Goal: Information Seeking & Learning: Learn about a topic

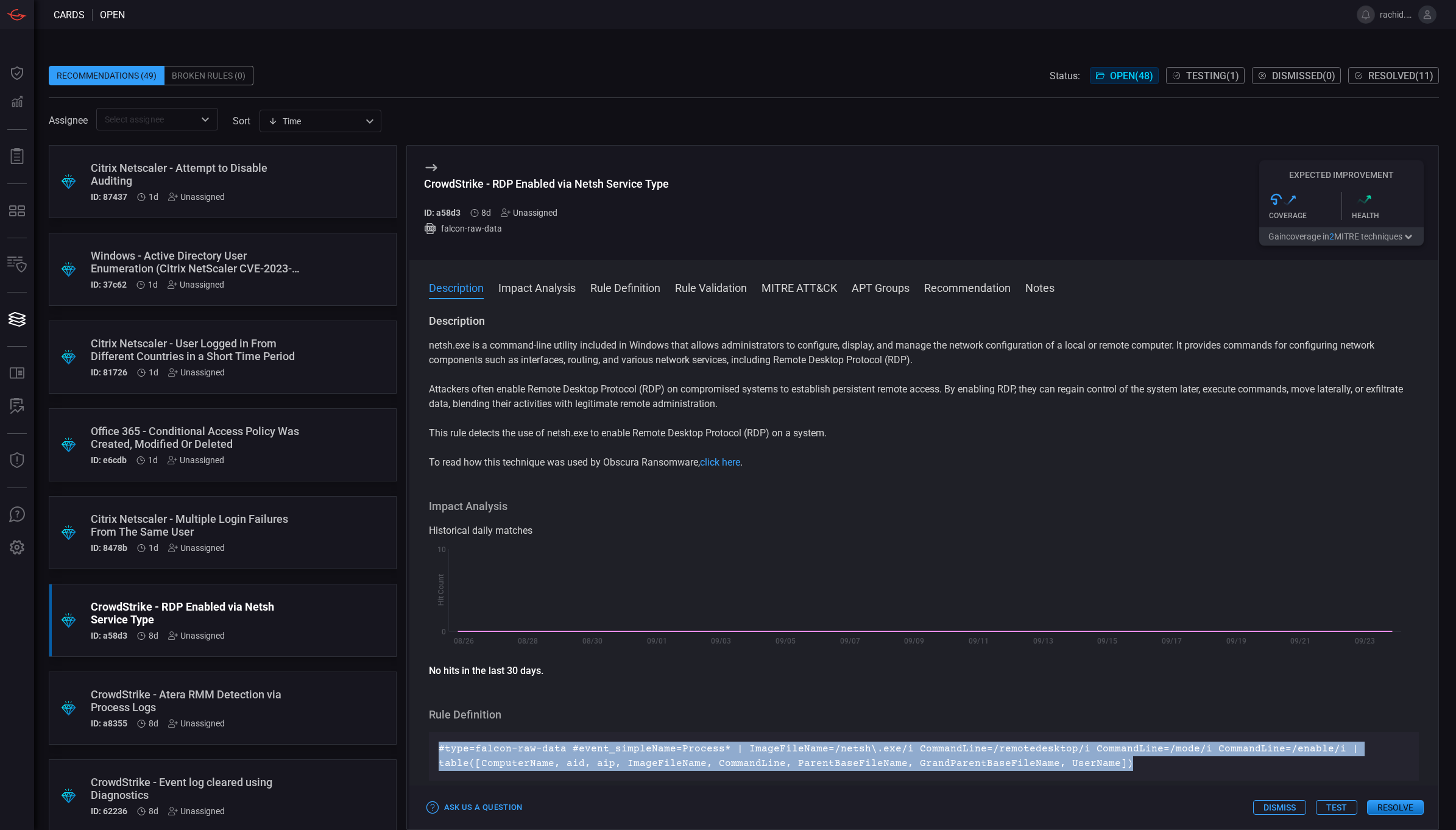
drag, startPoint x: 1403, startPoint y: 75, endPoint x: 1393, endPoint y: 74, distance: 10.0
click at [1393, 74] on span "Resolved ( 11 )" at bounding box center [1401, 76] width 65 height 12
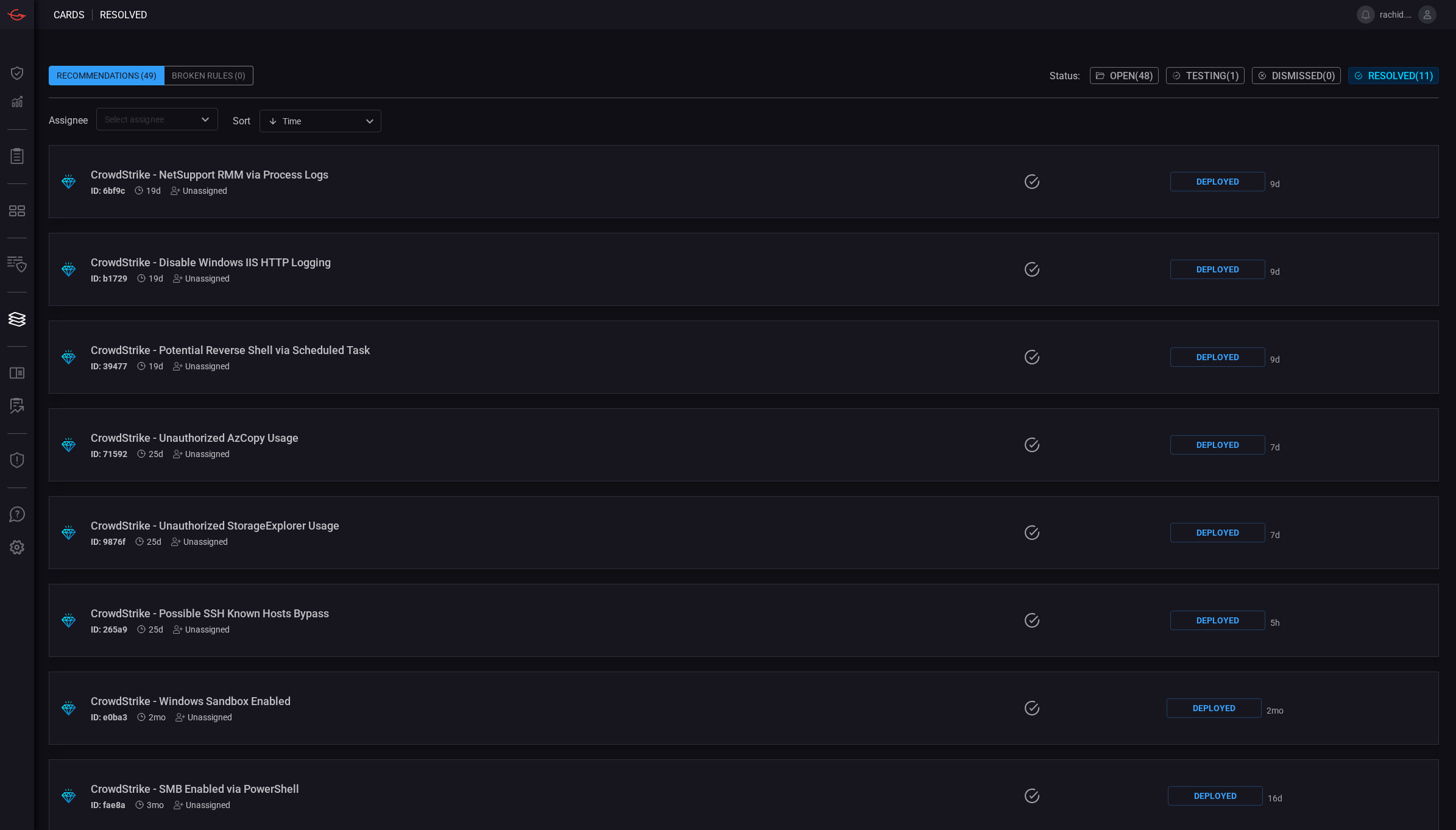
click at [215, 611] on div "CrowdStrike - Possible SSH Known Hosts Bypass" at bounding box center [356, 613] width 530 height 13
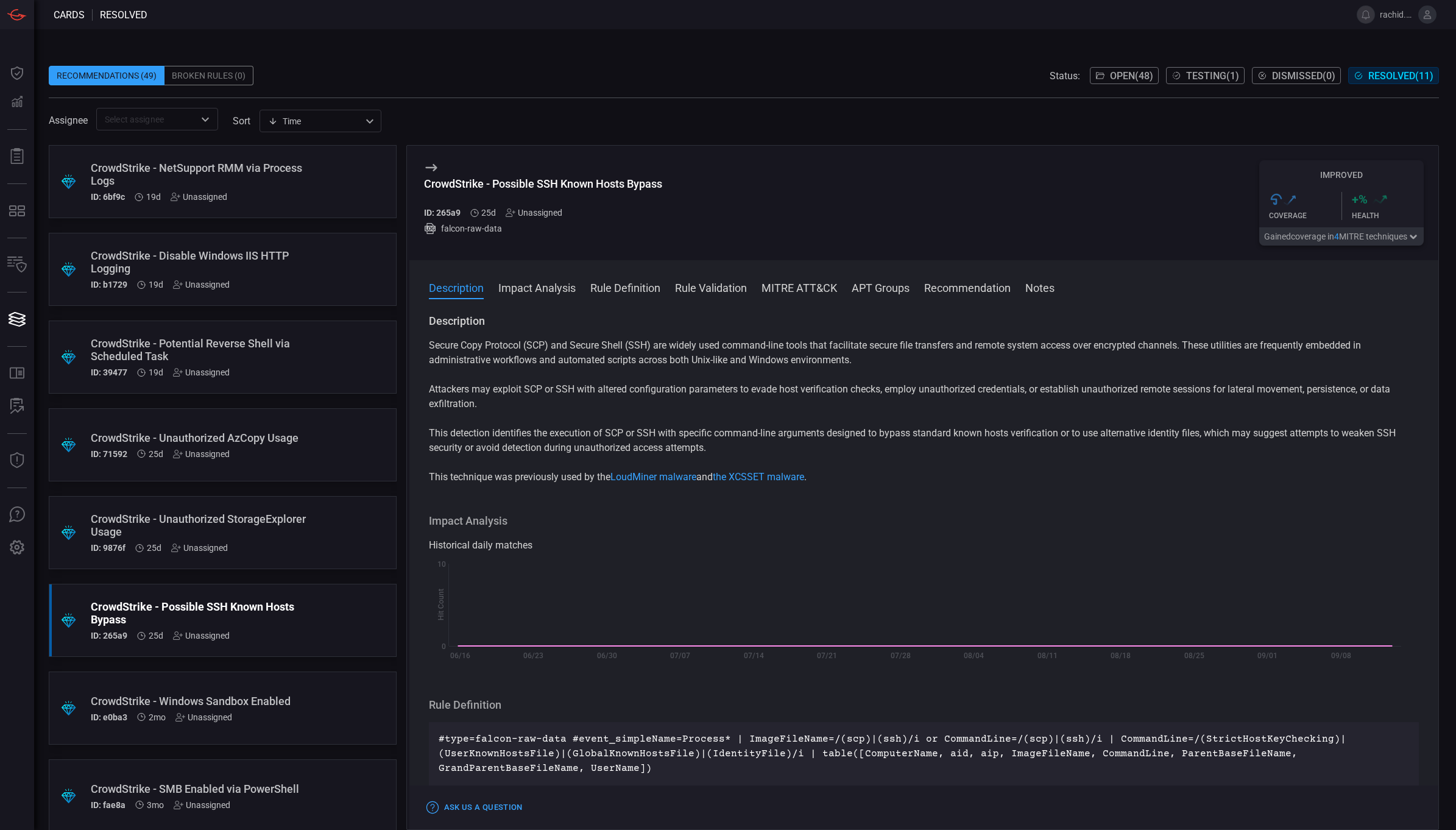
click at [612, 67] on div "Recommendations (49) Broken Rules (0) Status: Open ( 48 ) Testing ( 1 ) Dismiss…" at bounding box center [744, 76] width 1390 height 20
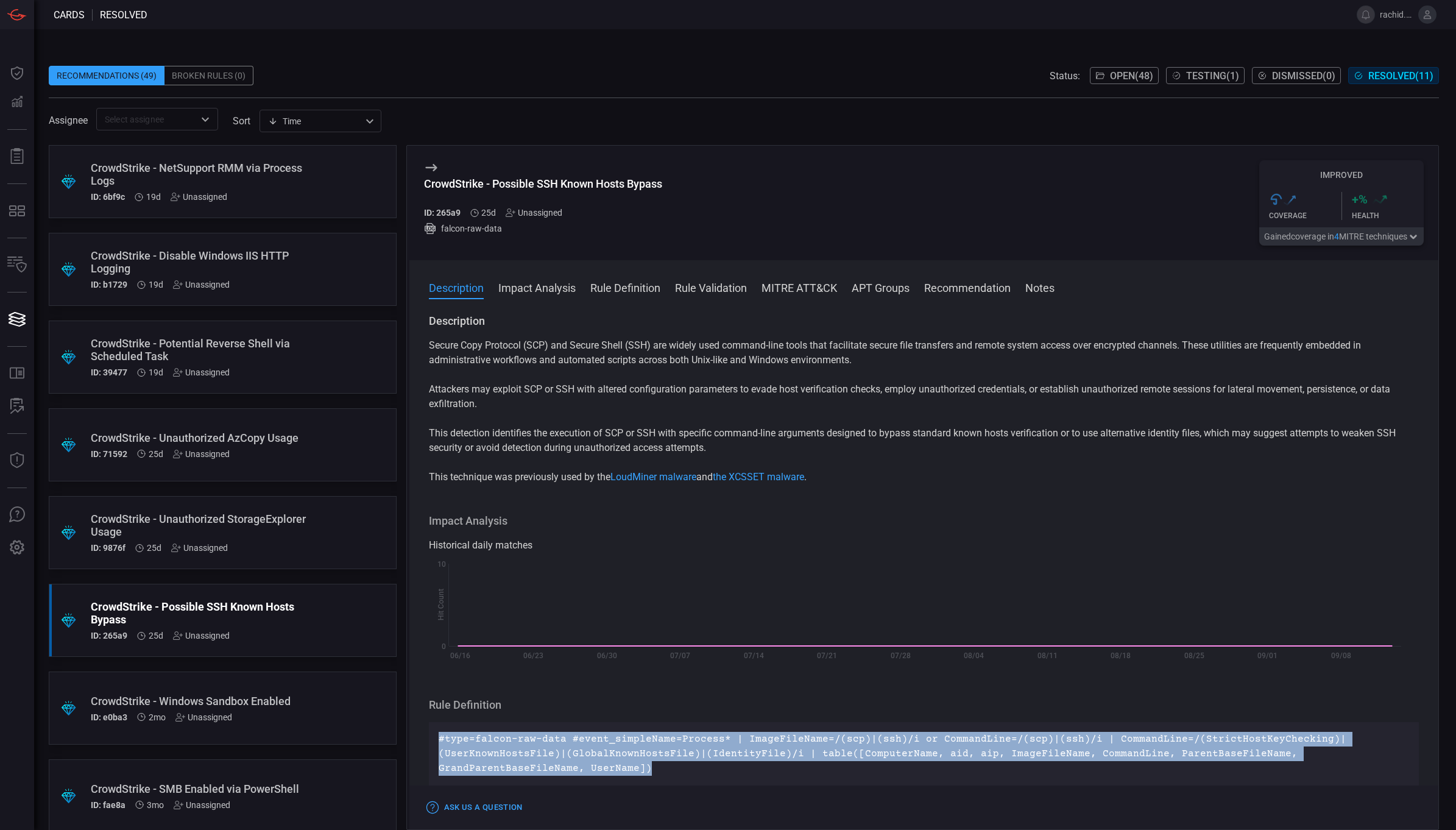
drag, startPoint x: 441, startPoint y: 737, endPoint x: 654, endPoint y: 769, distance: 215.4
click at [654, 769] on p "#type=falcon-raw-data #event_simpleName=Process* | ImageFileName=/(scp)|(ssh)/i…" at bounding box center [924, 754] width 971 height 44
click at [1210, 77] on span "Testing ( 1 )" at bounding box center [1213, 76] width 53 height 12
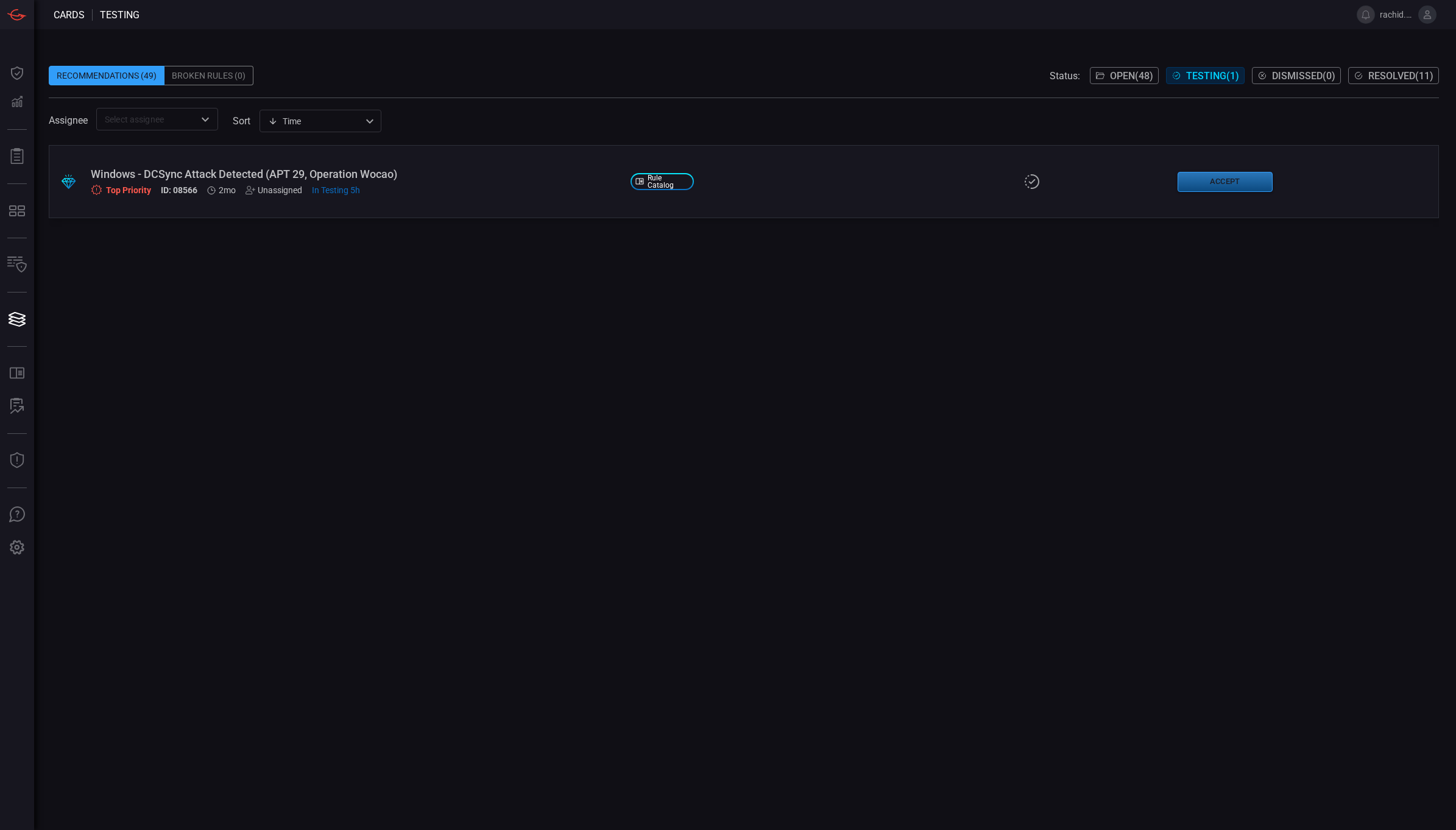
click at [1245, 180] on button "Accept" at bounding box center [1225, 182] width 95 height 20
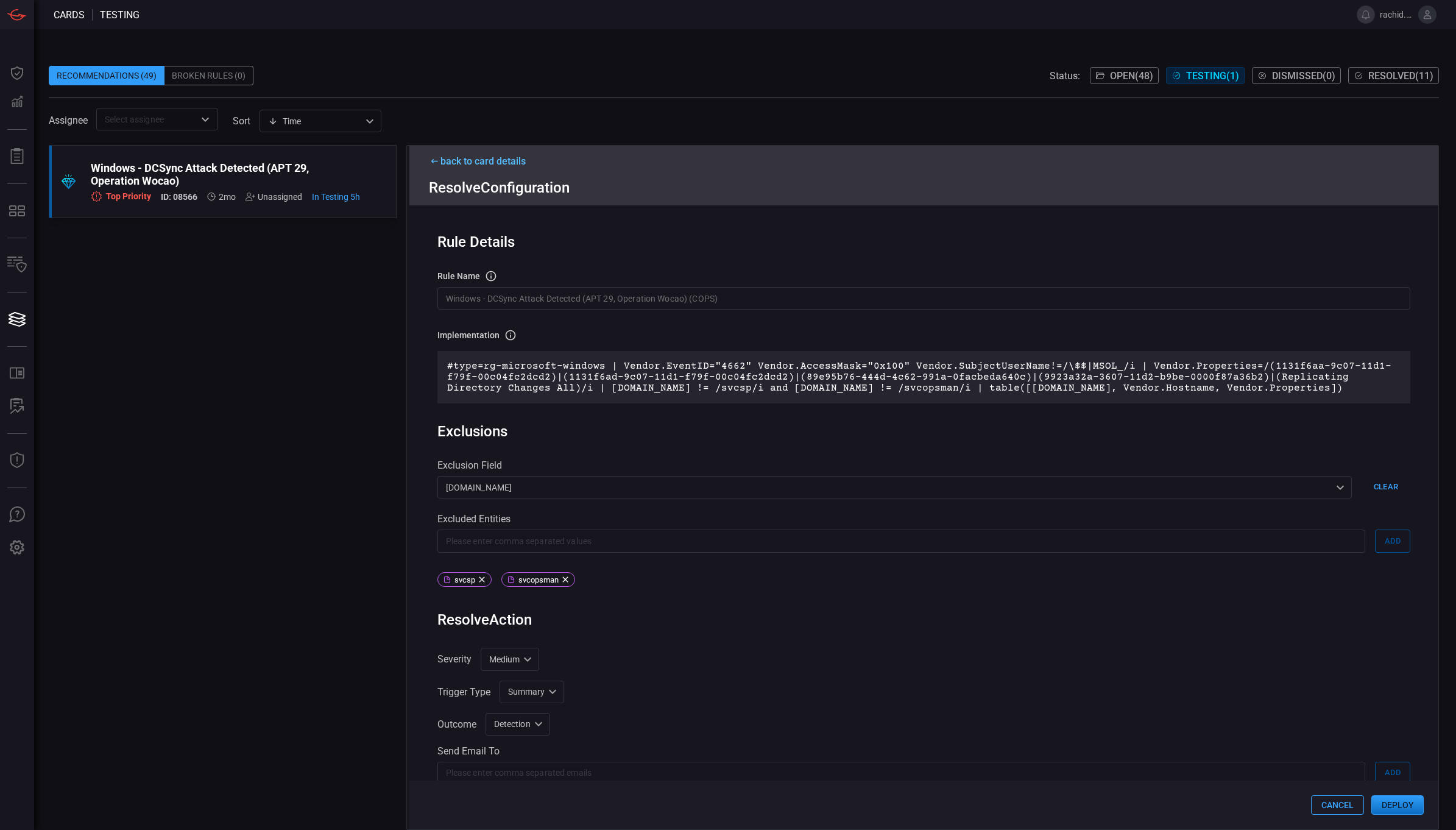
click at [1388, 802] on button "Deploy" at bounding box center [1398, 805] width 53 height 20
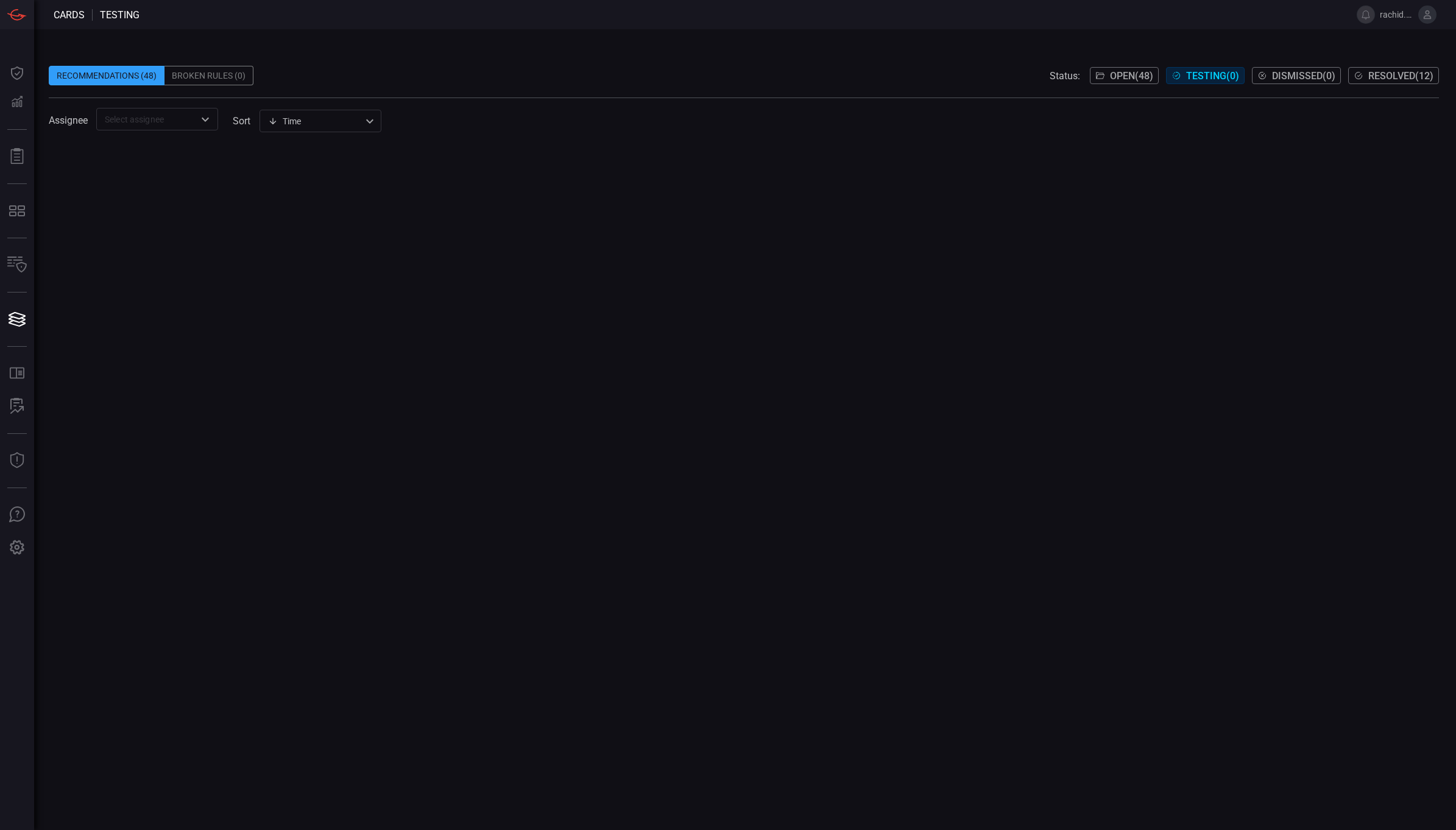
click at [1129, 78] on span "Open ( 48 )" at bounding box center [1132, 76] width 43 height 12
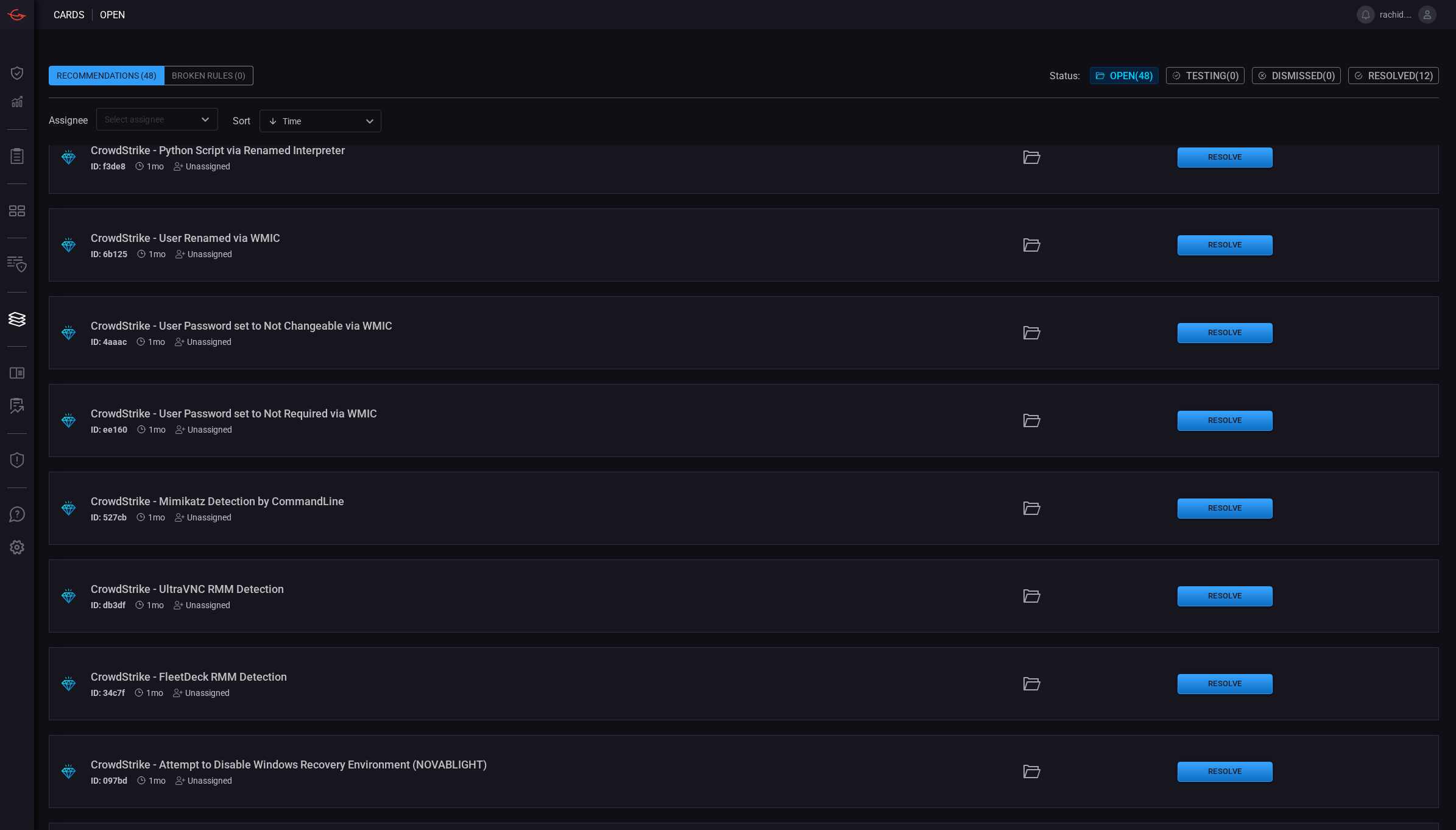
scroll to position [1696, 0]
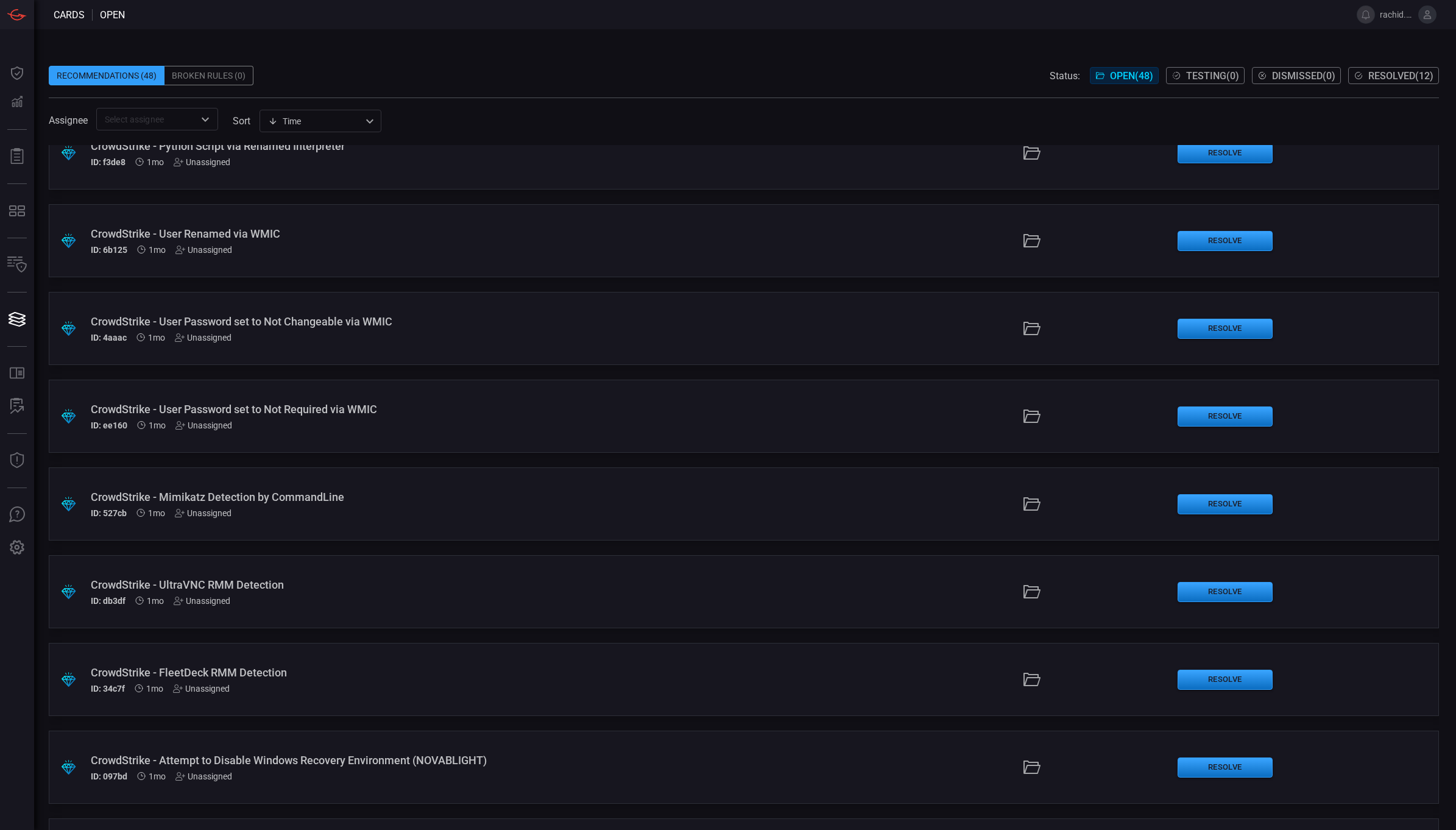
click at [258, 490] on div "CrowdStrike - Mimikatz Detection by CommandLine" at bounding box center [356, 496] width 530 height 13
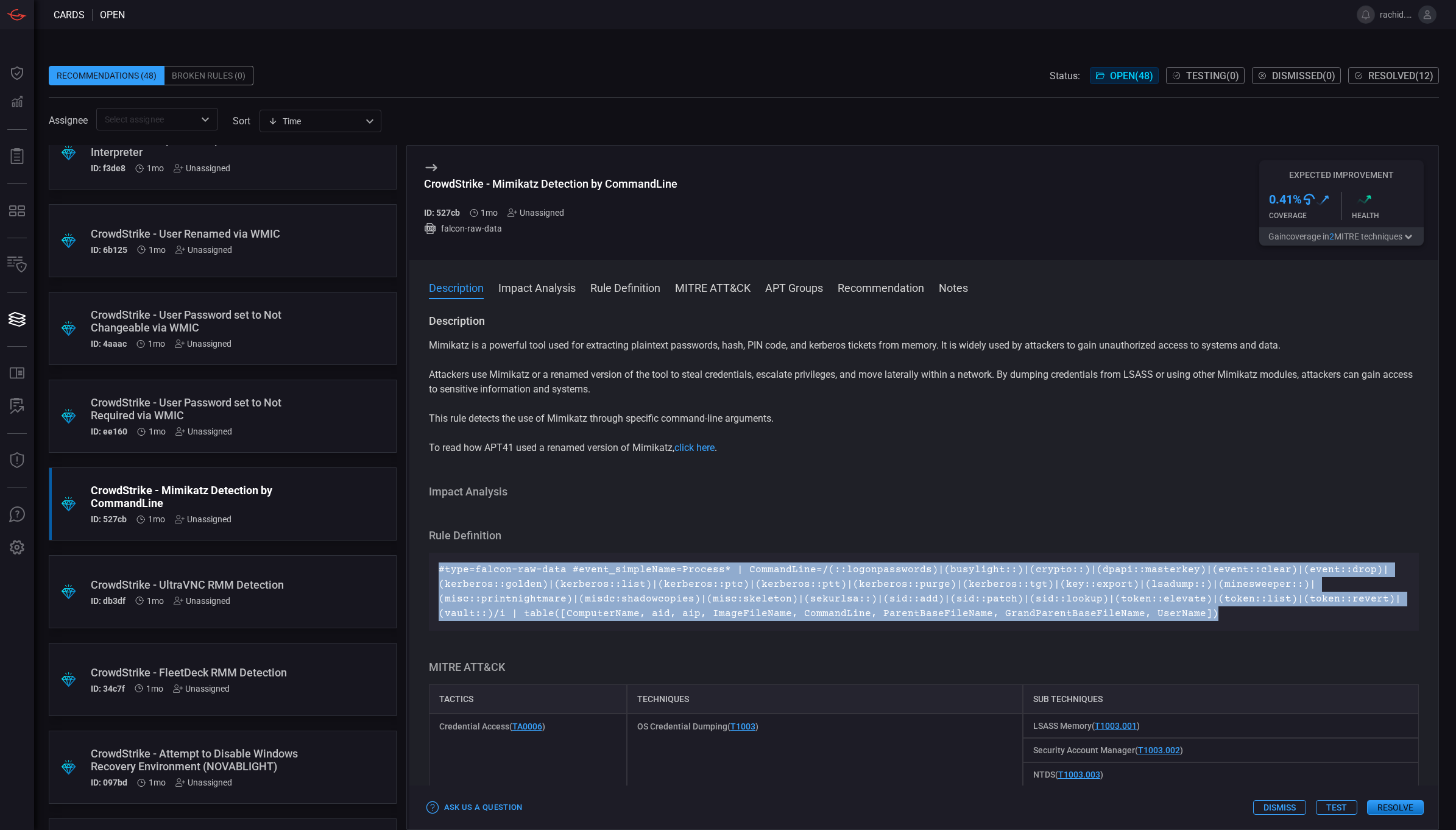
drag, startPoint x: 437, startPoint y: 571, endPoint x: 1211, endPoint y: 614, distance: 775.2
click at [1211, 614] on p "#type=falcon-raw-data #event_simpleName=Process* | CommandLine=/(::logonpasswor…" at bounding box center [924, 592] width 971 height 59
copy p "#type=falcon-raw-data #event_simpleName=Process* | CommandLine=/(::logonpasswor…"
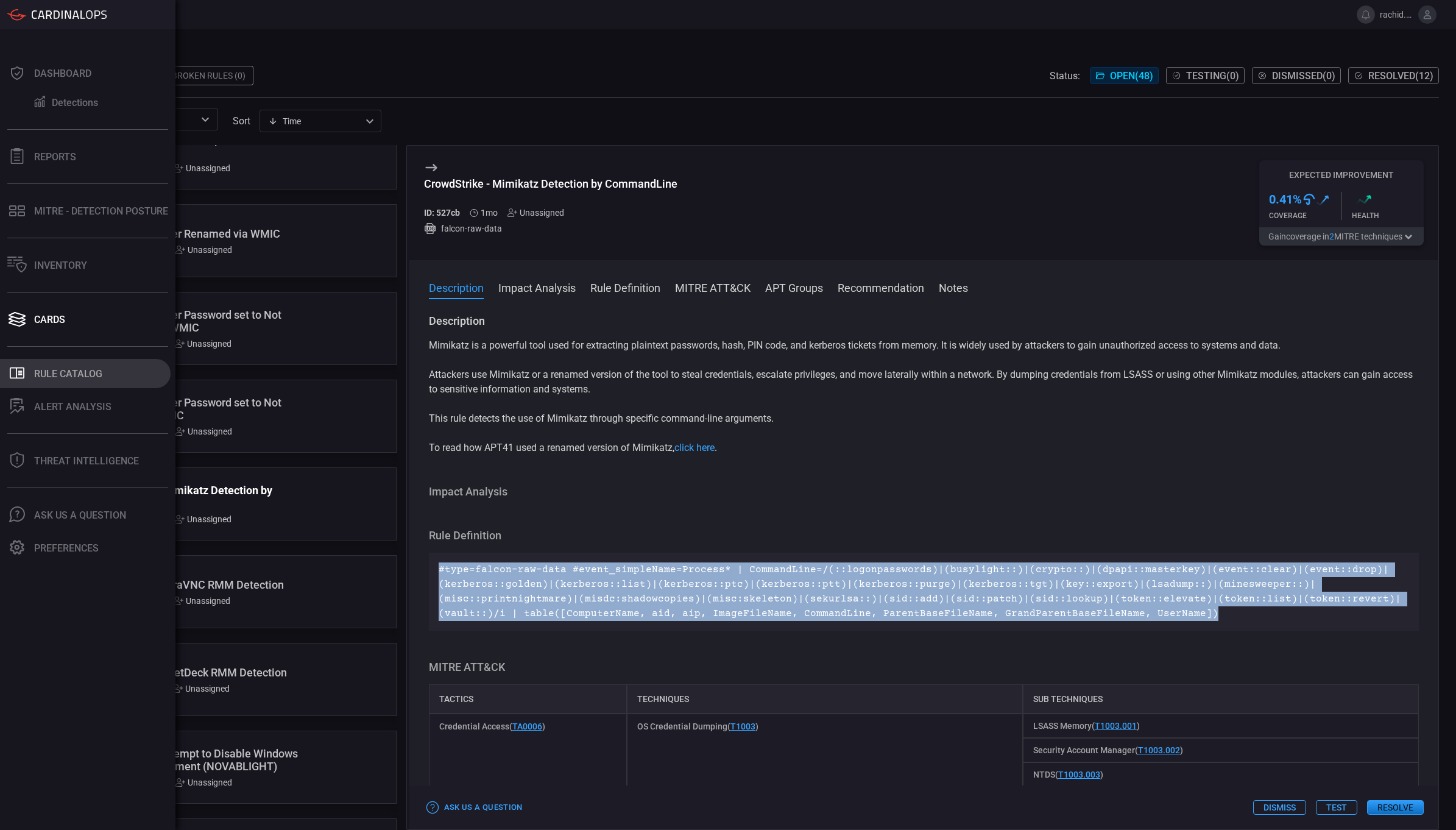
click at [47, 370] on div "Rule Catalog" at bounding box center [69, 374] width 69 height 12
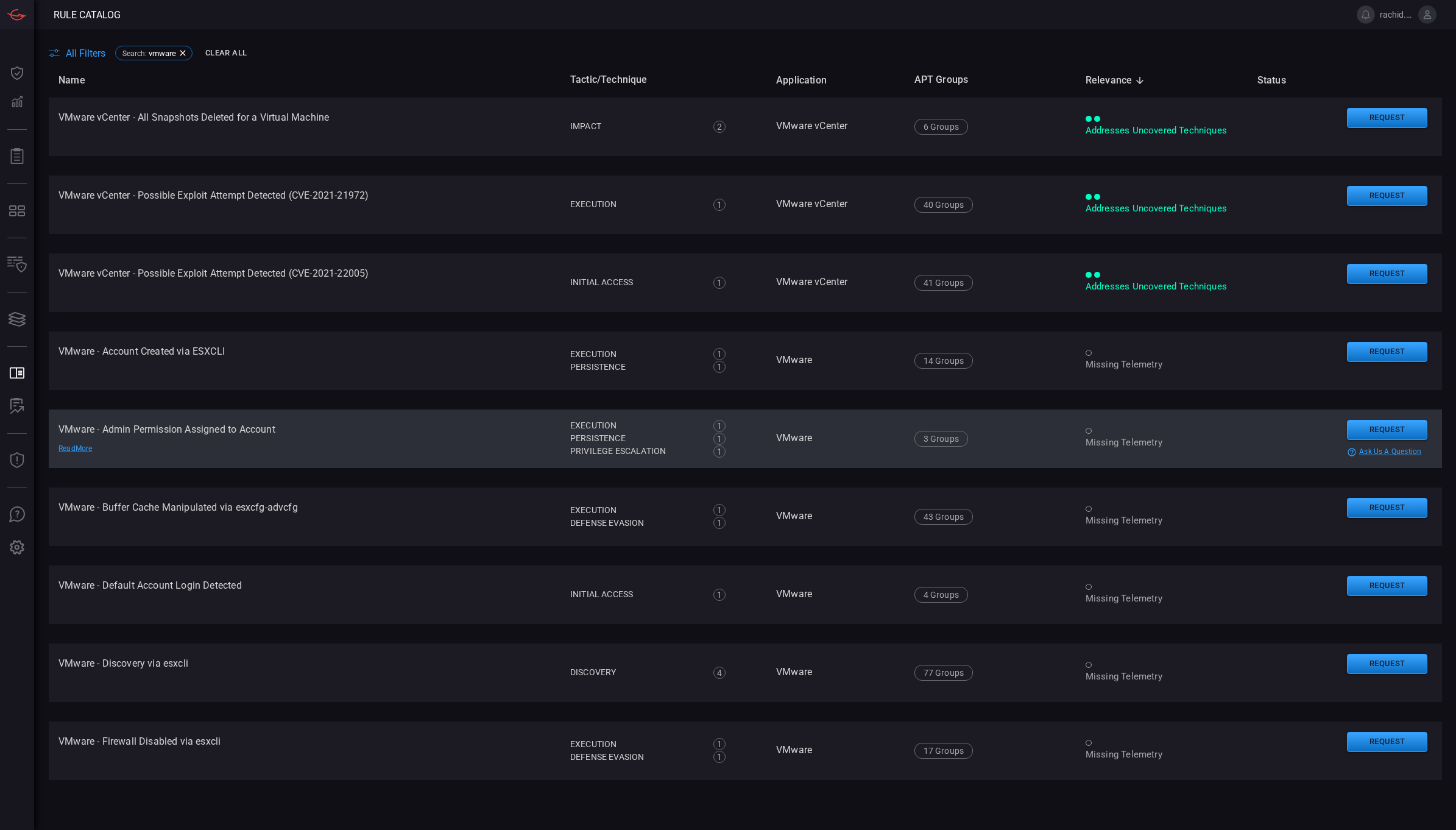
click at [1123, 439] on div "Missing Telemetry" at bounding box center [1162, 442] width 152 height 13
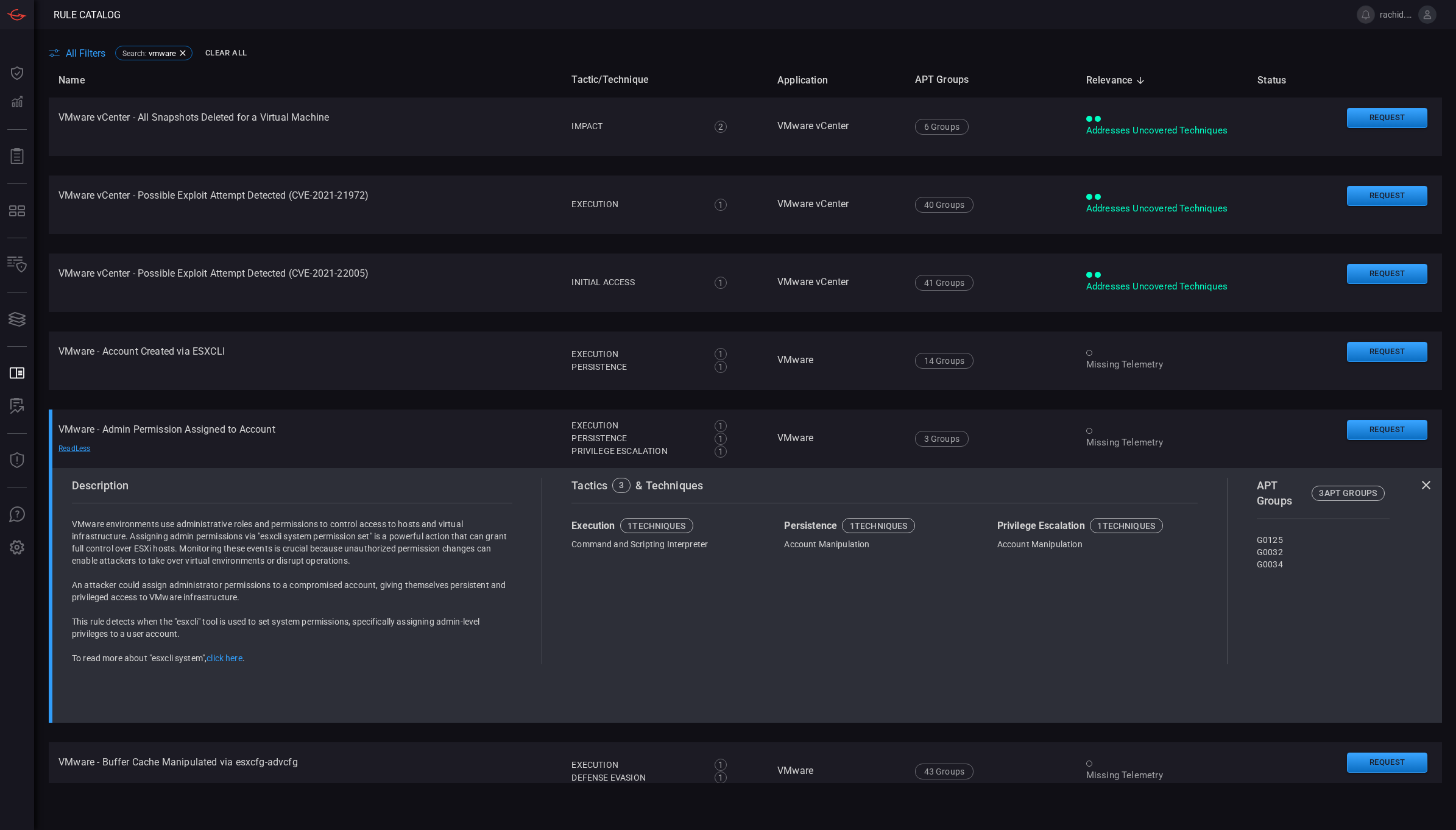
click at [1419, 484] on icon at bounding box center [1426, 485] width 14 height 14
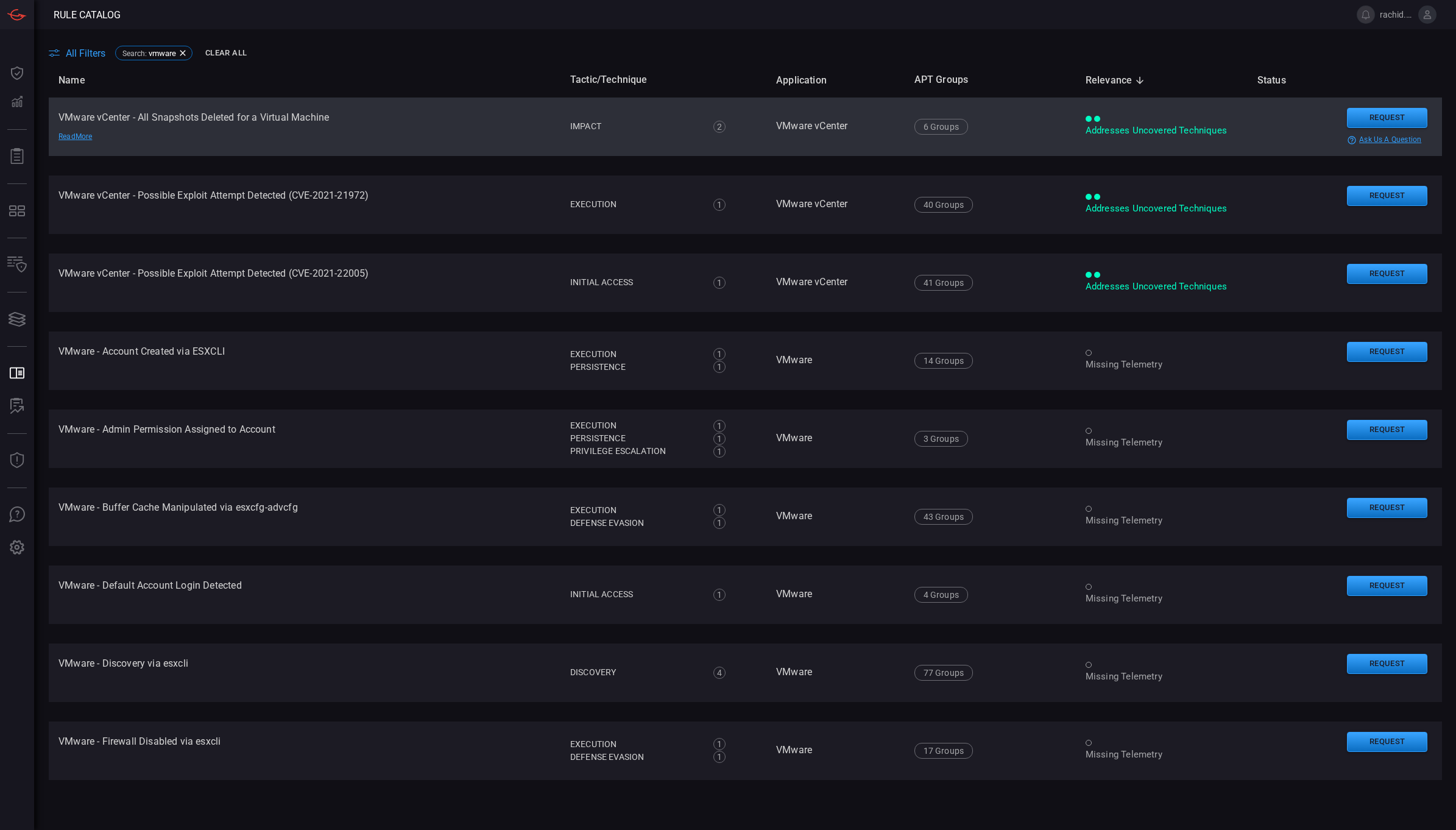
click at [264, 114] on td "VMware vCenter - All Snapshots Deleted for a Virtual Machine Read More" at bounding box center [304, 126] width 512 height 59
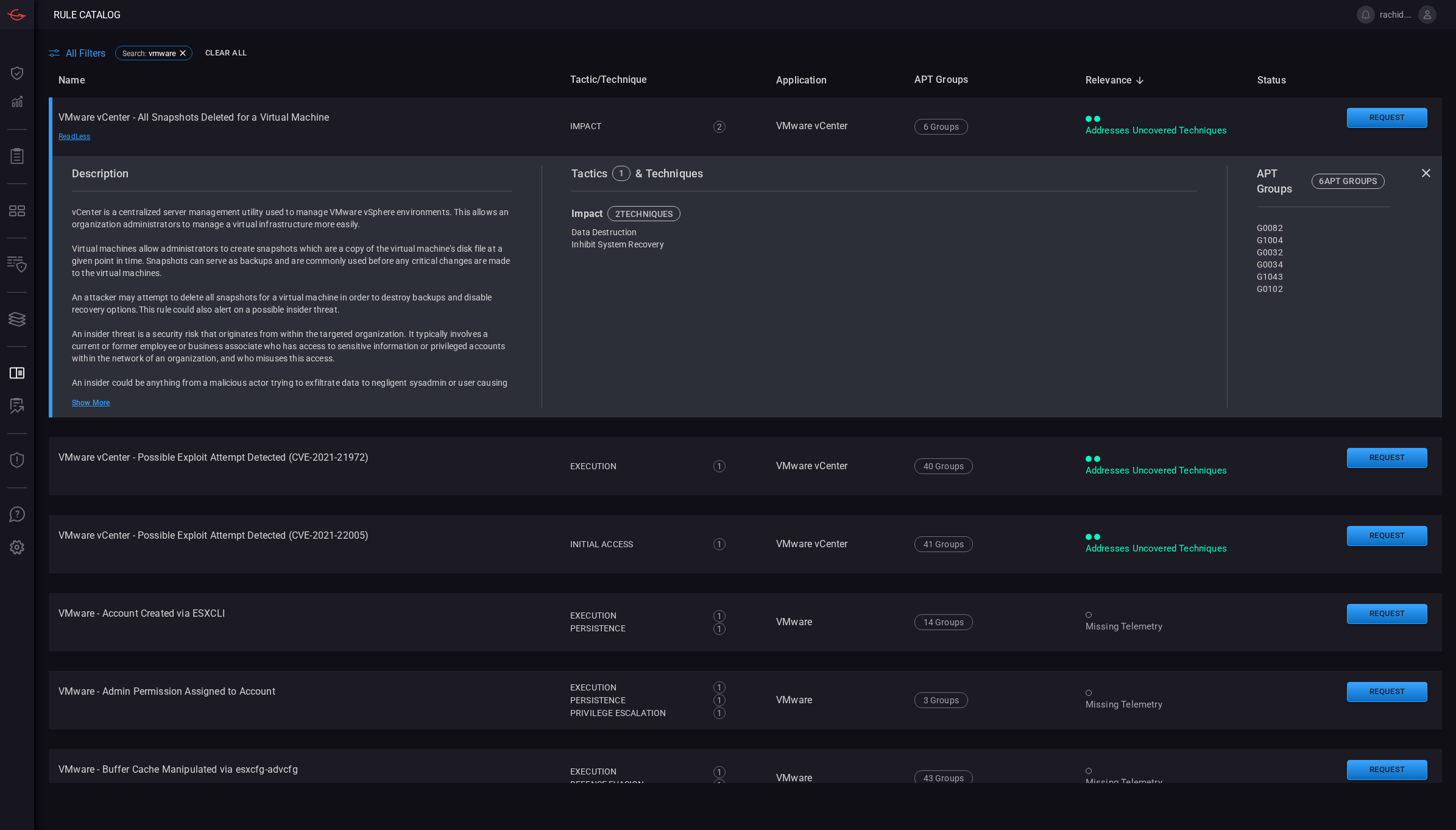
click at [1422, 171] on icon at bounding box center [1426, 173] width 9 height 9
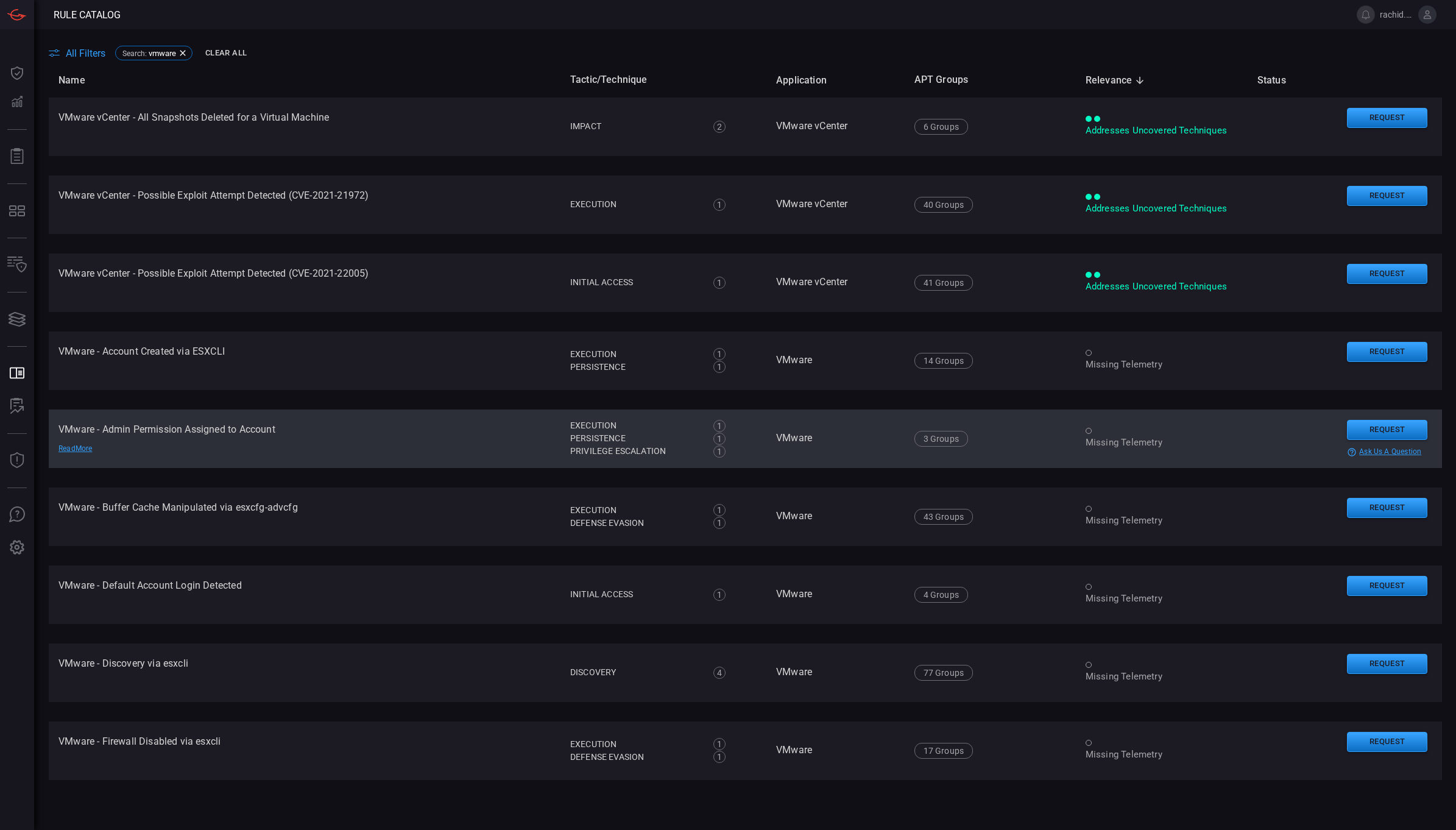
click at [1386, 454] on div "help-circle-outline ask us a question" at bounding box center [1389, 452] width 85 height 10
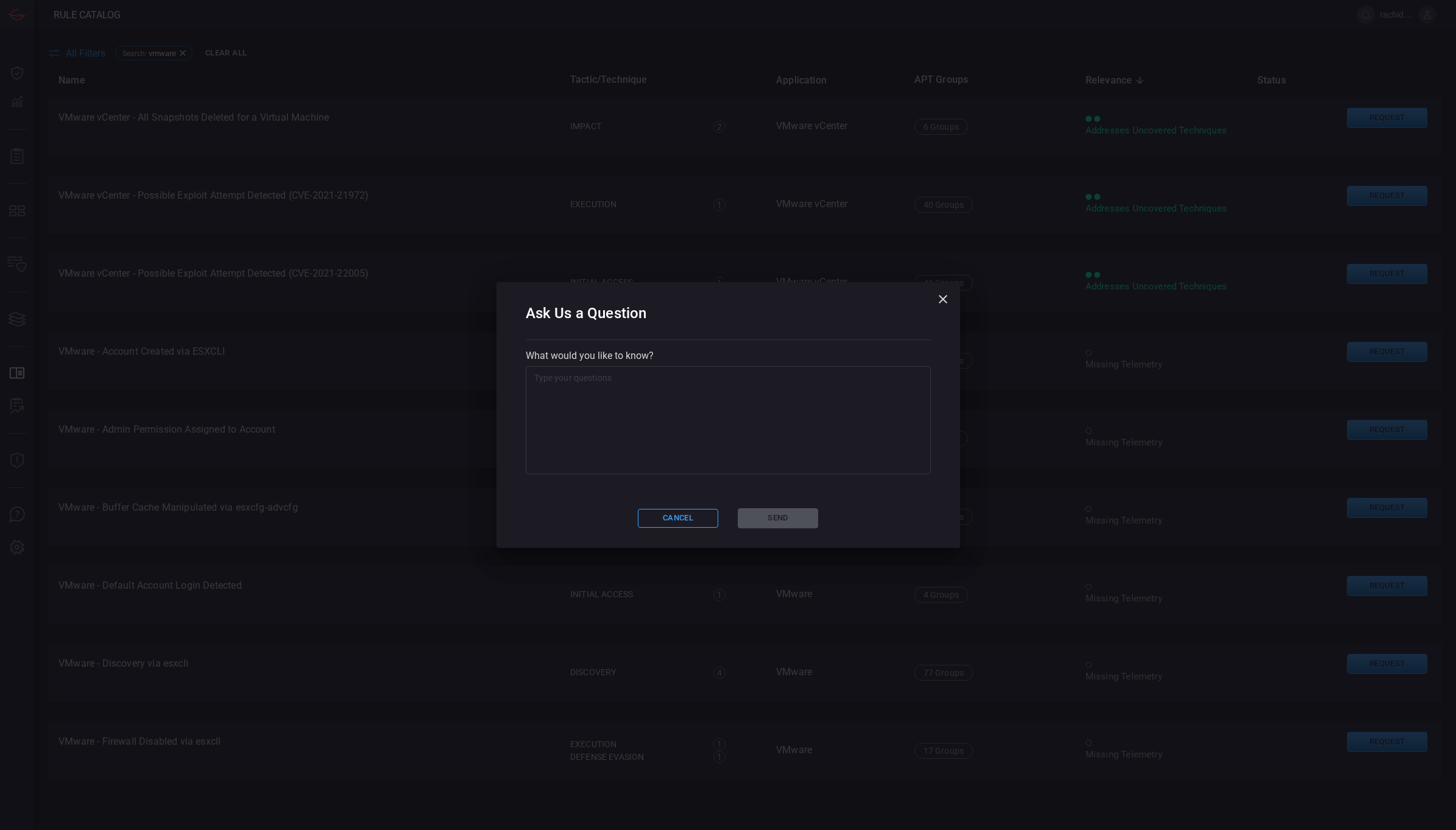
click at [648, 409] on textarea at bounding box center [728, 420] width 388 height 97
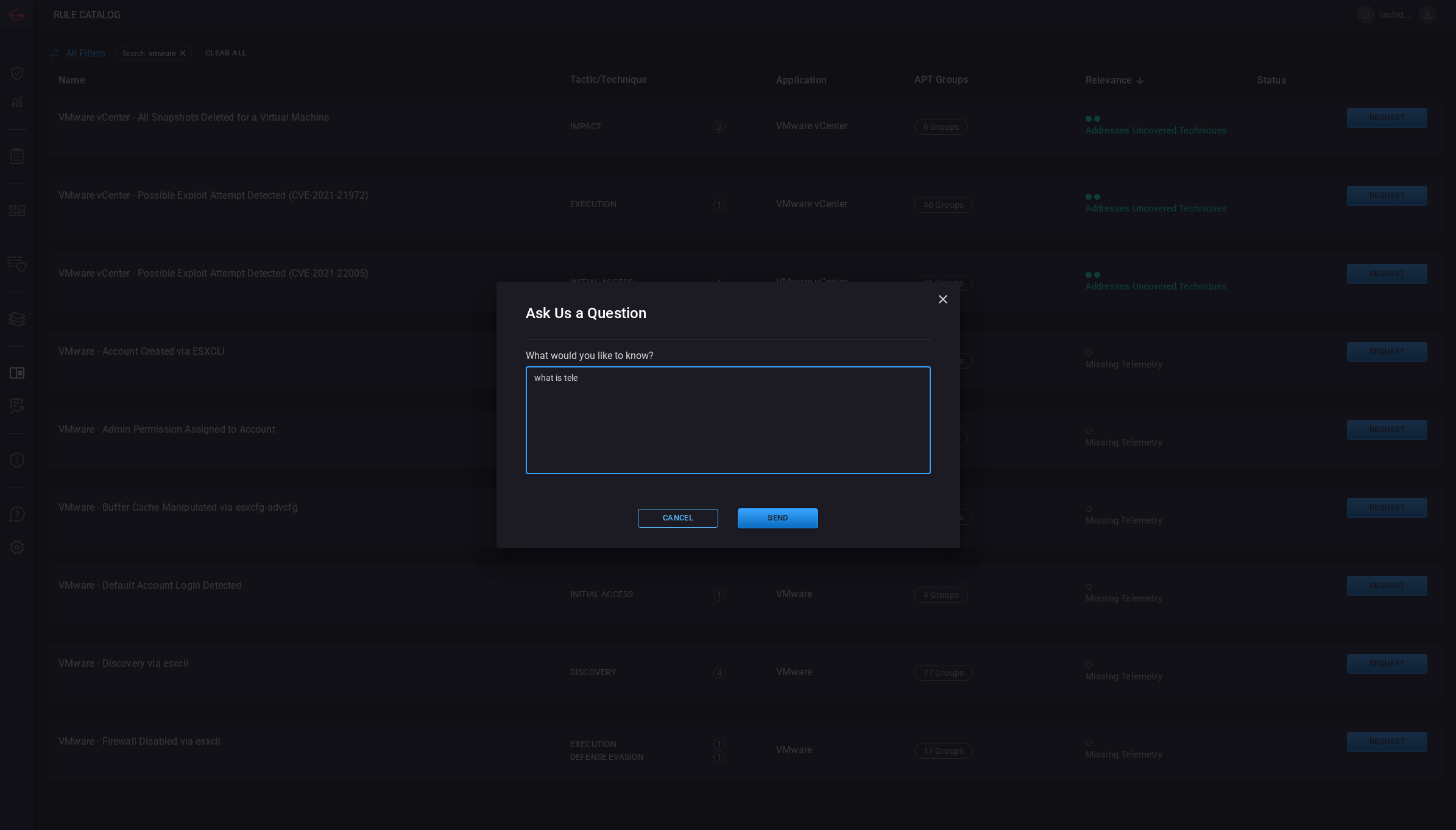
type textarea "what is tele"
click at [692, 523] on button "Cancel" at bounding box center [678, 518] width 80 height 19
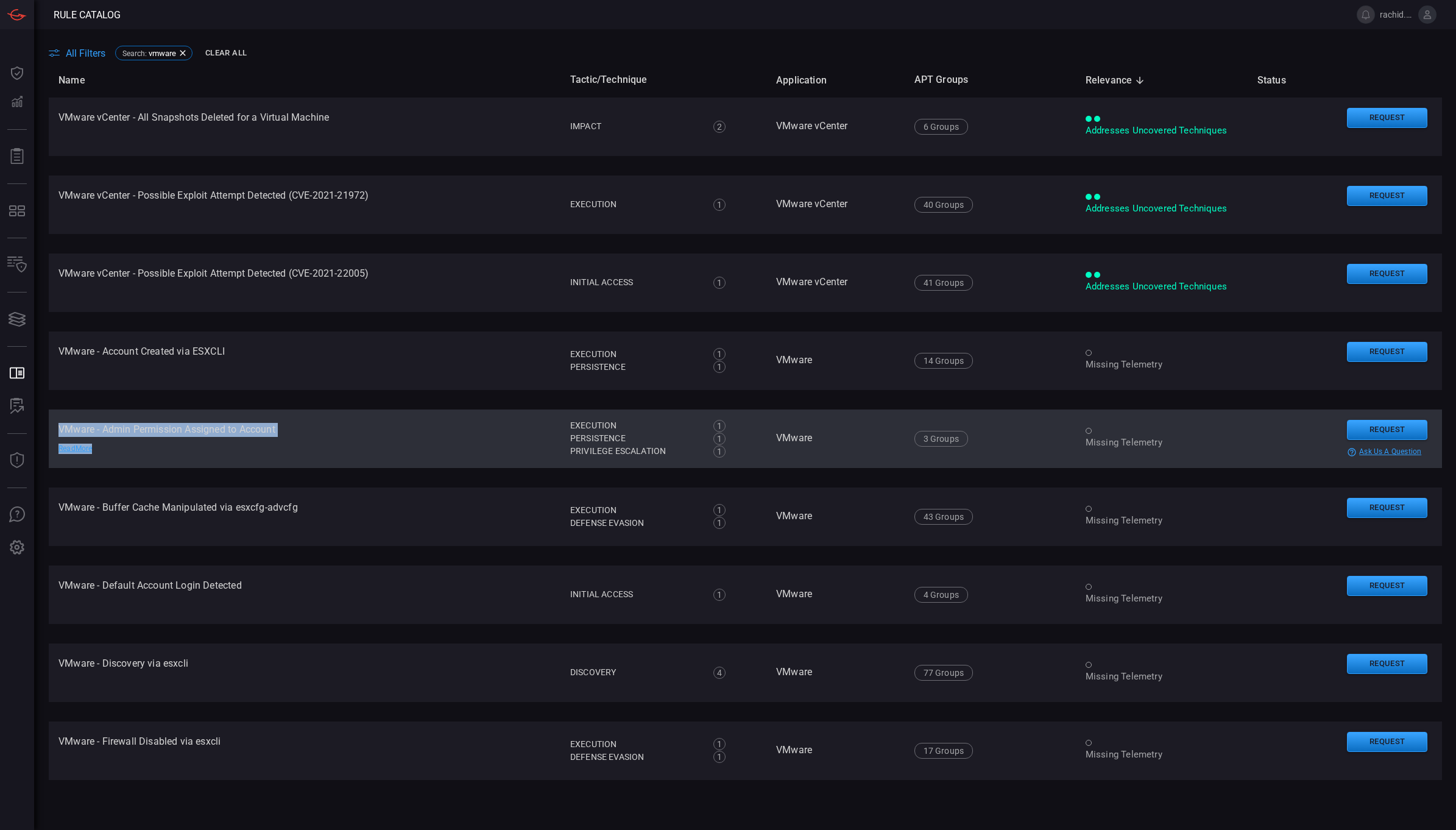
drag, startPoint x: 171, startPoint y: 437, endPoint x: 52, endPoint y: 424, distance: 119.7
click at [52, 424] on td "VMware - Admin Permission Assigned to Account Read More" at bounding box center [304, 438] width 512 height 59
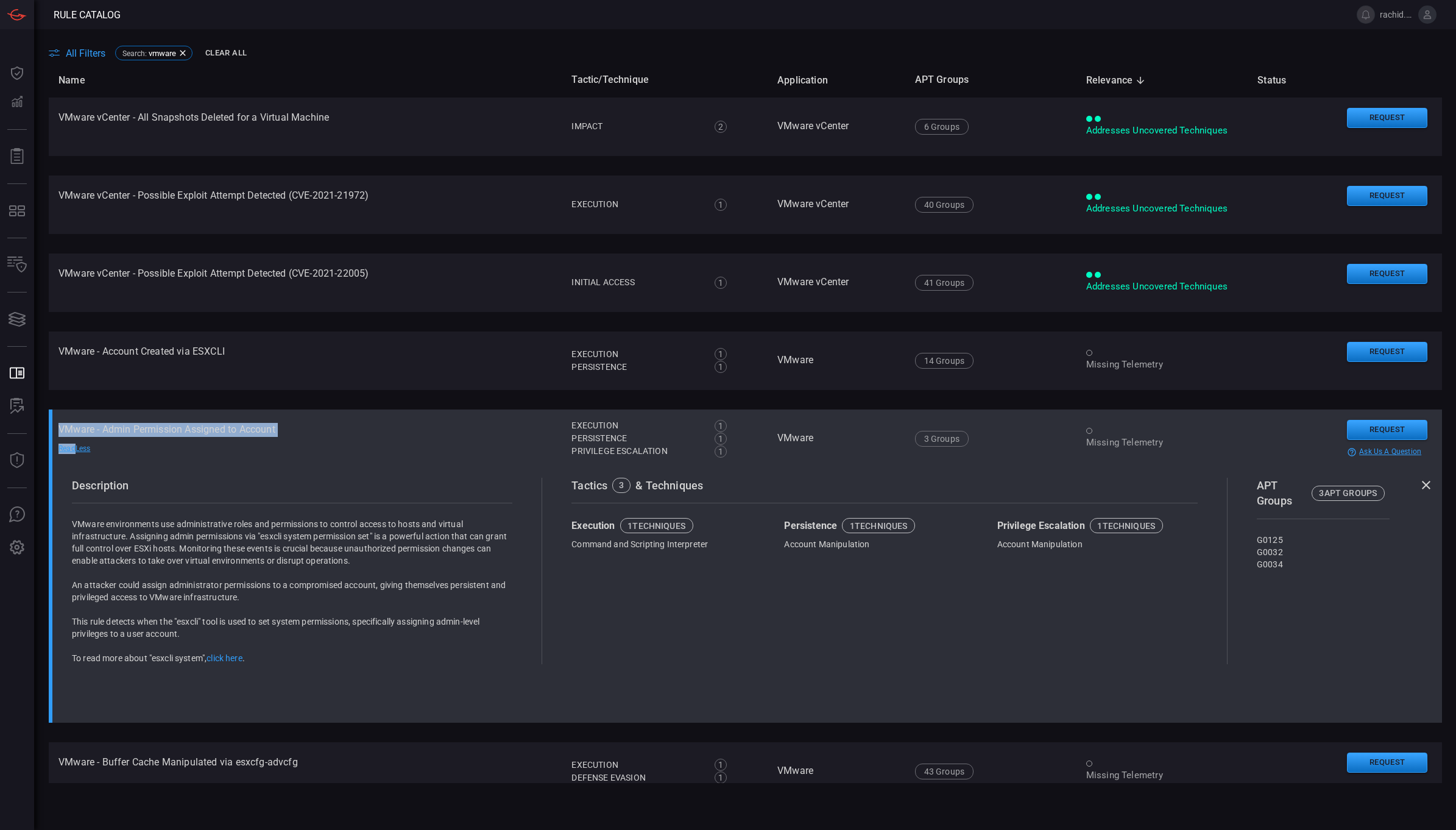
click at [285, 426] on td "VMware - Admin Permission Assigned to Account Read Less" at bounding box center [305, 438] width 513 height 59
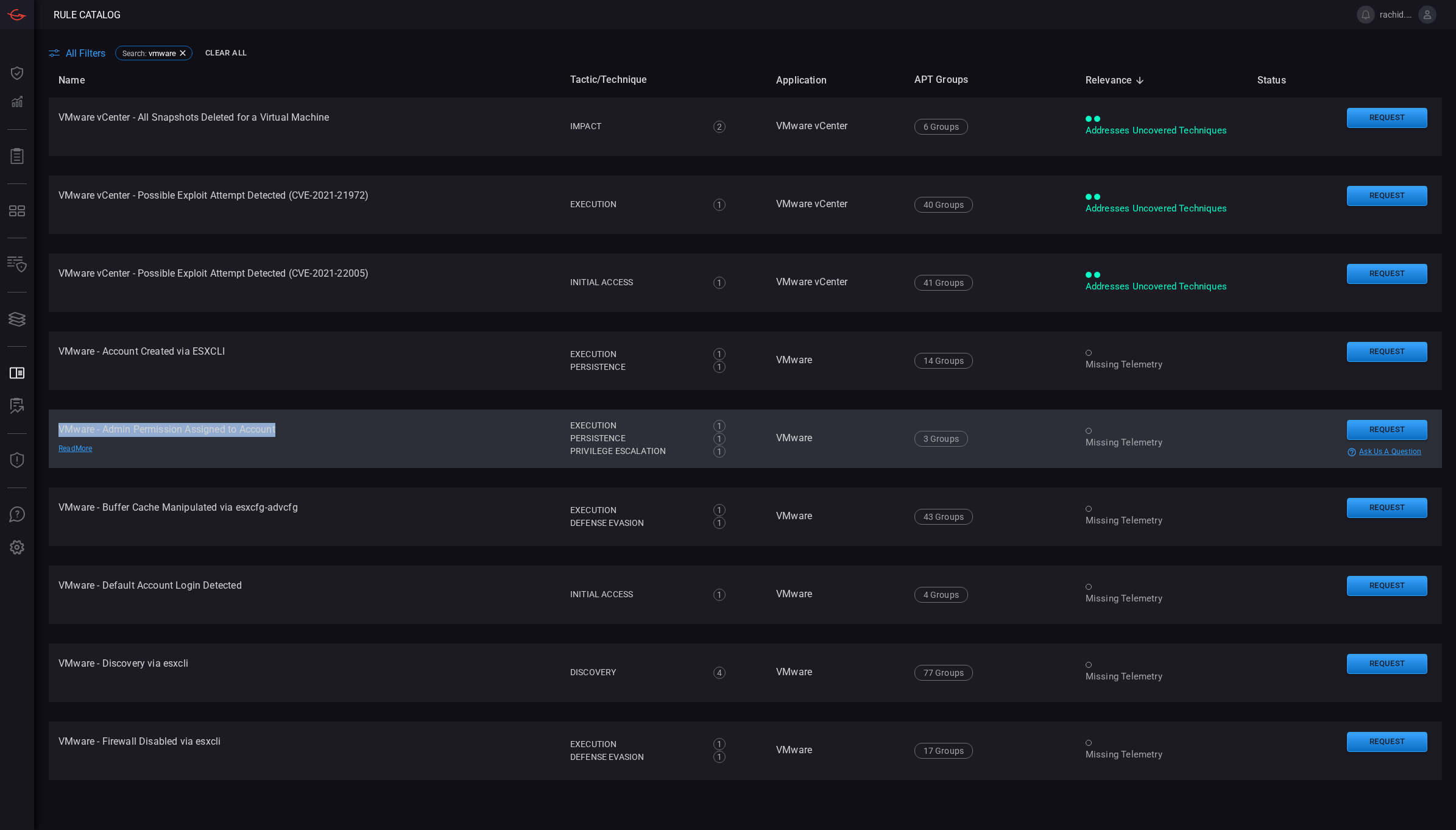
drag, startPoint x: 297, startPoint y: 427, endPoint x: 49, endPoint y: 419, distance: 248.1
click at [49, 419] on td "VMware - Admin Permission Assigned to Account Read More" at bounding box center [304, 438] width 512 height 59
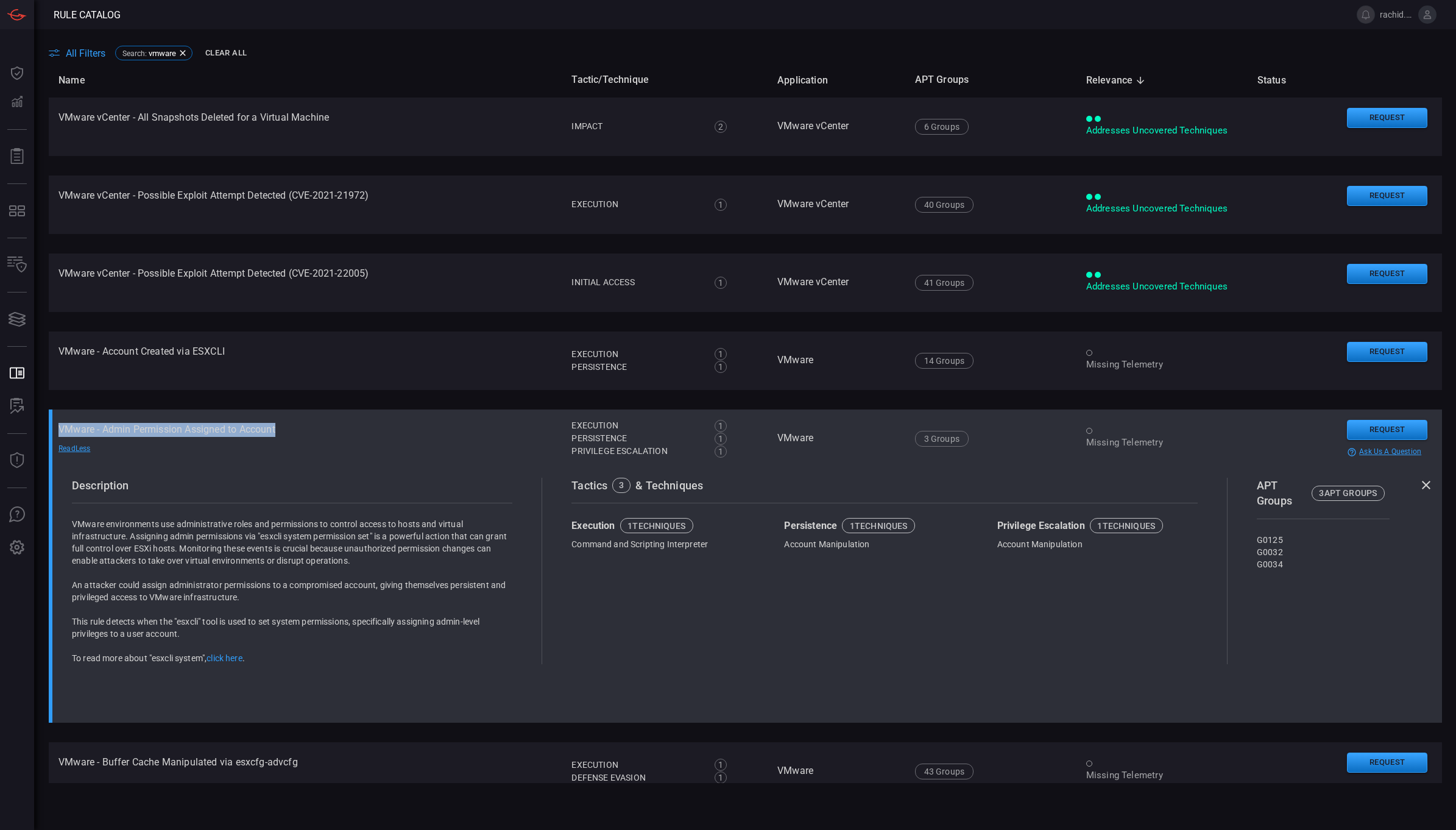
copy td "VMware - Admin Permission Assigned to Account"
click at [1387, 452] on div "help-circle-outline ask us a question" at bounding box center [1389, 452] width 85 height 10
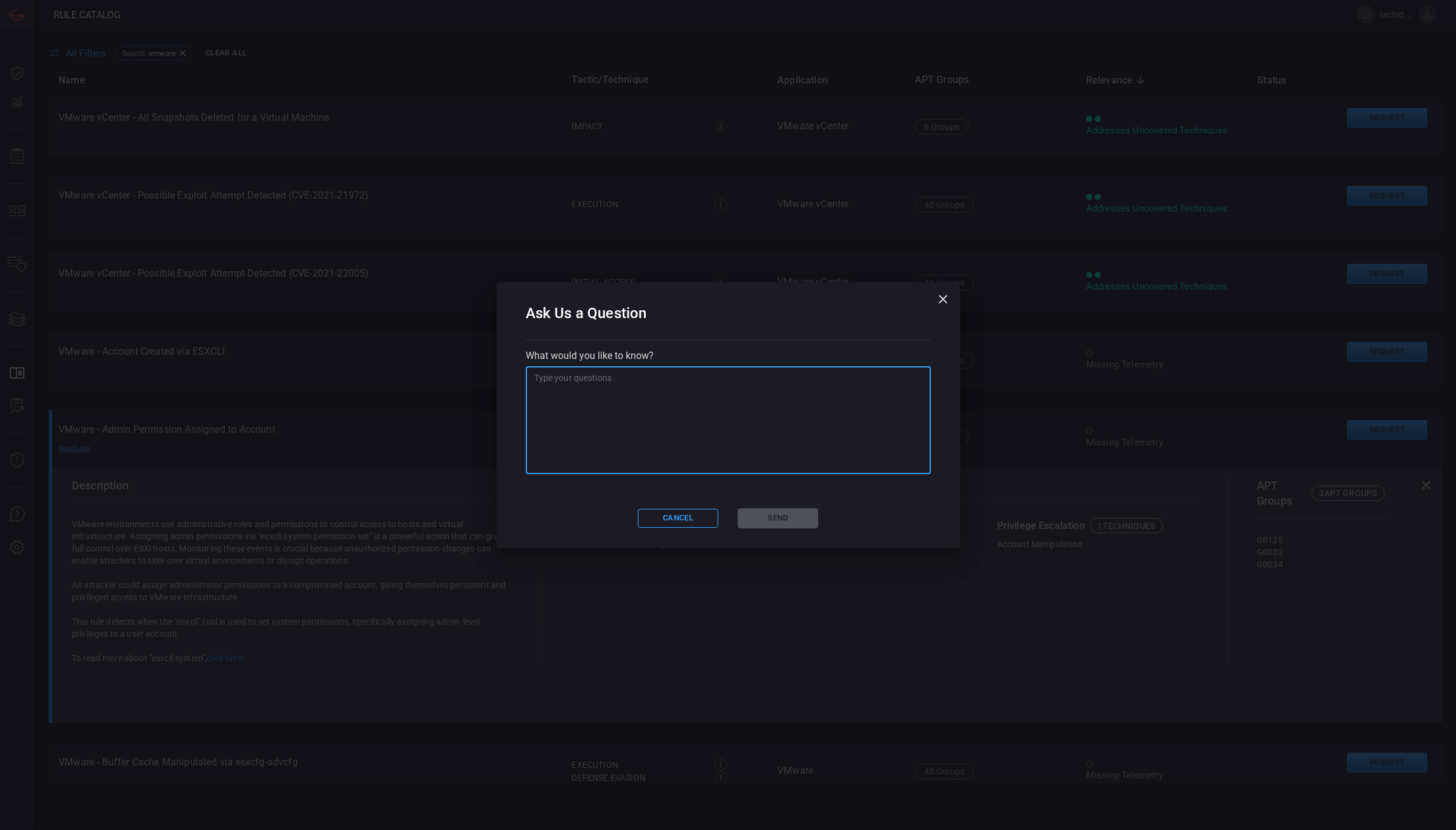
drag, startPoint x: 701, startPoint y: 433, endPoint x: 582, endPoint y: 391, distance: 126.2
click at [582, 391] on textarea at bounding box center [728, 420] width 388 height 97
paste textarea "VMware - Admin Permission Assigned to Account"
type textarea "what is the telemetry we are missing for "VMware - Admin Permission Assigned to…"
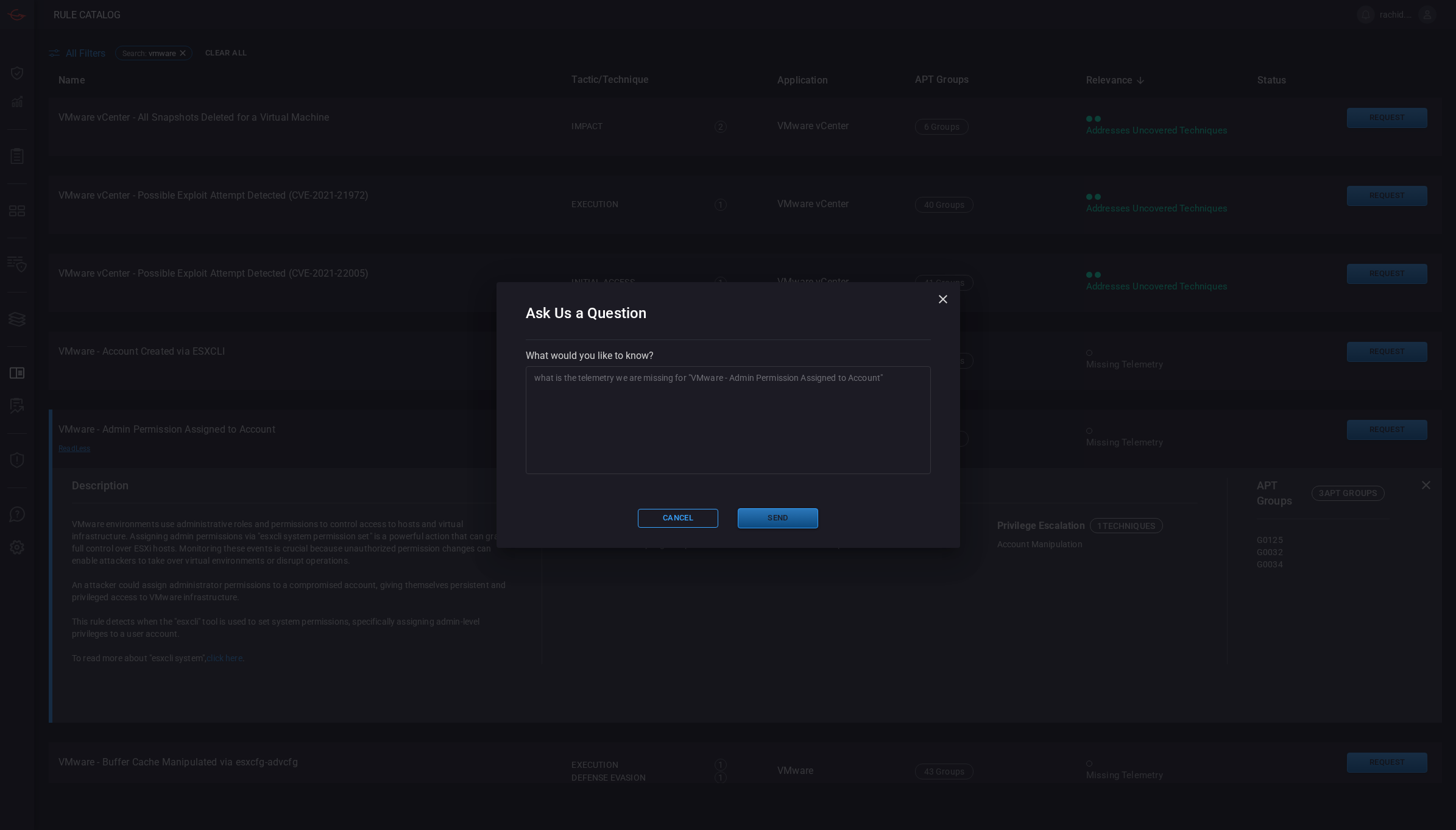
click at [760, 519] on button "Send" at bounding box center [778, 518] width 80 height 20
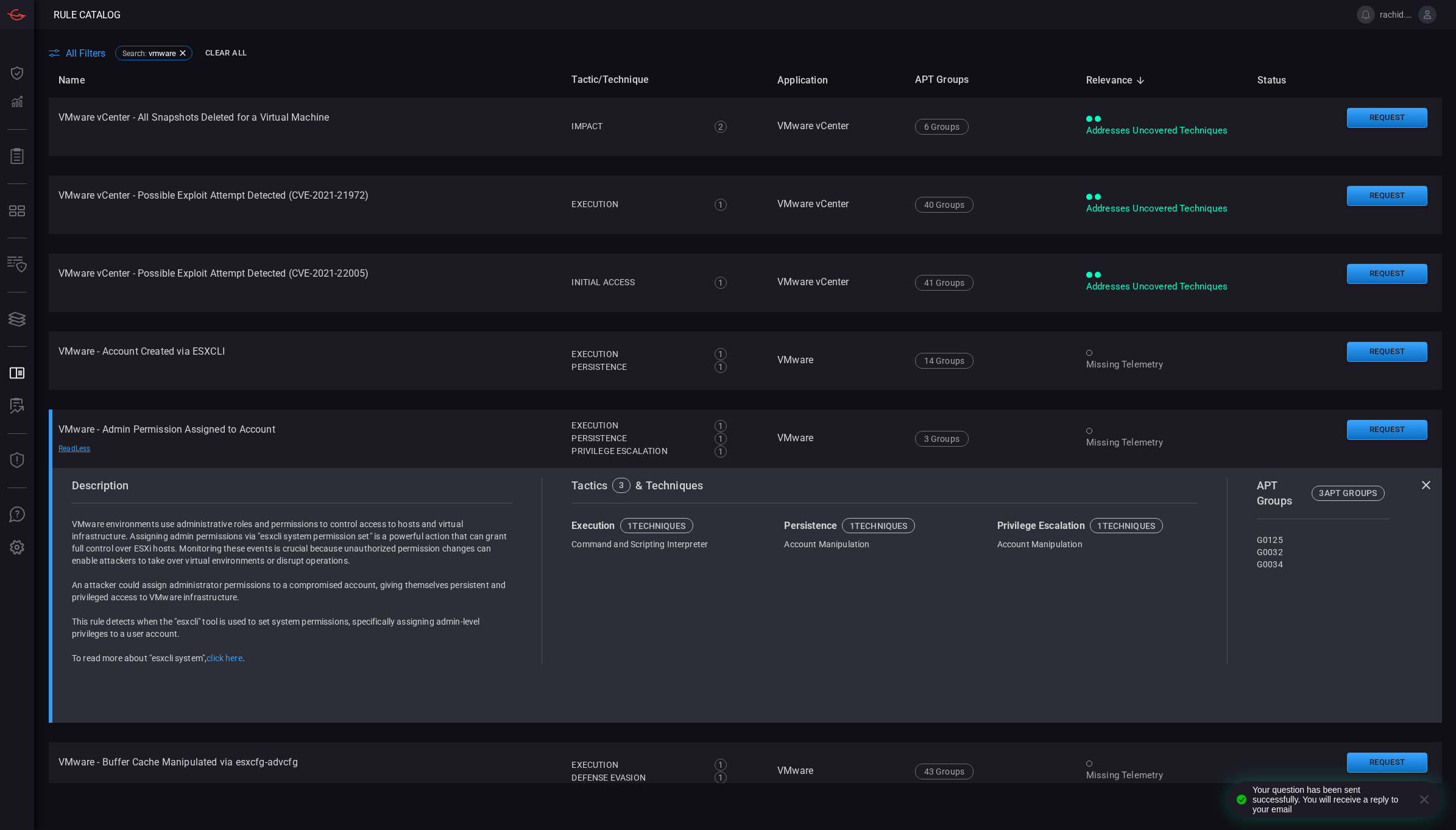
click at [1419, 480] on icon at bounding box center [1426, 485] width 14 height 14
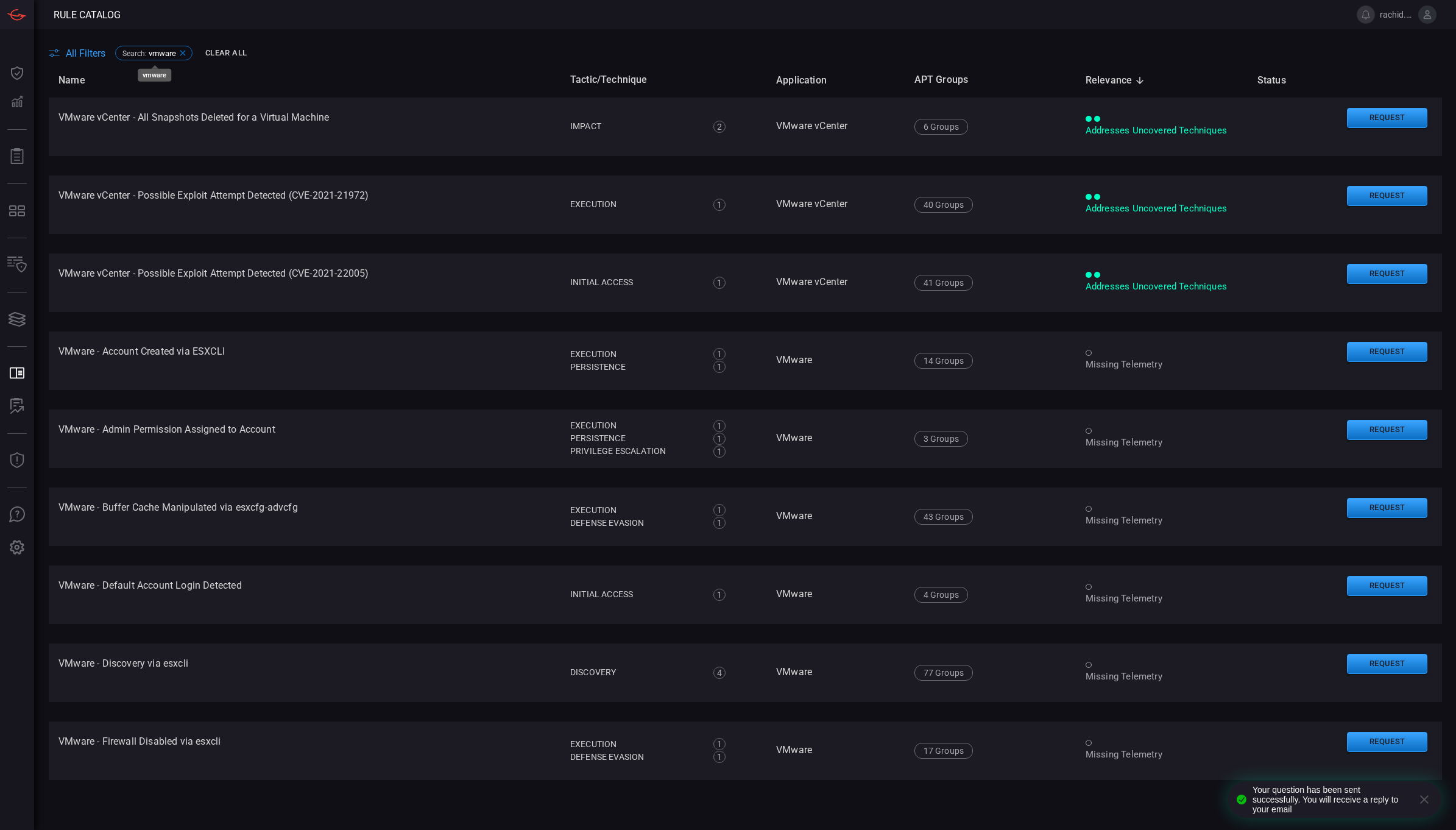
click at [184, 50] on icon at bounding box center [182, 53] width 10 height 10
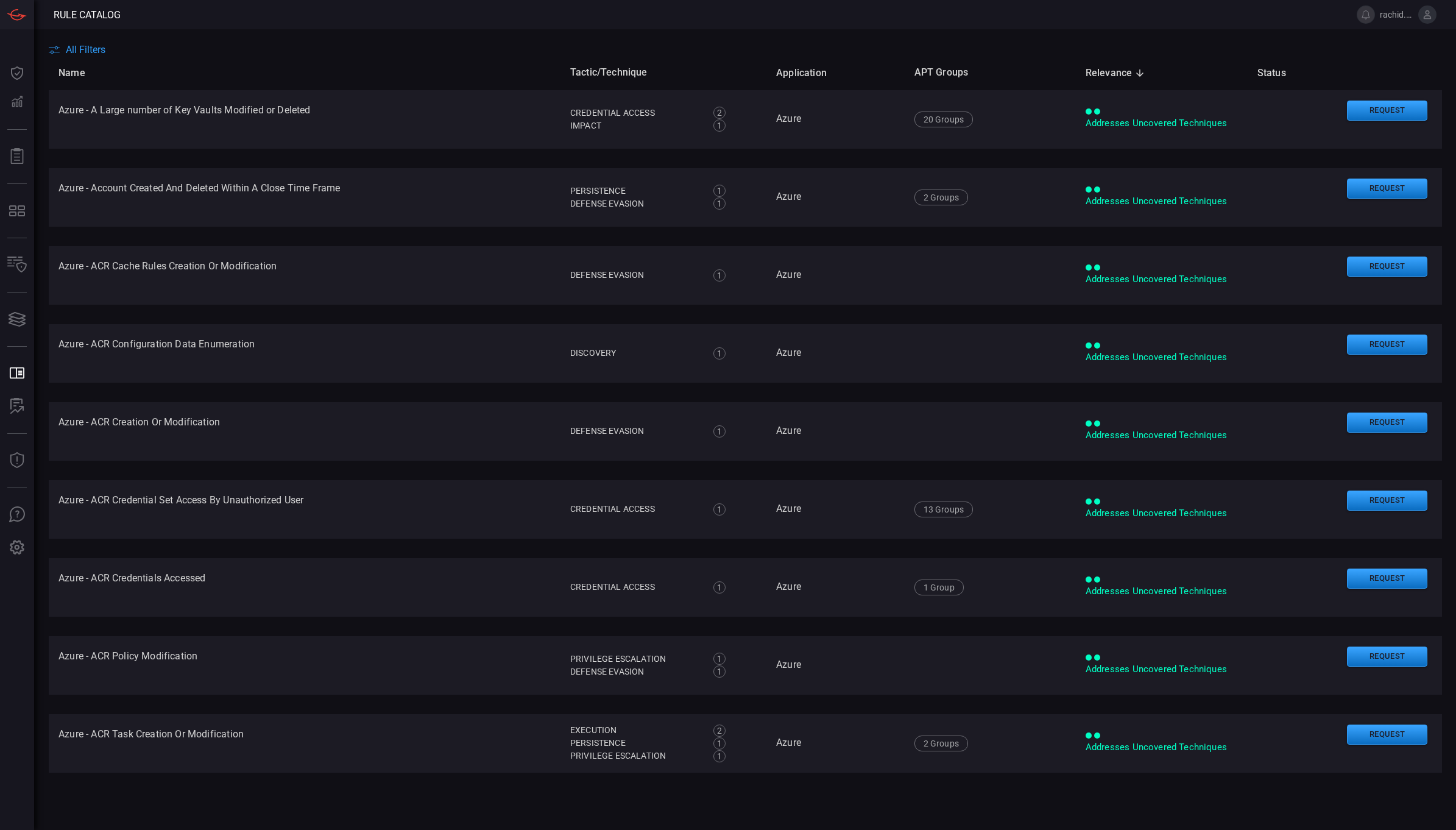
click at [82, 49] on span "All Filters" at bounding box center [86, 50] width 40 height 12
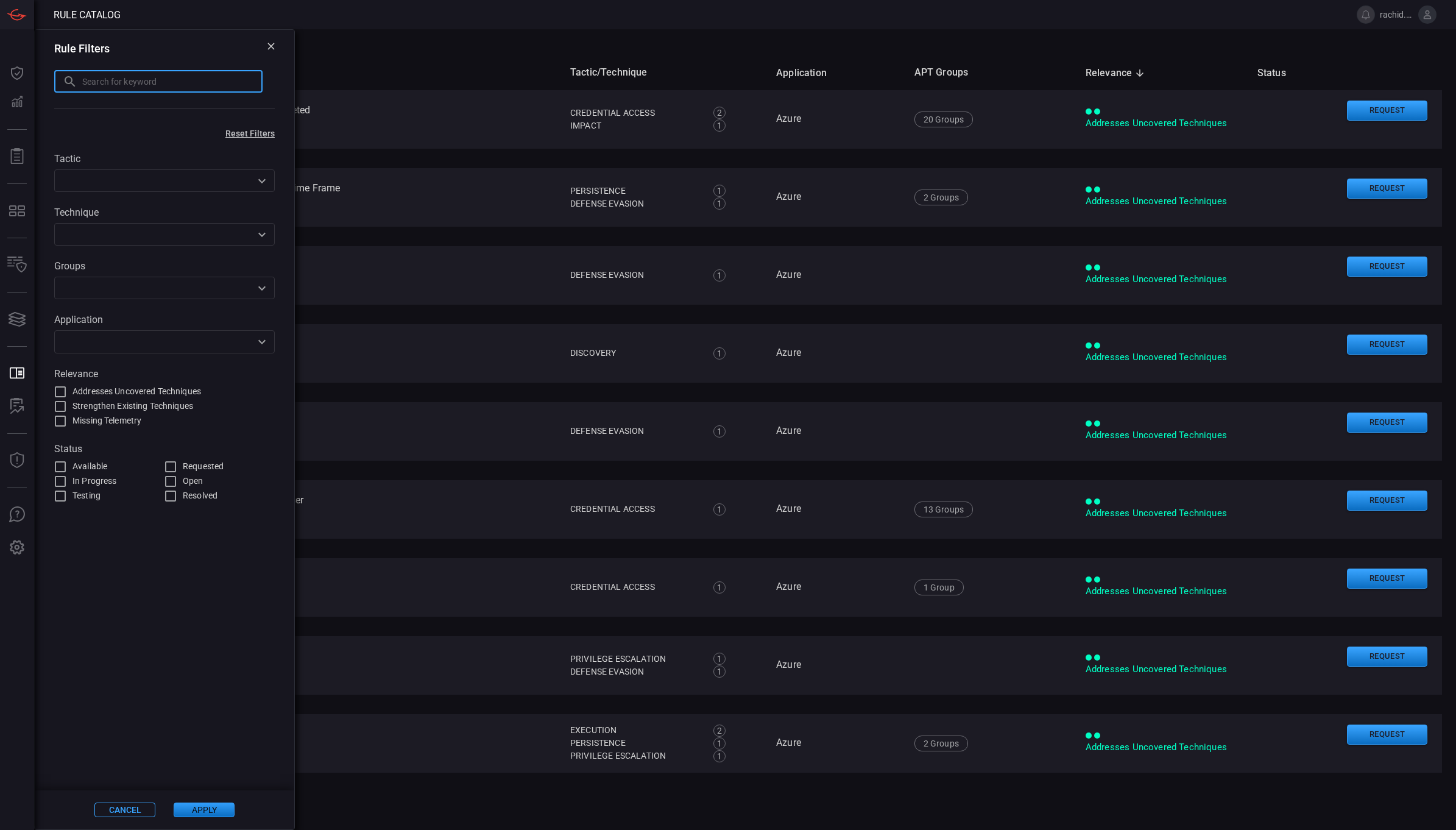
click at [158, 88] on input "text" at bounding box center [173, 81] width 181 height 22
type input "ntexcaler"
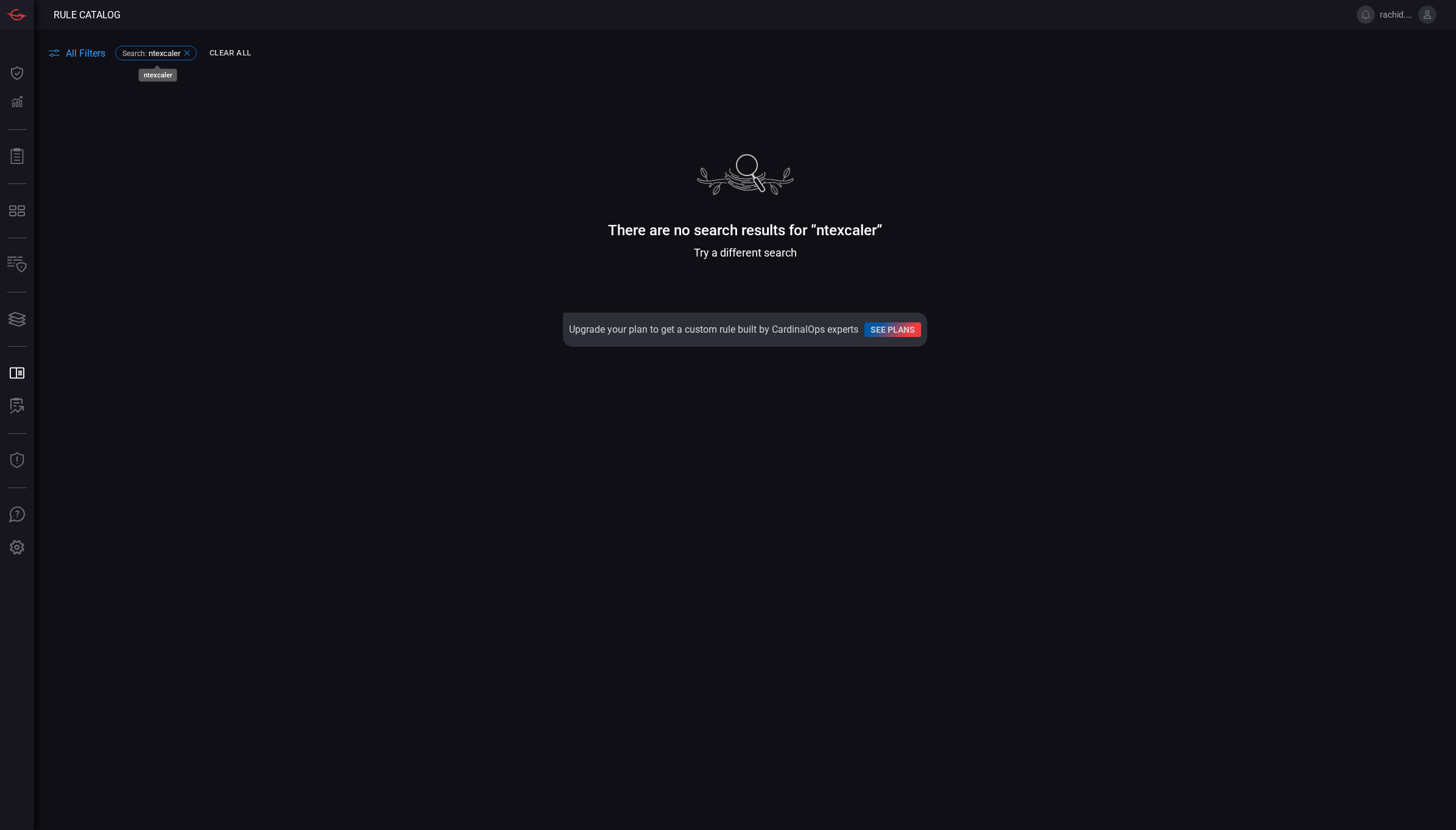
click at [189, 53] on icon at bounding box center [186, 53] width 5 height 5
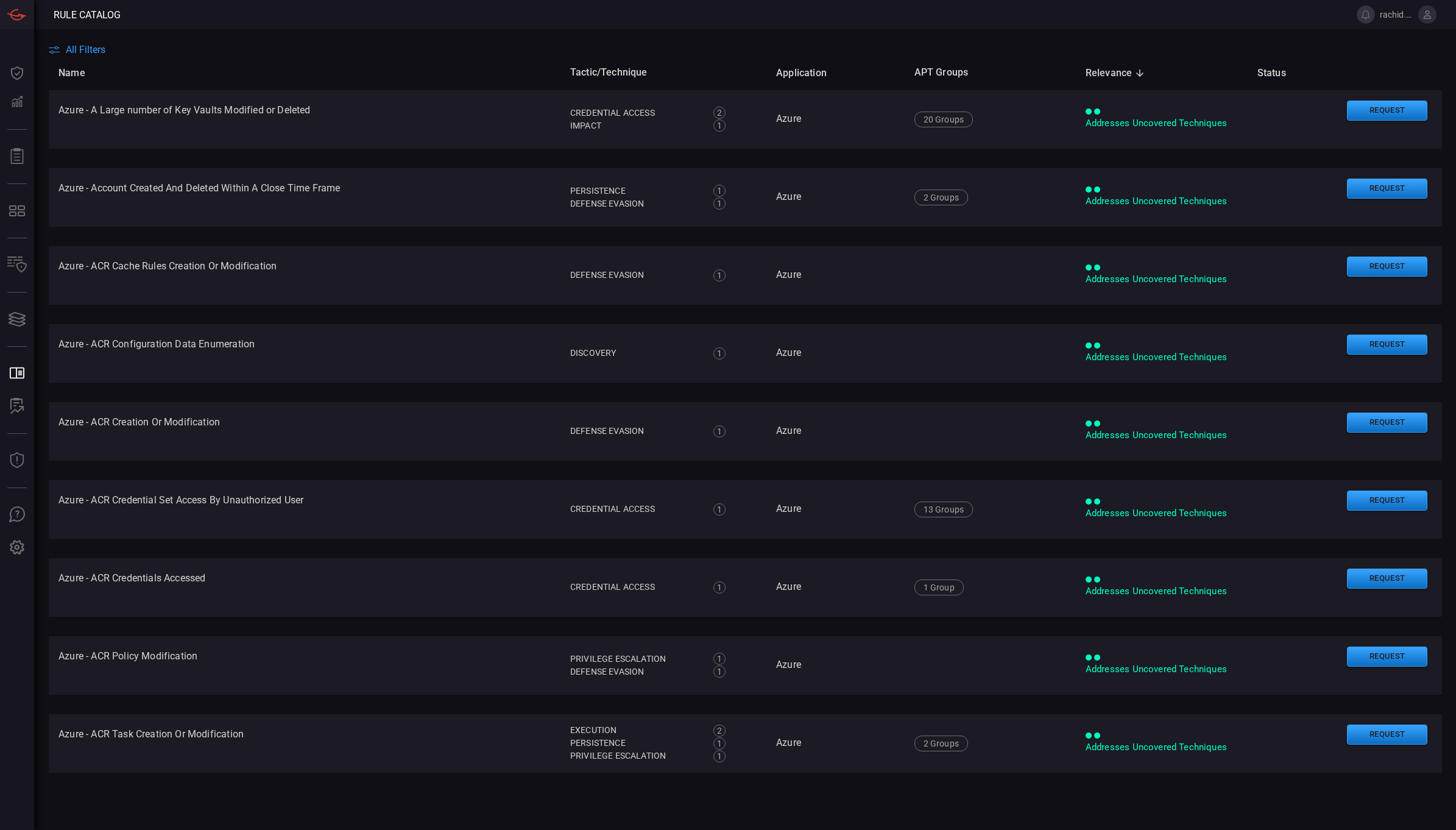
click at [98, 44] on span "All Filters" at bounding box center [86, 50] width 40 height 12
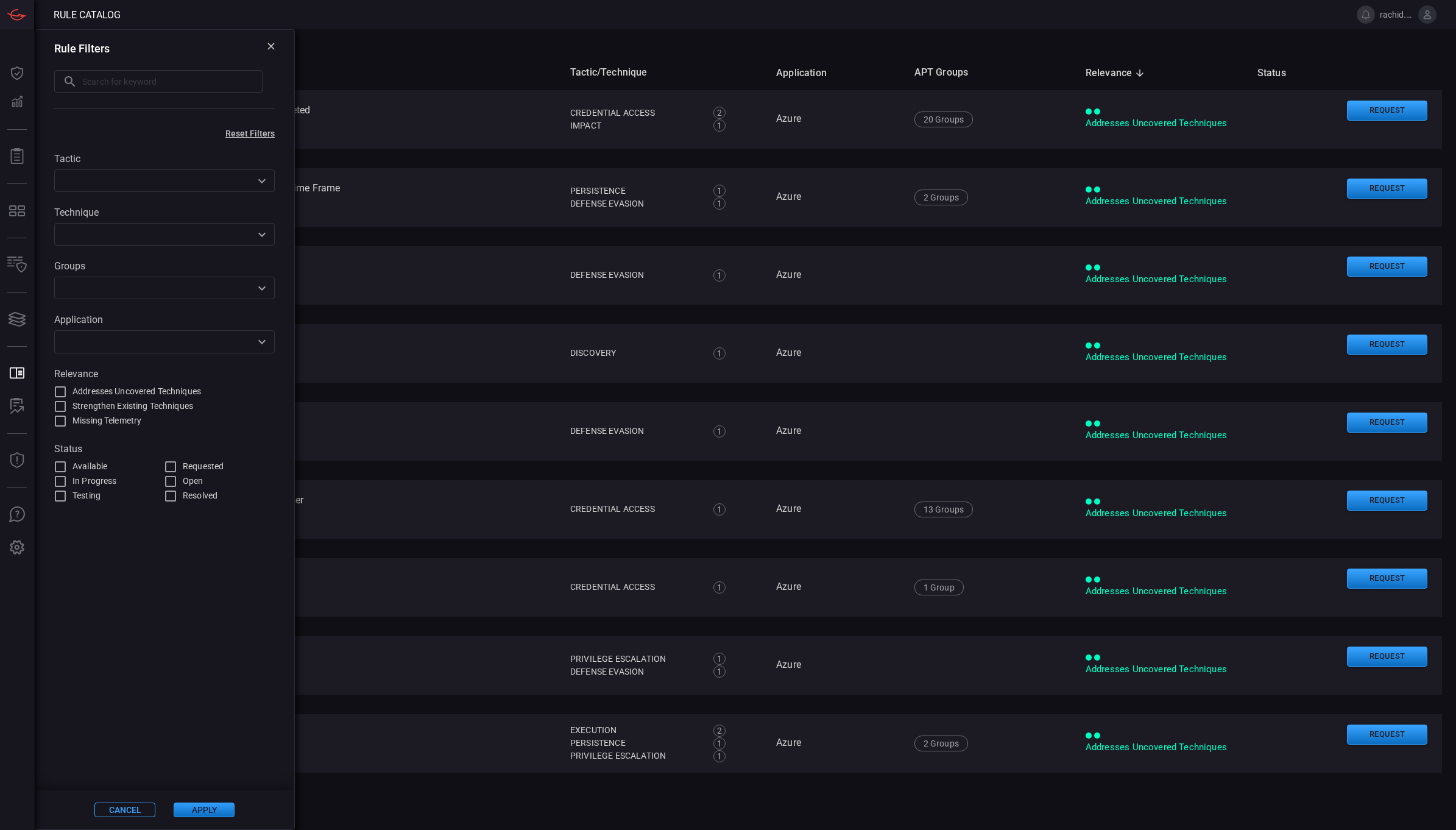
click at [132, 80] on input "text" at bounding box center [173, 81] width 181 height 22
type input "netscaler"
click at [209, 809] on button "Apply" at bounding box center [204, 810] width 61 height 14
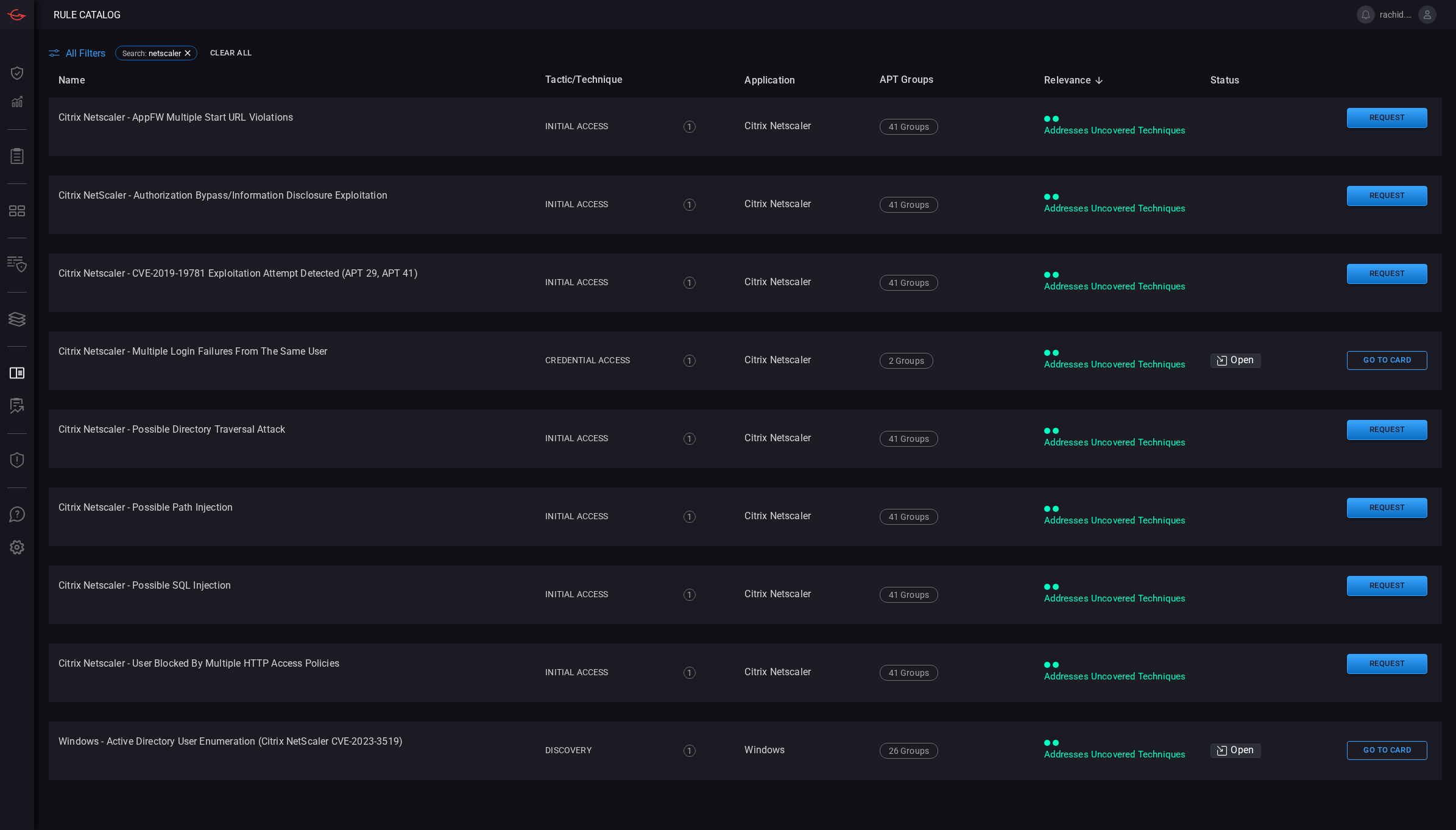
drag, startPoint x: 1449, startPoint y: 90, endPoint x: 1439, endPoint y: 135, distance: 46.1
click at [1439, 135] on main "All Filters Search : netscaler Clear All Name Tactic/Technique Application APT …" at bounding box center [728, 429] width 1456 height 800
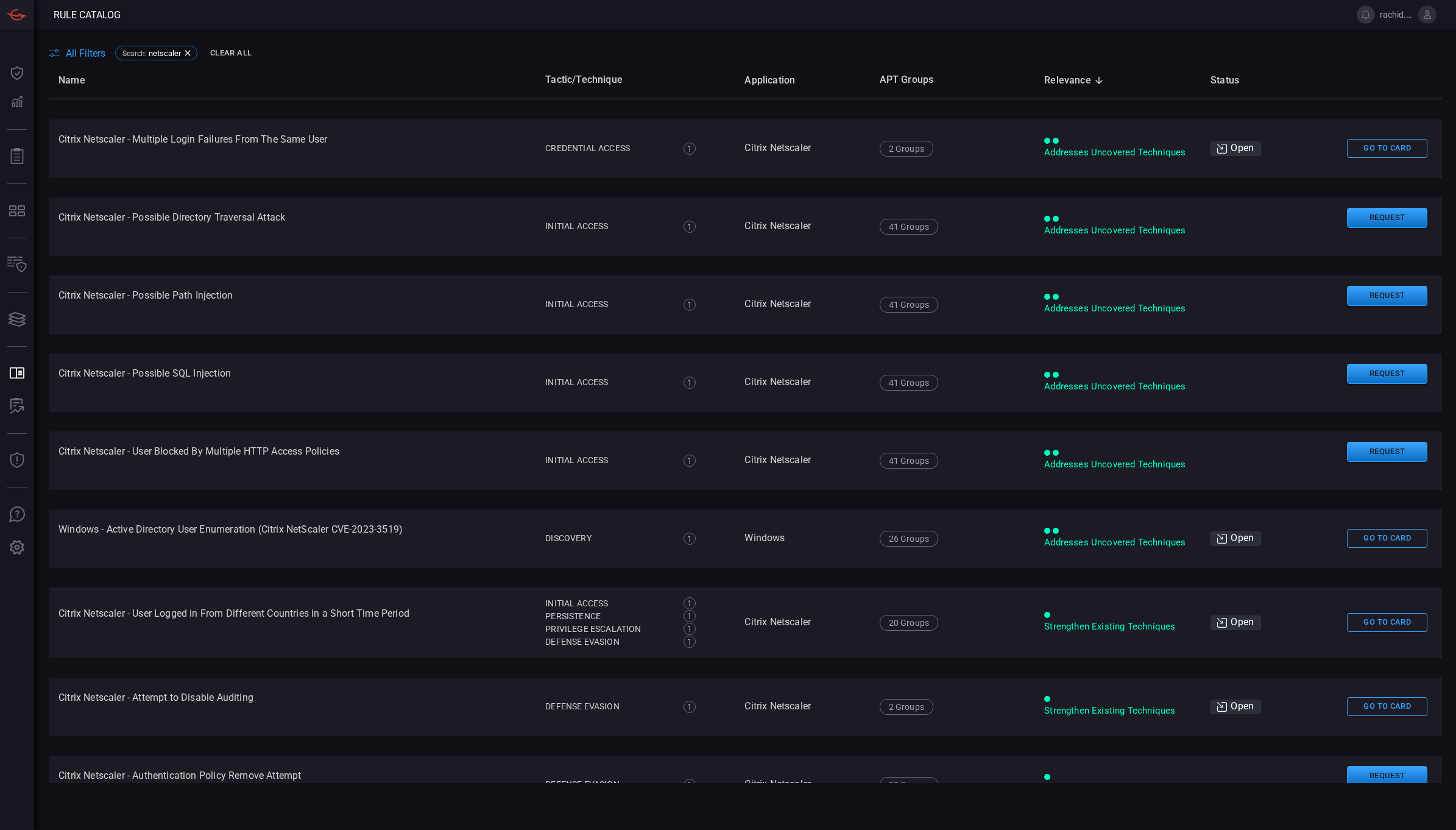
scroll to position [215, 0]
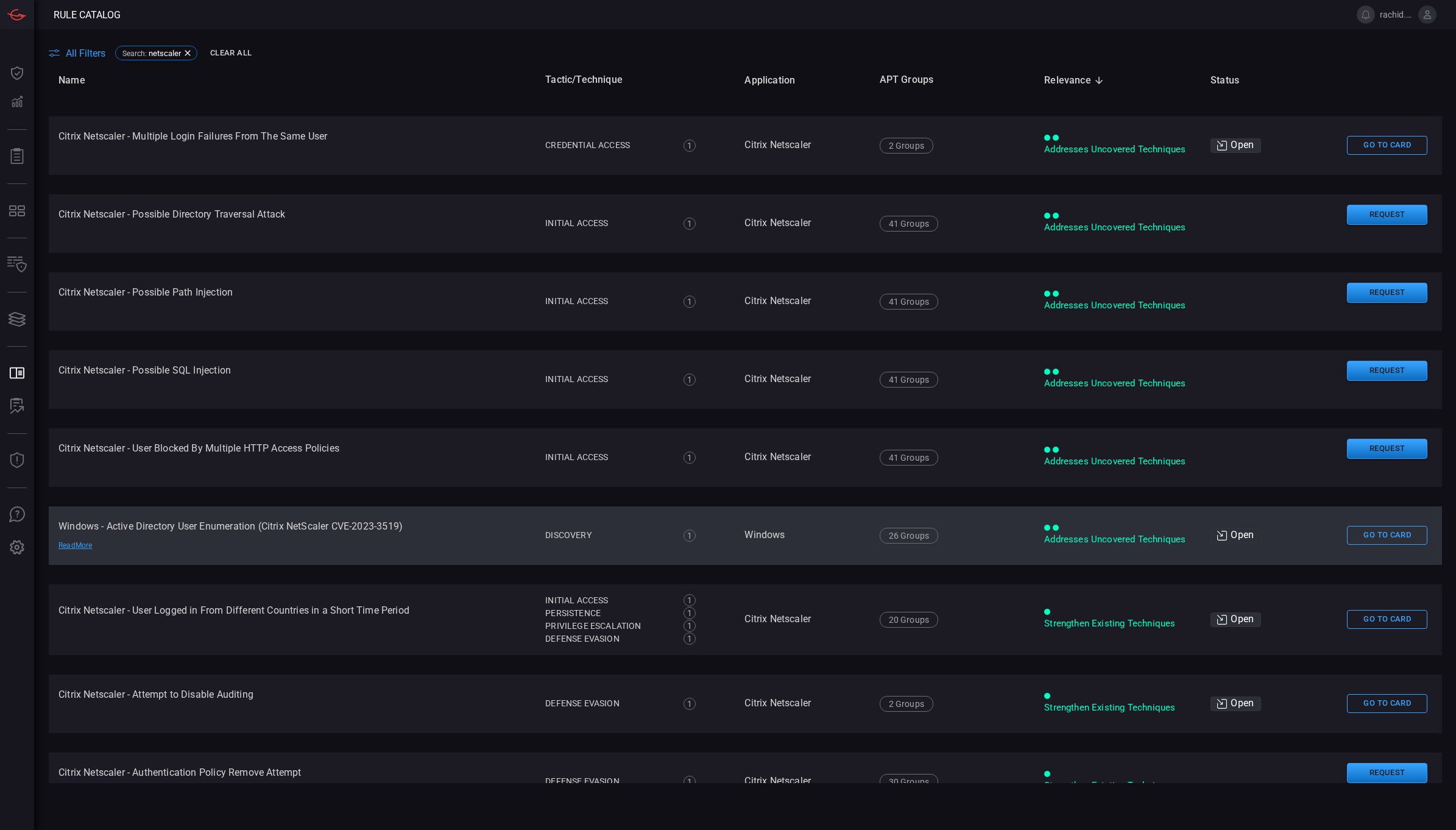
click at [302, 534] on td "Windows - Active Directory User Enumeration (Citrix NetScaler CVE-2023-3519) Re…" at bounding box center [292, 536] width 487 height 59
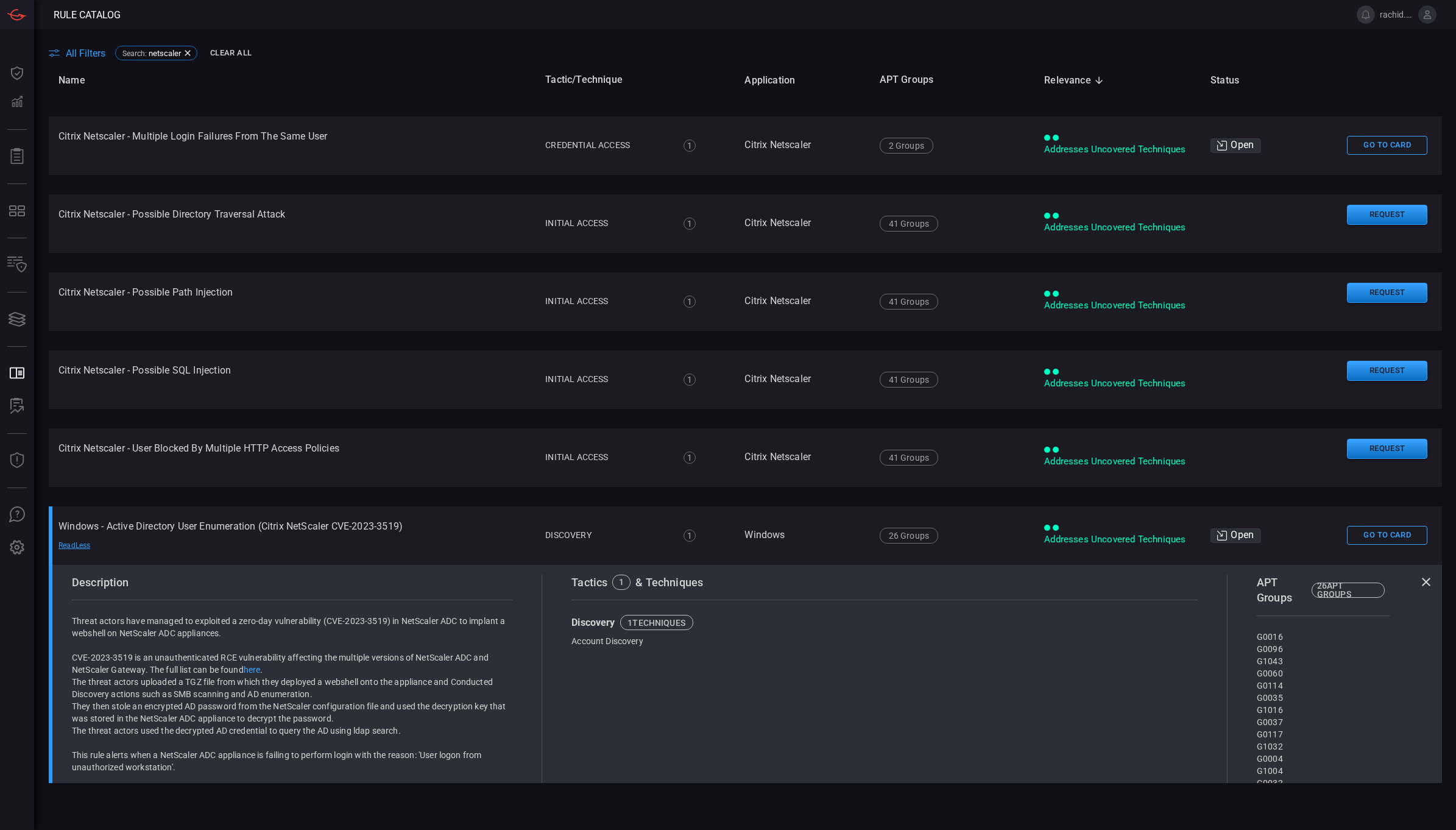
click at [256, 670] on link "here" at bounding box center [252, 669] width 17 height 10
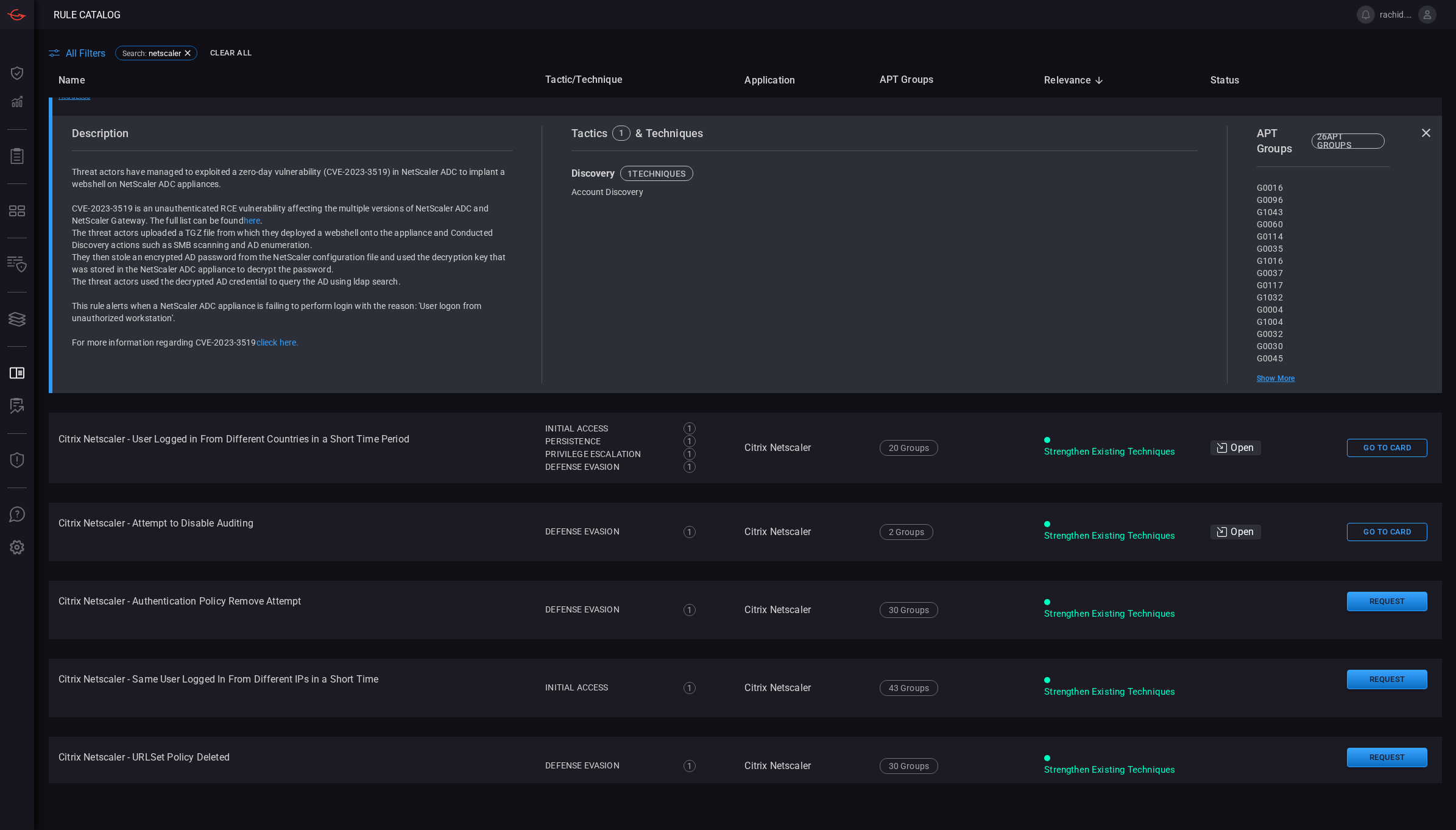
scroll to position [677, 0]
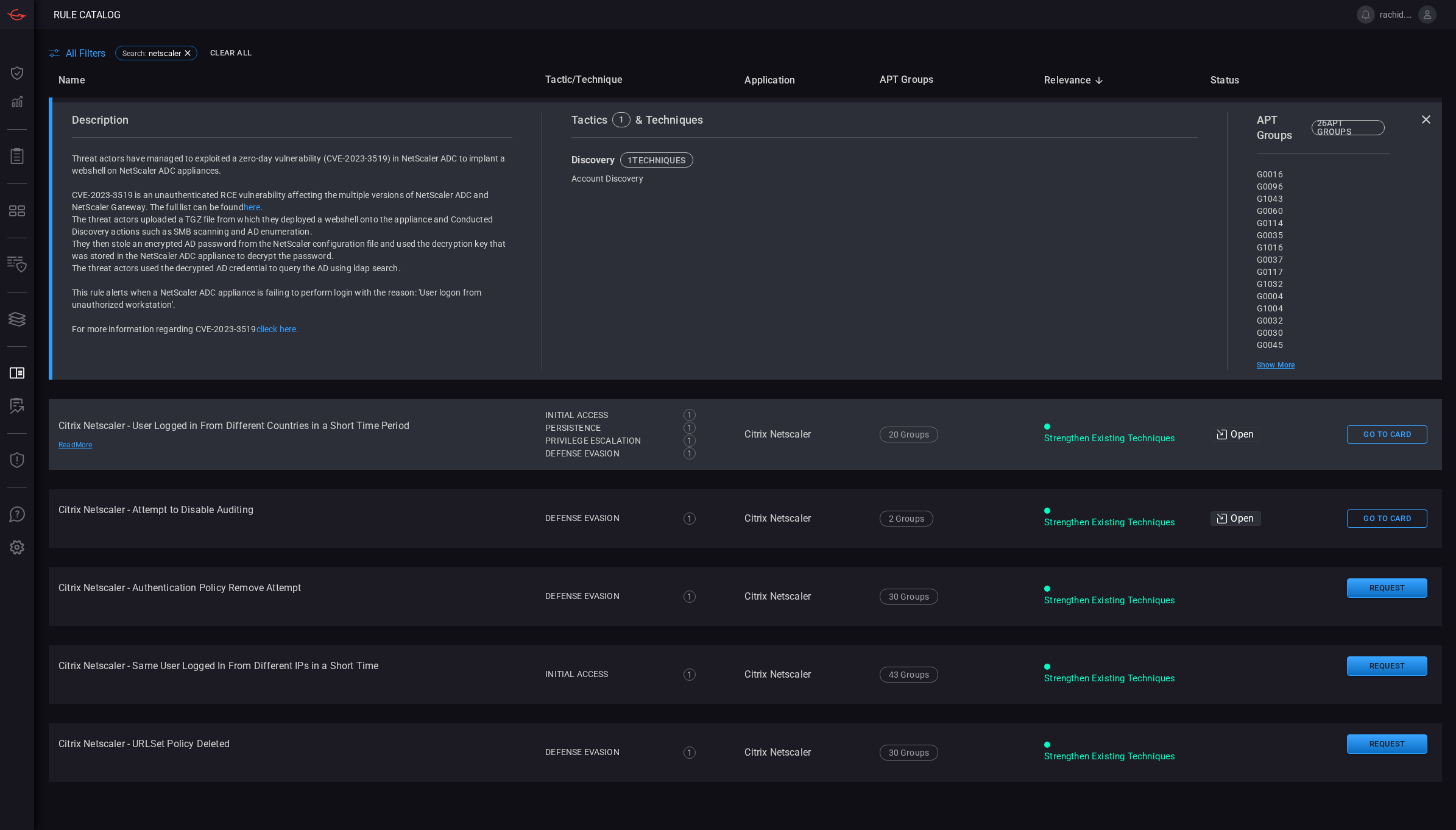
click at [352, 426] on td "Citrix Netscaler - User Logged in From Different Countries in a Short Time Peri…" at bounding box center [292, 434] width 487 height 70
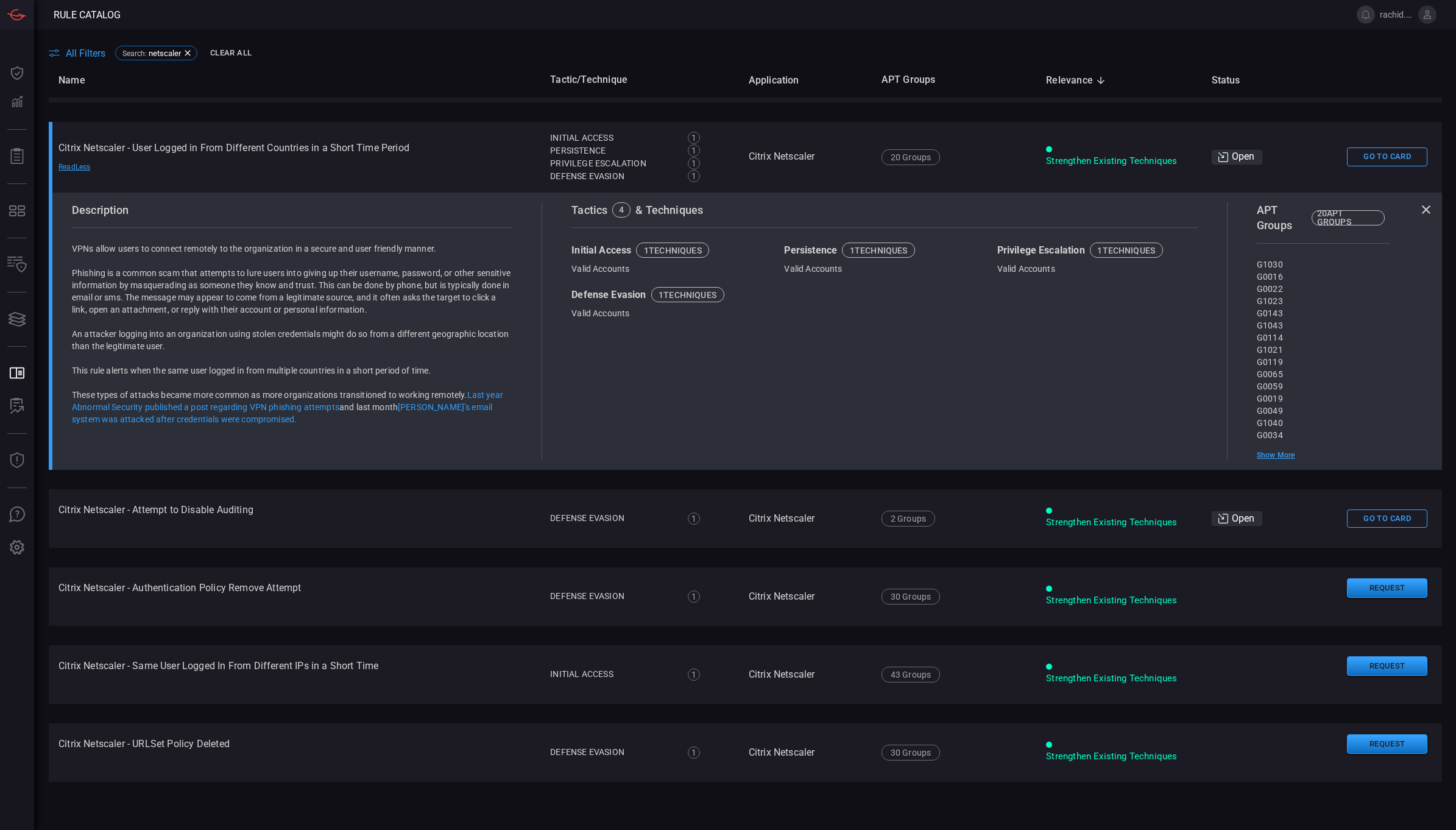
click at [1422, 211] on icon at bounding box center [1426, 209] width 14 height 14
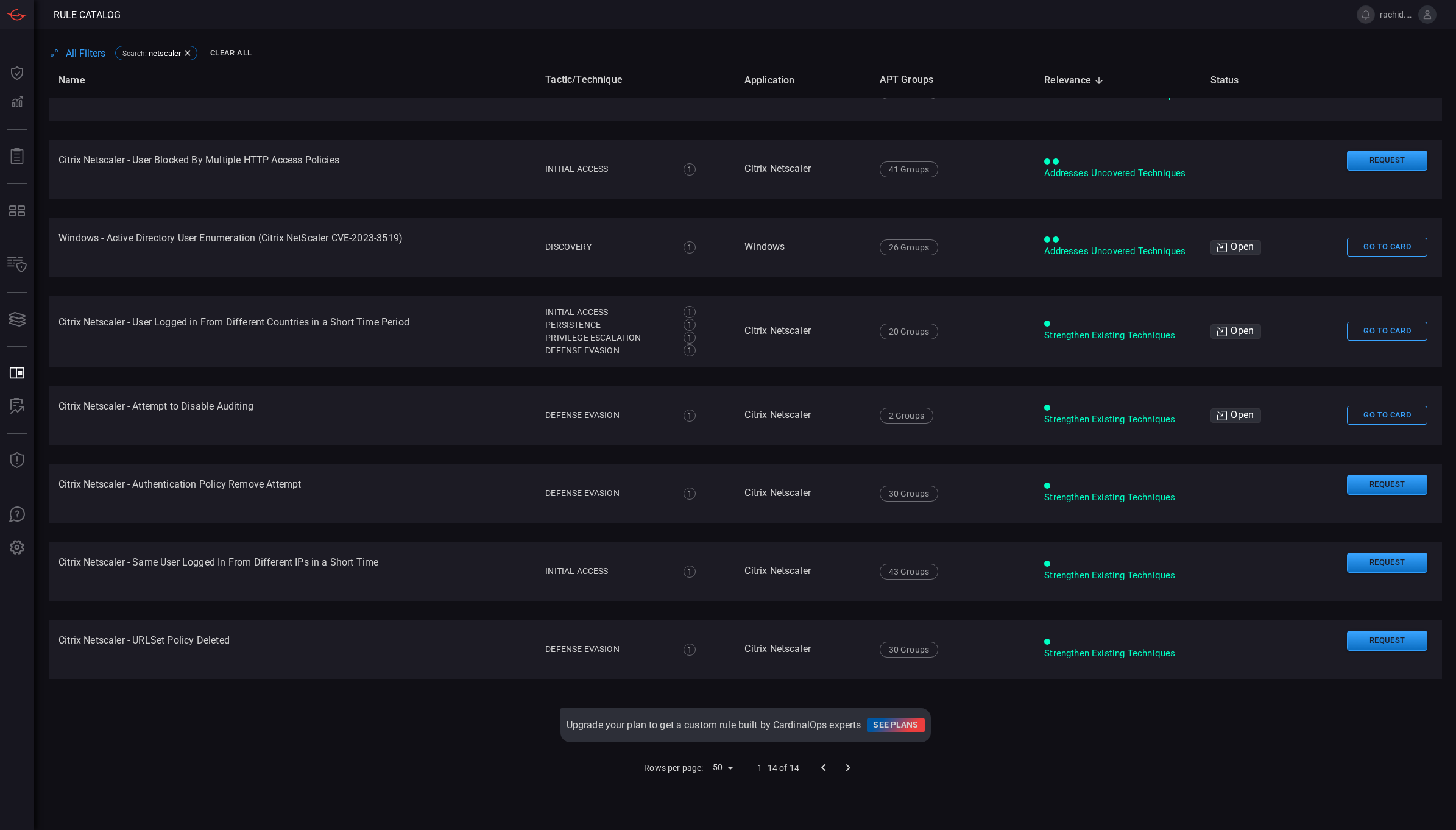
scroll to position [503, 0]
click at [74, 57] on span "All Filters" at bounding box center [86, 53] width 40 height 12
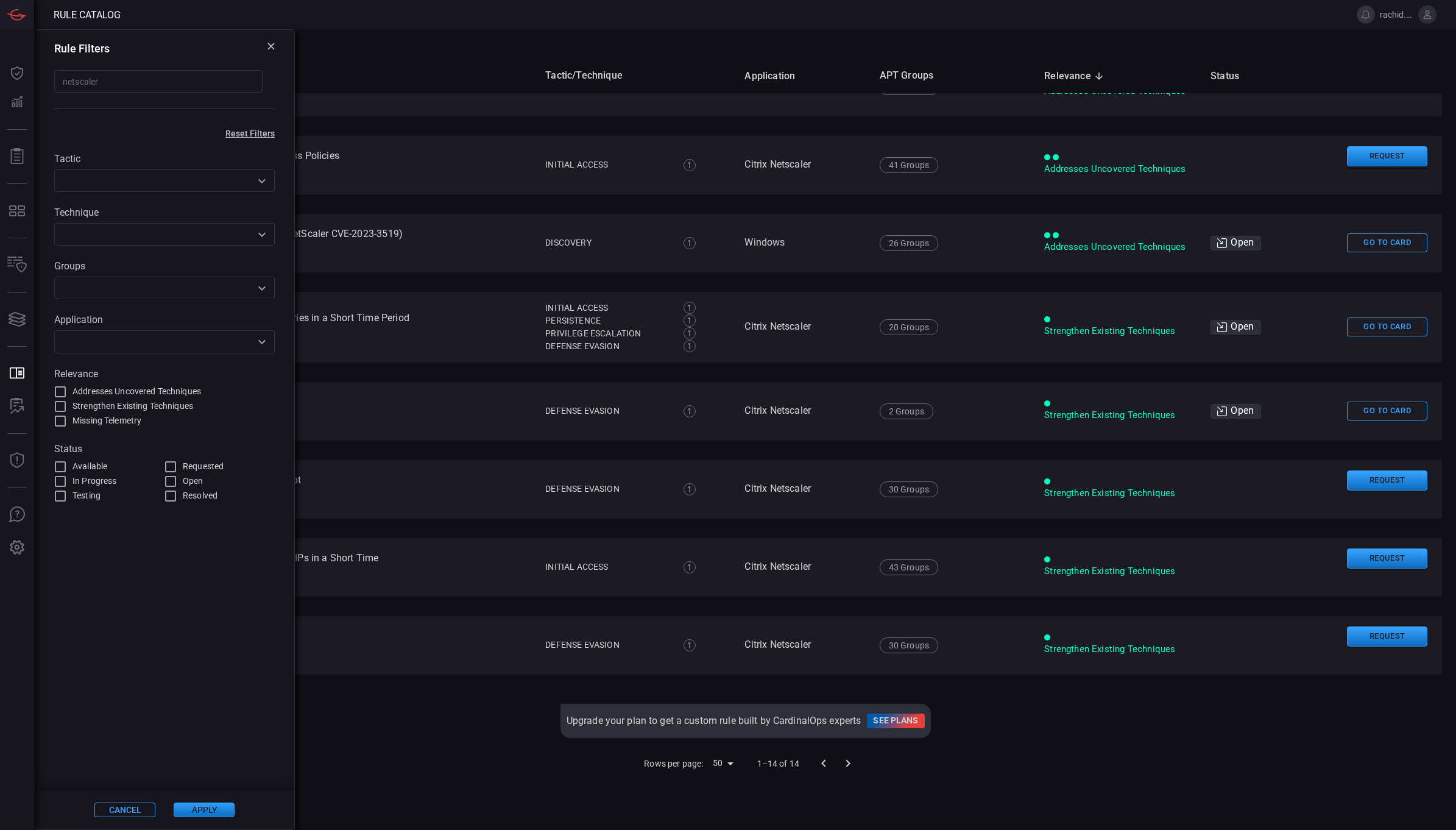
click at [273, 50] on icon at bounding box center [271, 46] width 7 height 7
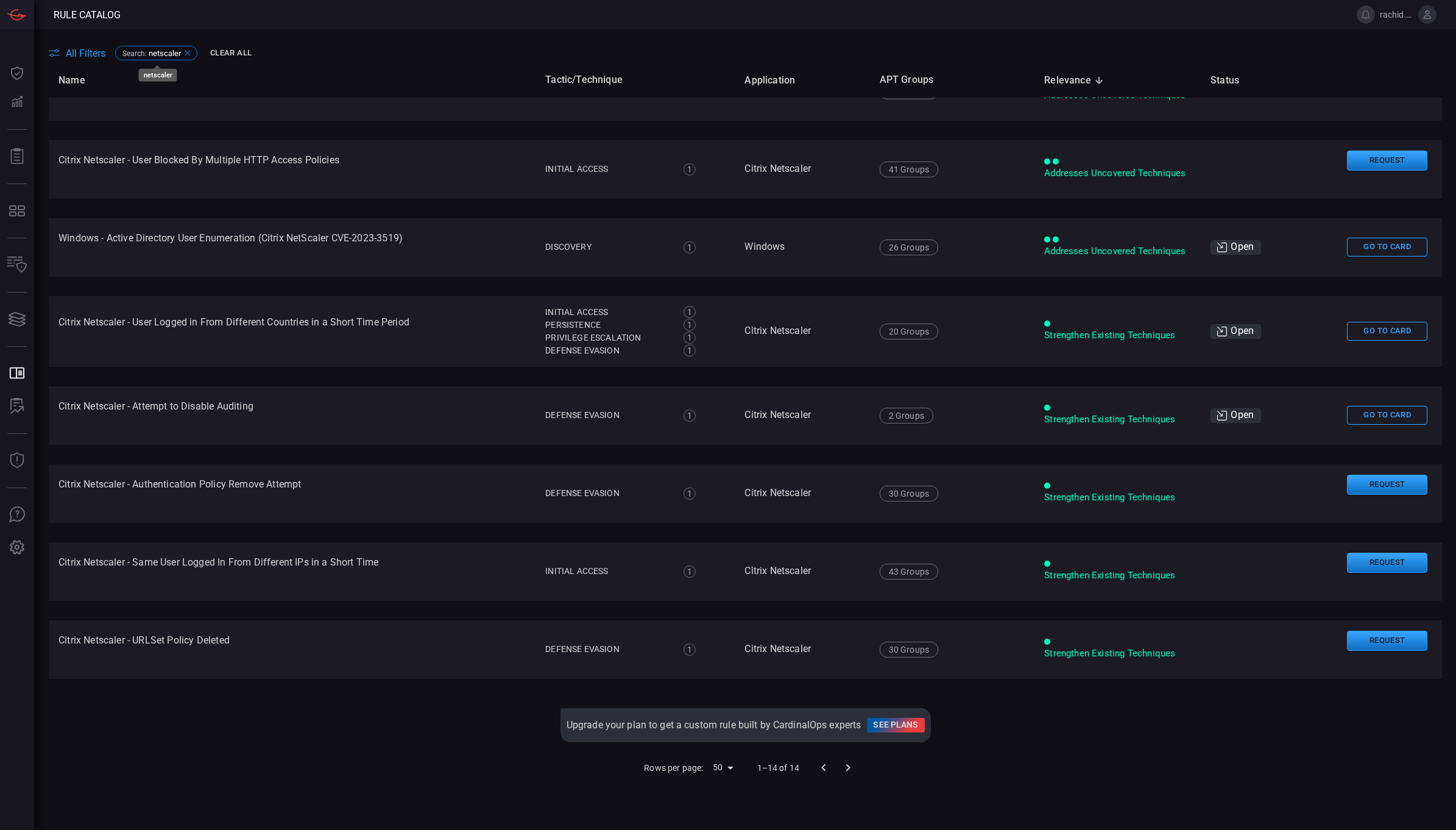
click at [188, 47] on div "Search : netscaler" at bounding box center [156, 53] width 82 height 14
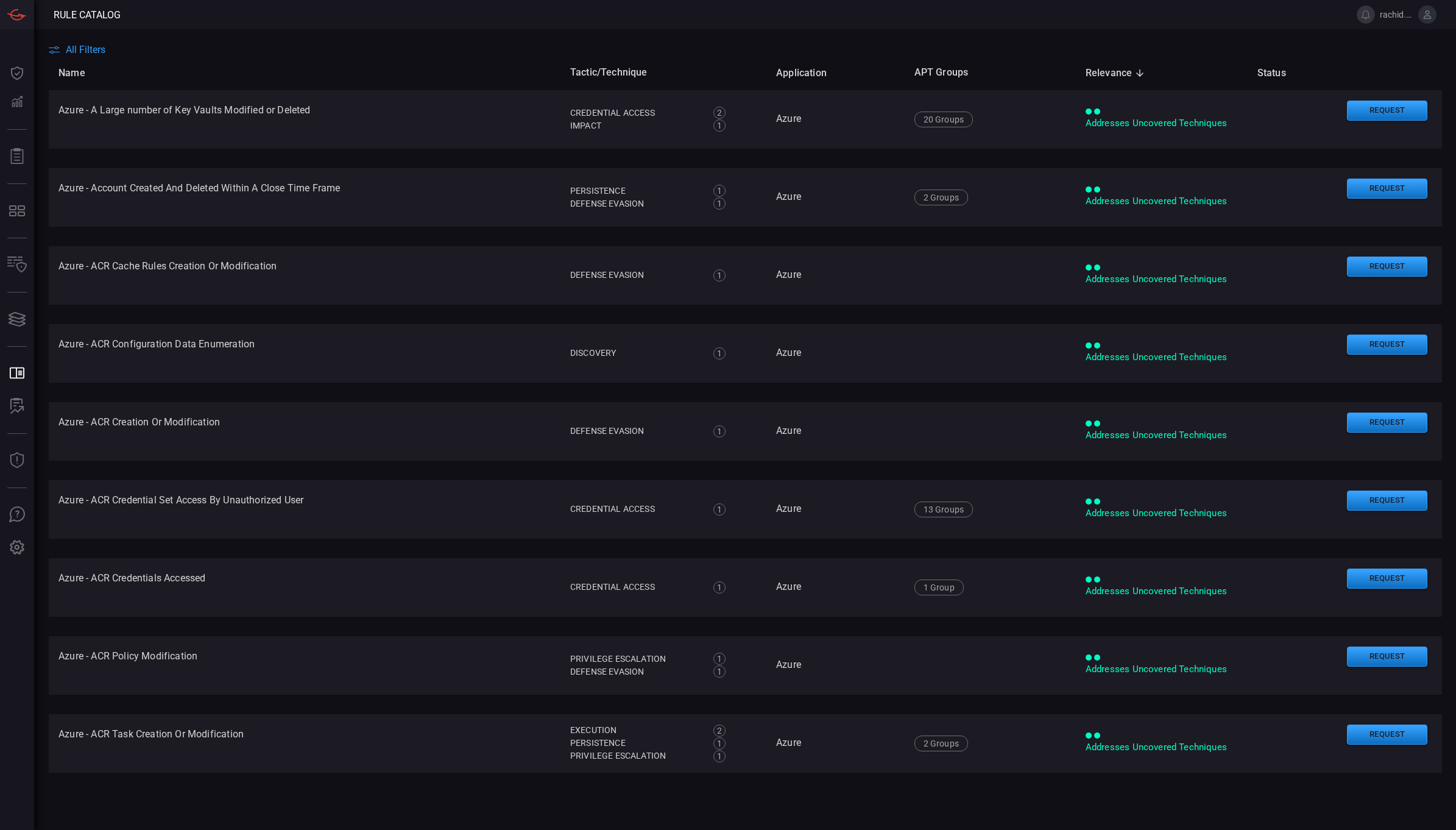
click at [85, 53] on span "All Filters" at bounding box center [86, 50] width 40 height 12
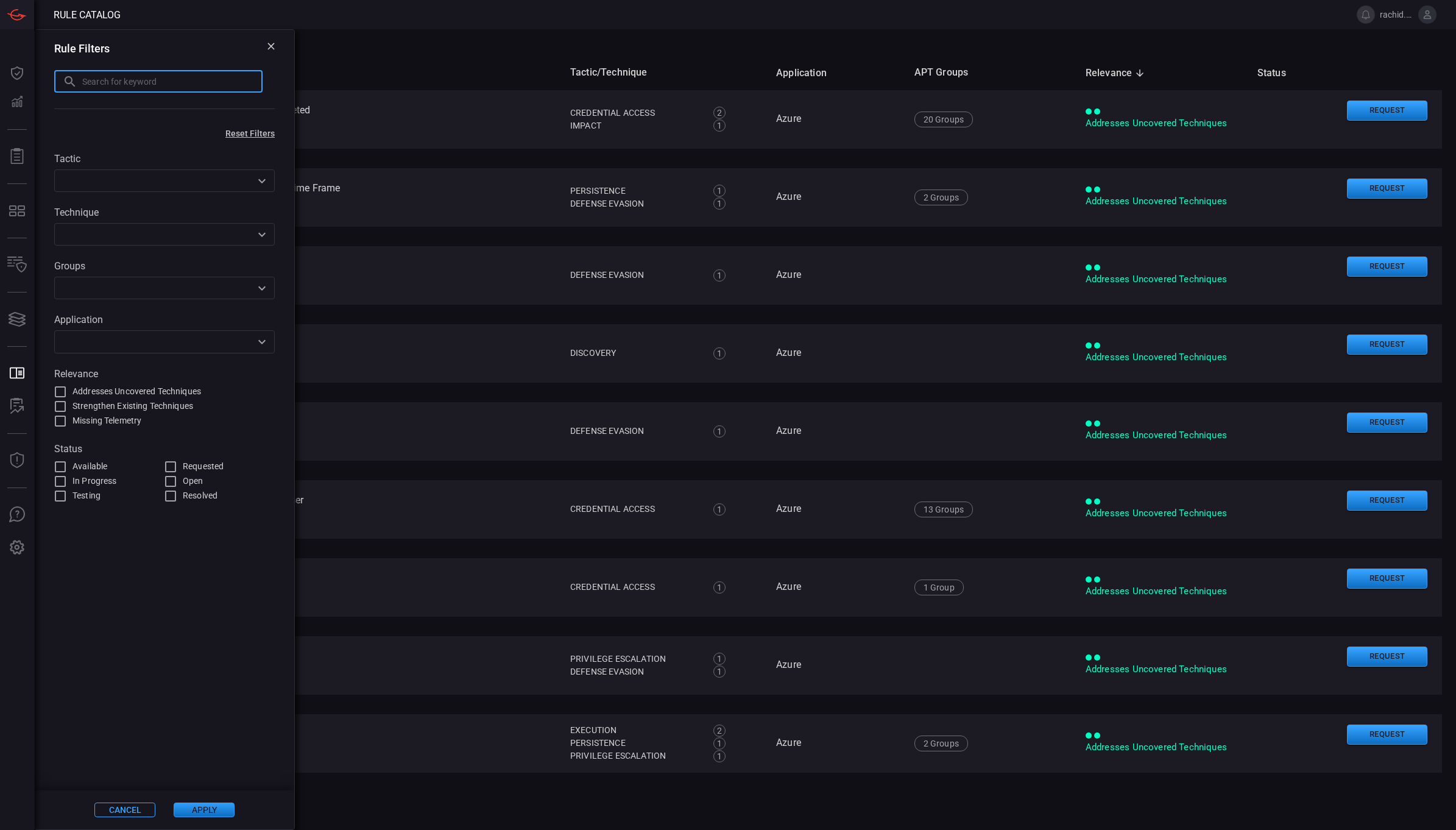
click at [123, 85] on input "text" at bounding box center [173, 81] width 181 height 22
type input "azure"
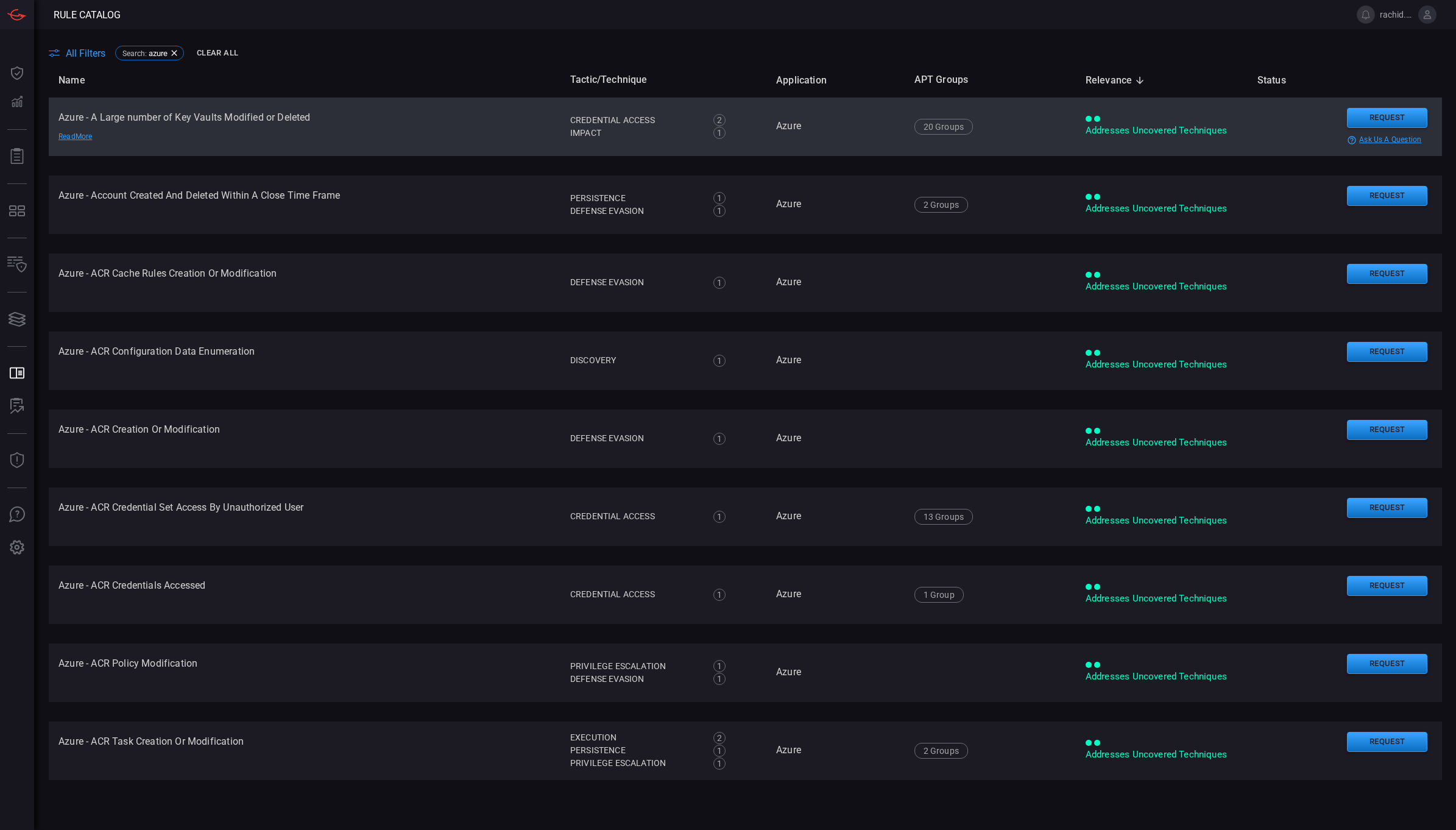
click at [268, 114] on td "Azure - A Large number of Key Vaults Modified or Deleted Read More" at bounding box center [304, 126] width 512 height 59
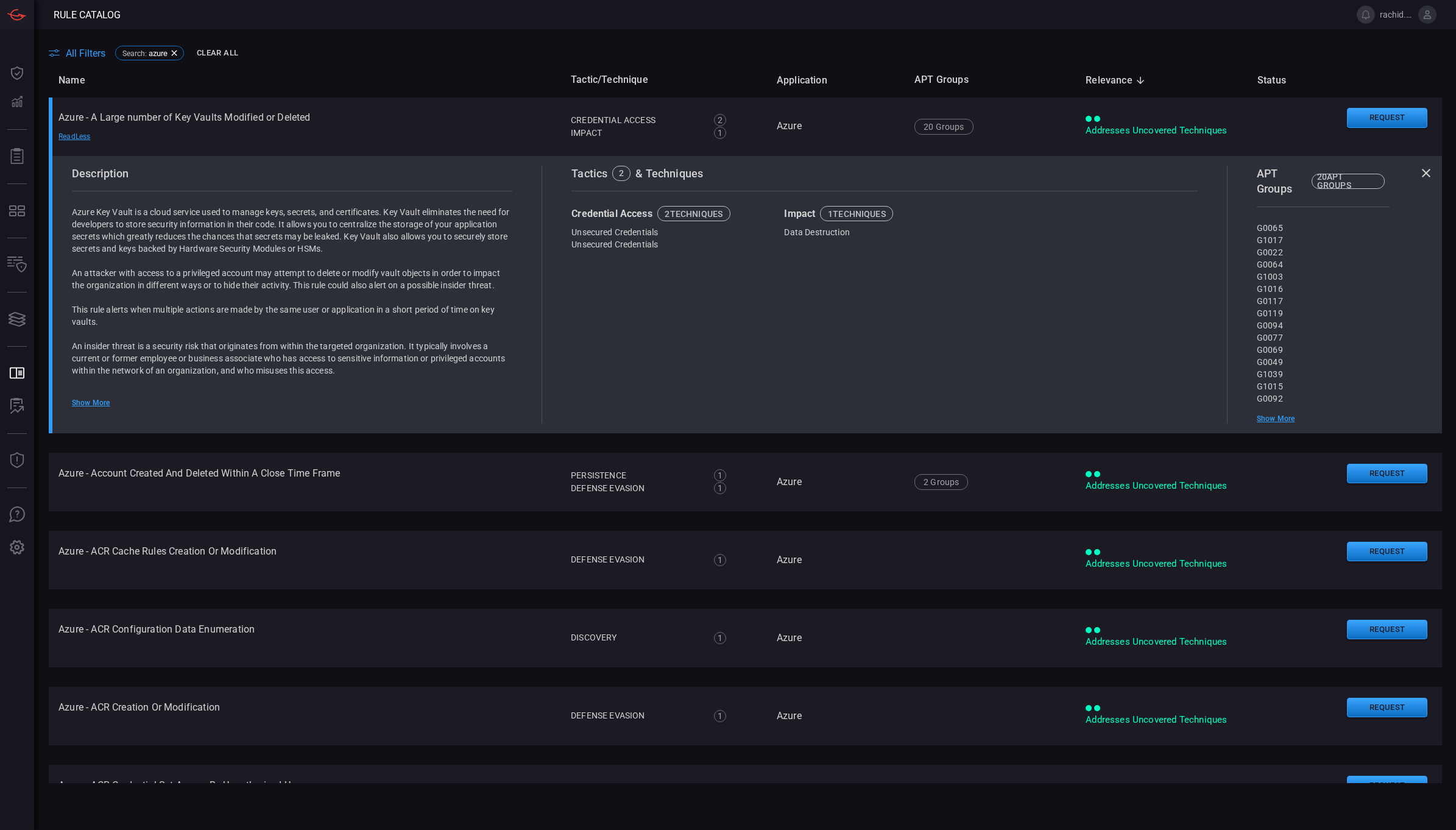
click at [352, 64] on th "Name" at bounding box center [305, 80] width 513 height 35
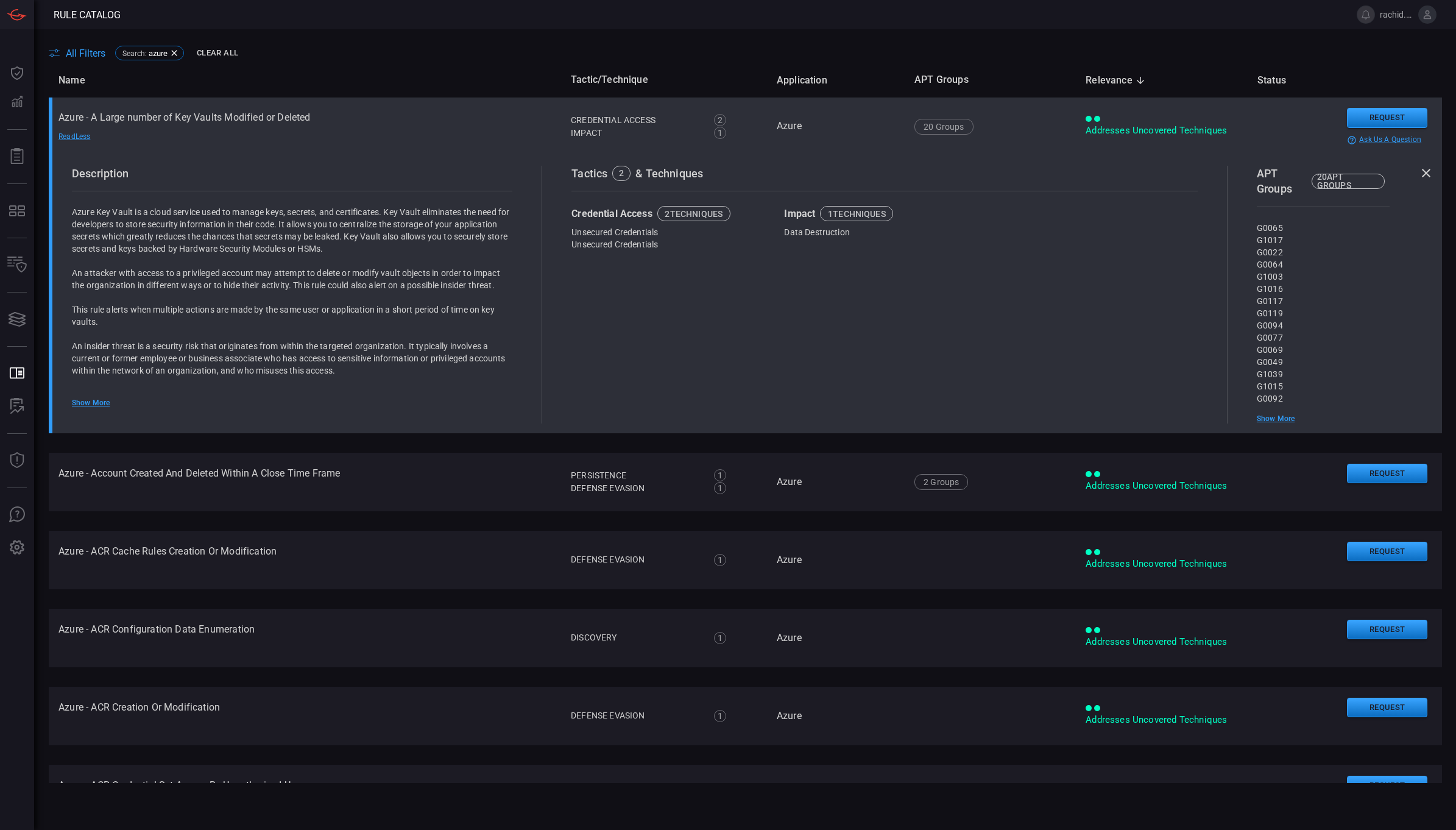
click at [67, 134] on div "Read Less" at bounding box center [101, 137] width 85 height 10
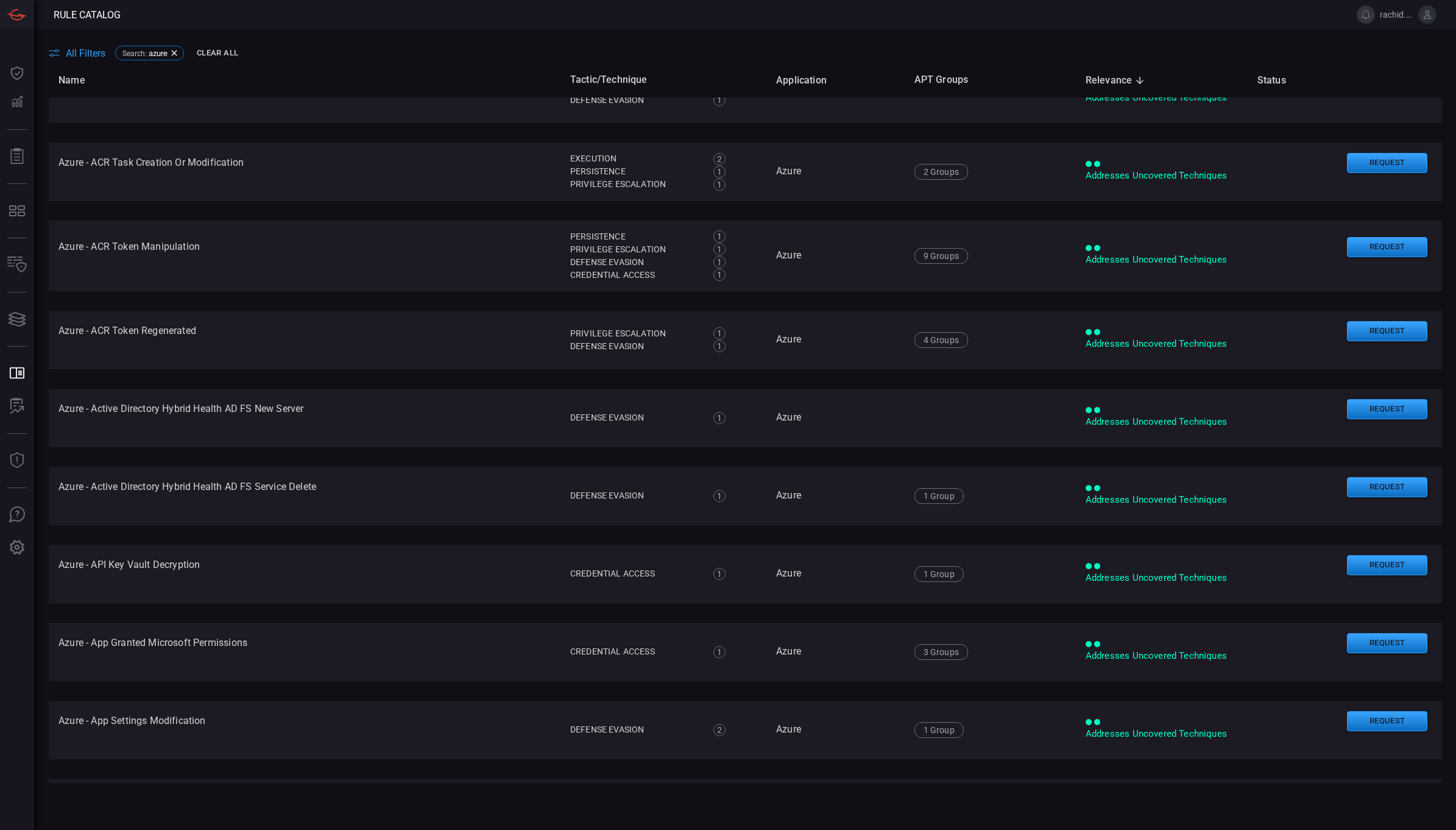
scroll to position [731, 0]
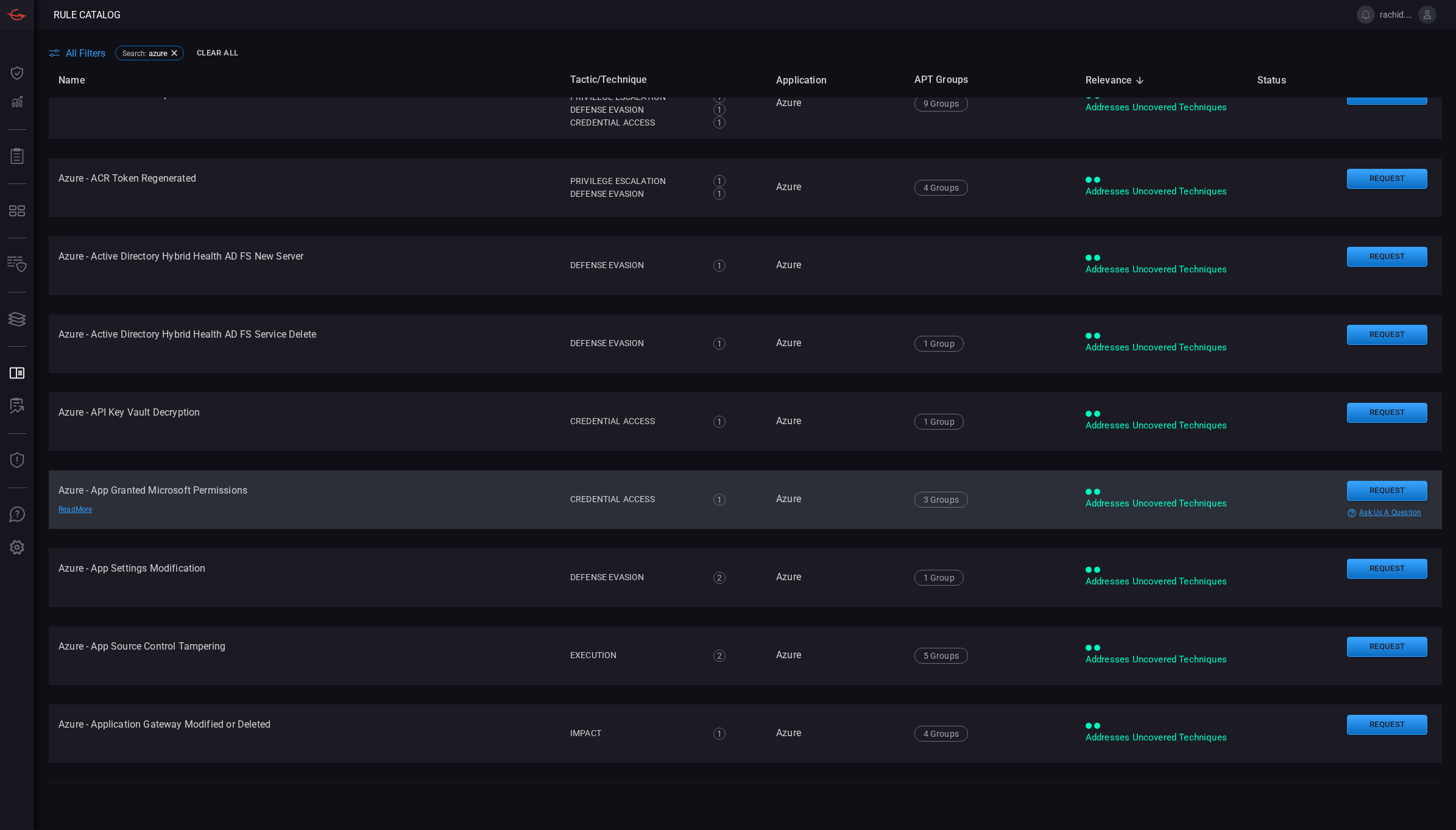
click at [192, 498] on td "Azure - App Granted Microsoft Permissions Read More" at bounding box center [304, 499] width 512 height 59
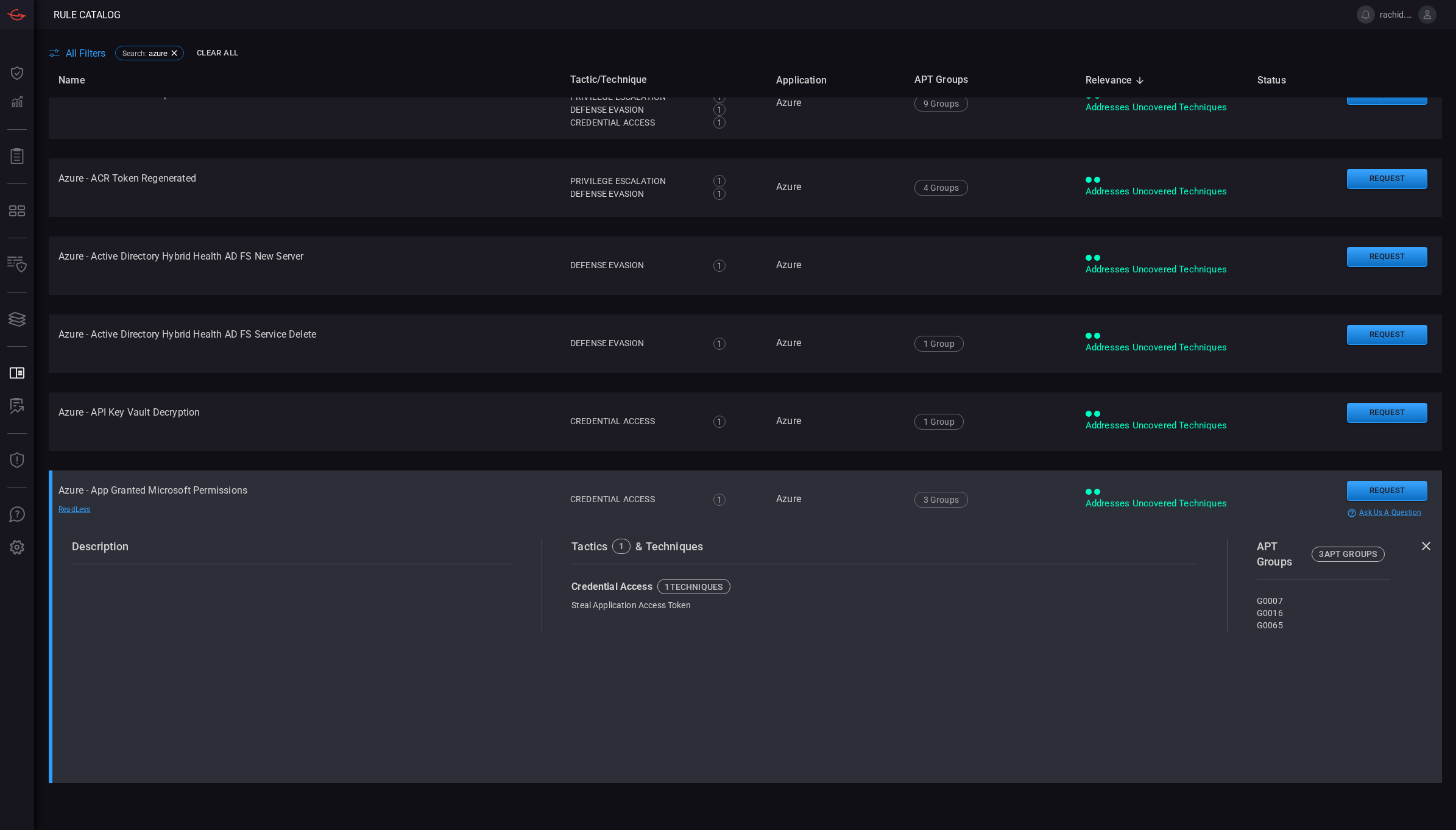
click at [77, 505] on div "Read Less" at bounding box center [101, 510] width 85 height 10
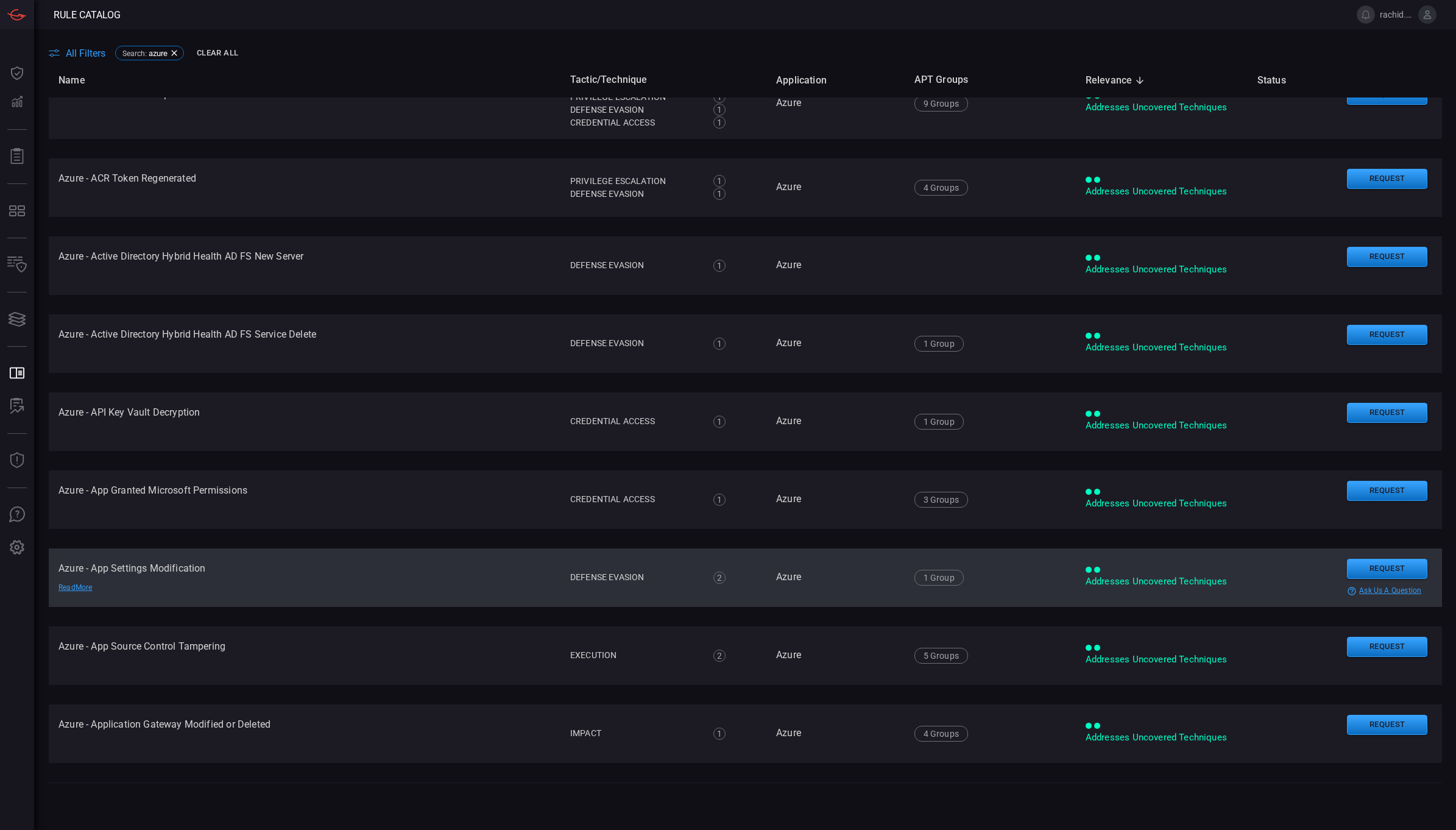
click at [111, 565] on td "Azure - App Settings Modification Read More" at bounding box center [304, 577] width 512 height 59
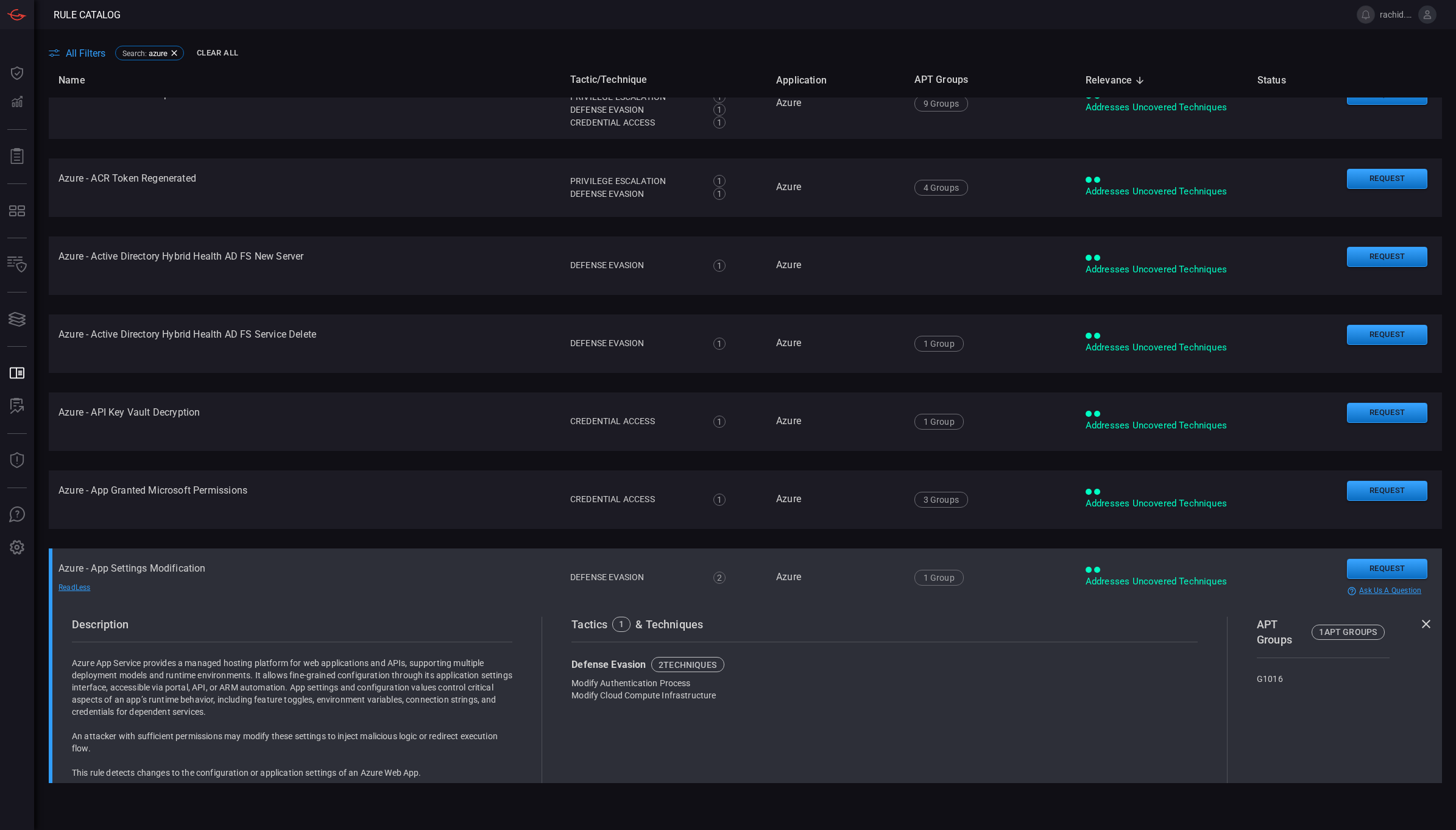
click at [111, 565] on td "Azure - App Settings Modification Read Less" at bounding box center [304, 577] width 512 height 59
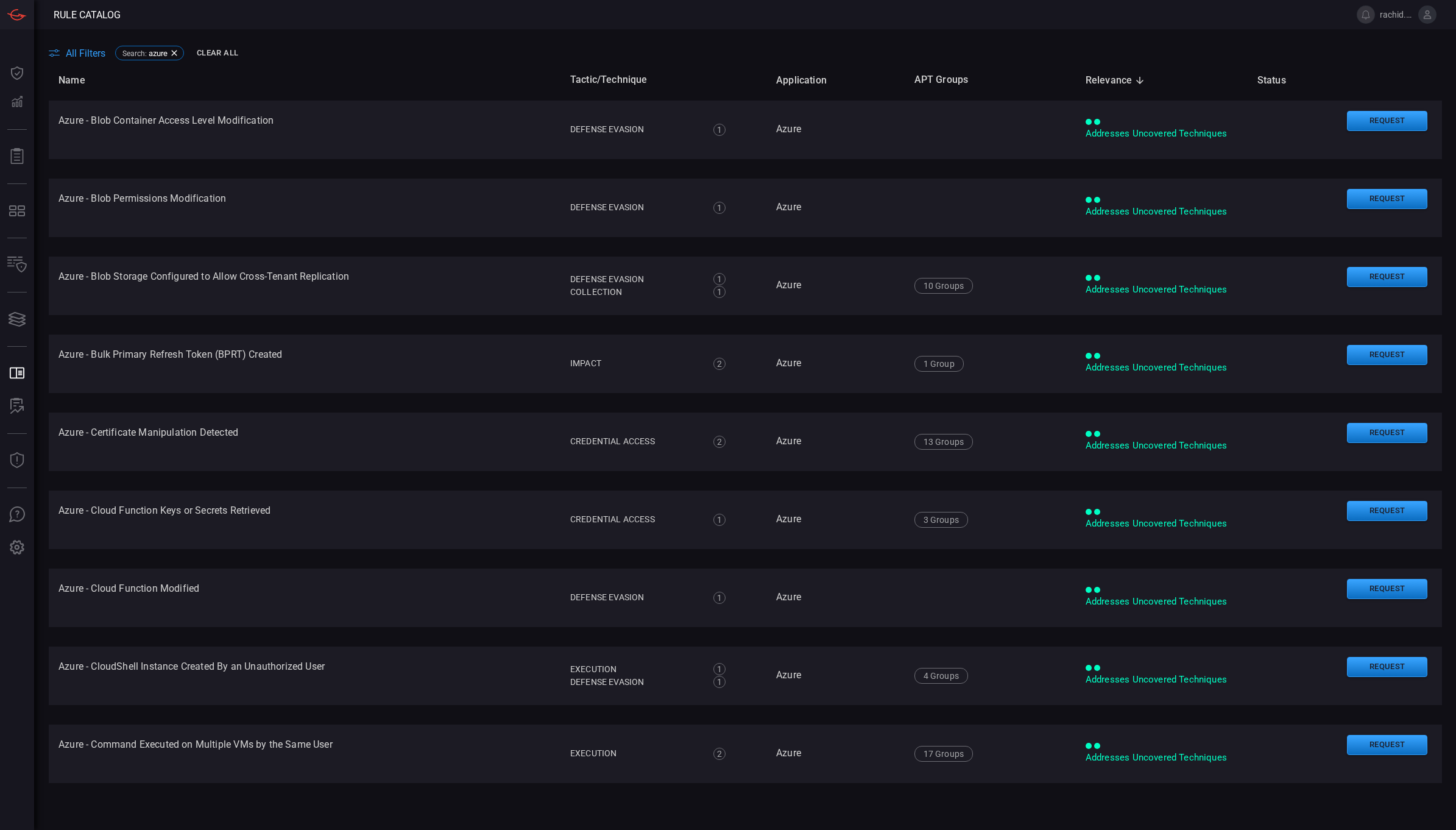
scroll to position [3257, 0]
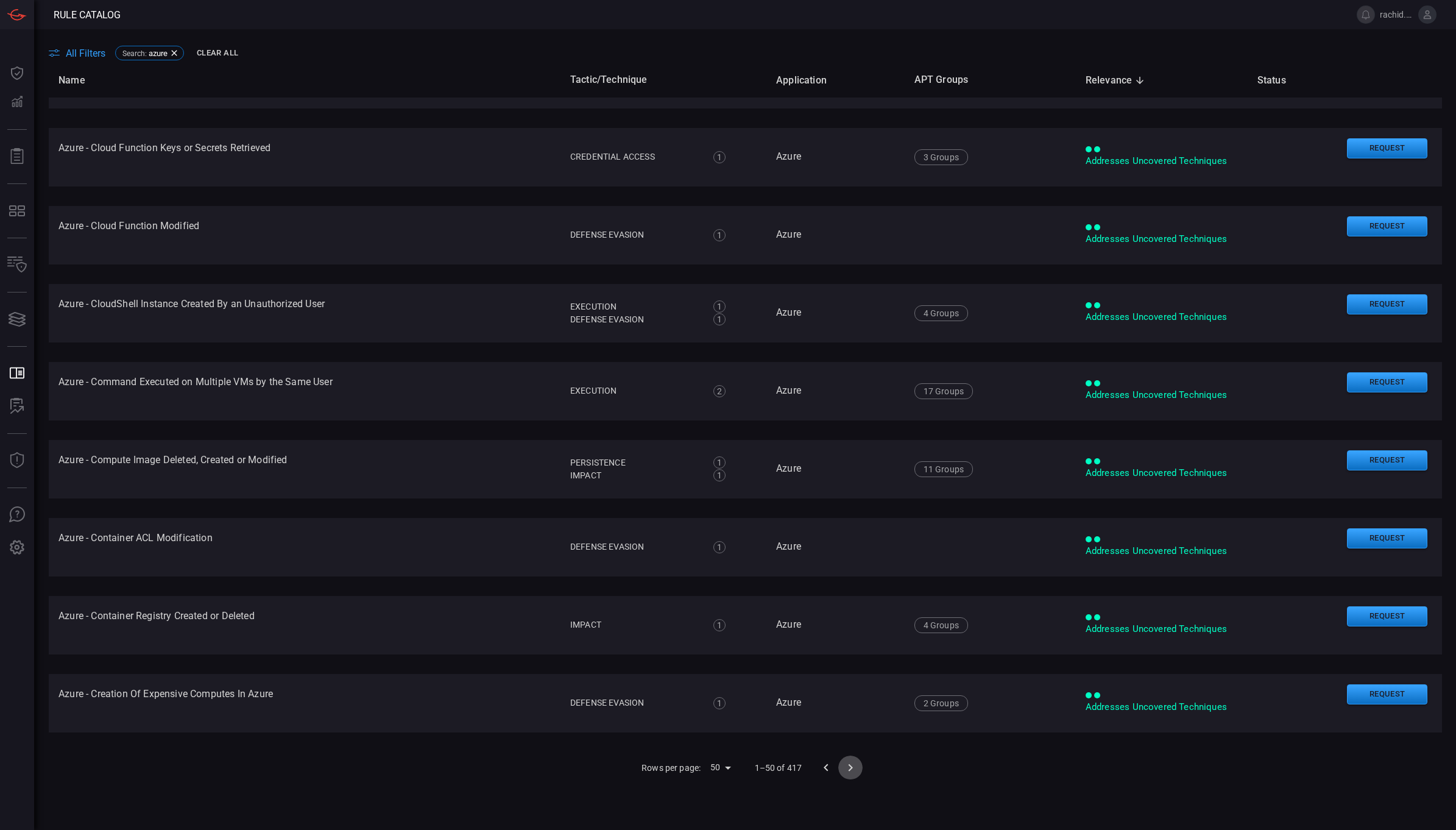
click at [843, 769] on icon "Go to next page" at bounding box center [851, 767] width 14 height 14
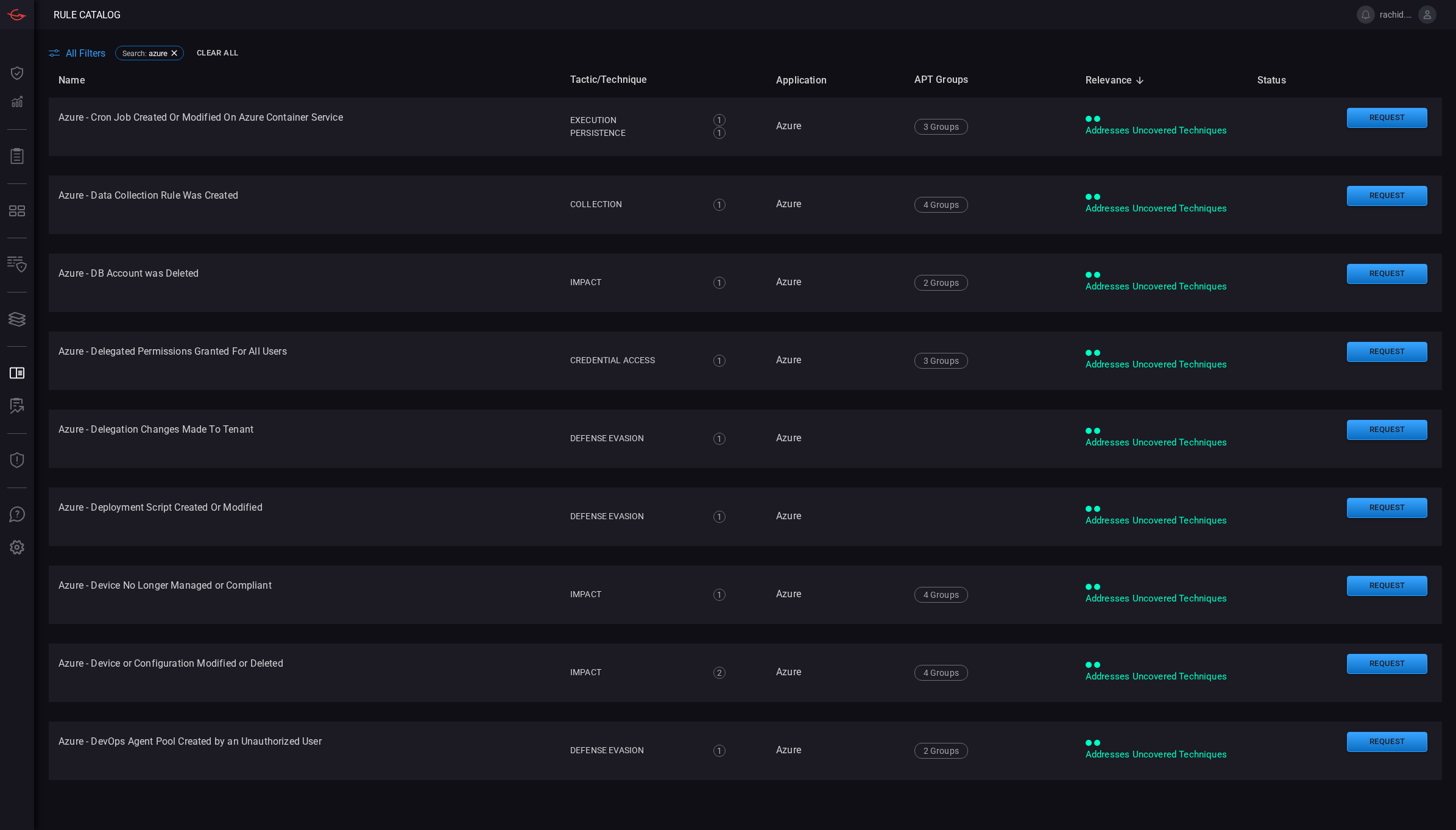
click at [95, 53] on span "All Filters" at bounding box center [86, 53] width 40 height 12
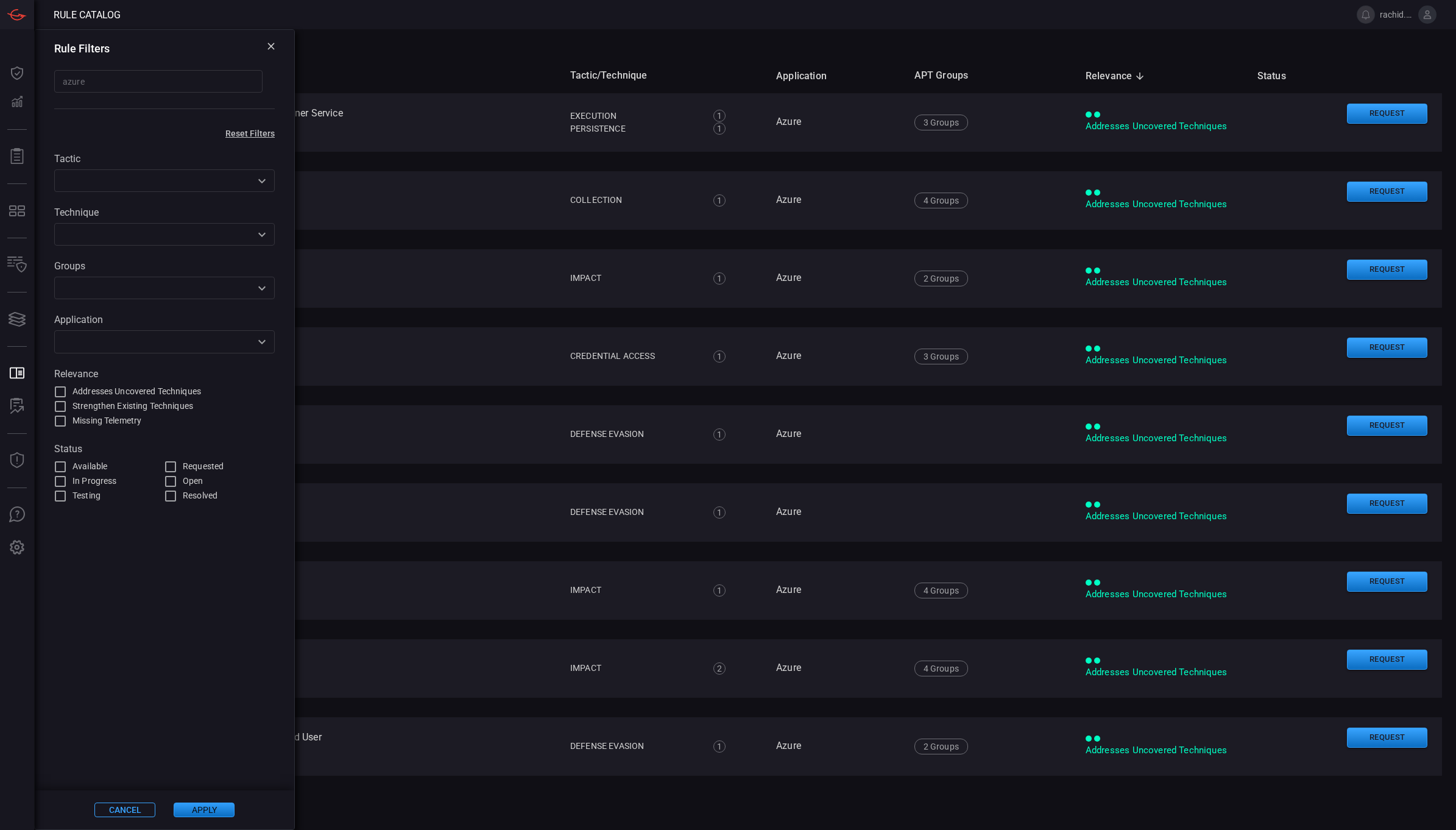
click at [134, 89] on input "azure" at bounding box center [158, 81] width 208 height 22
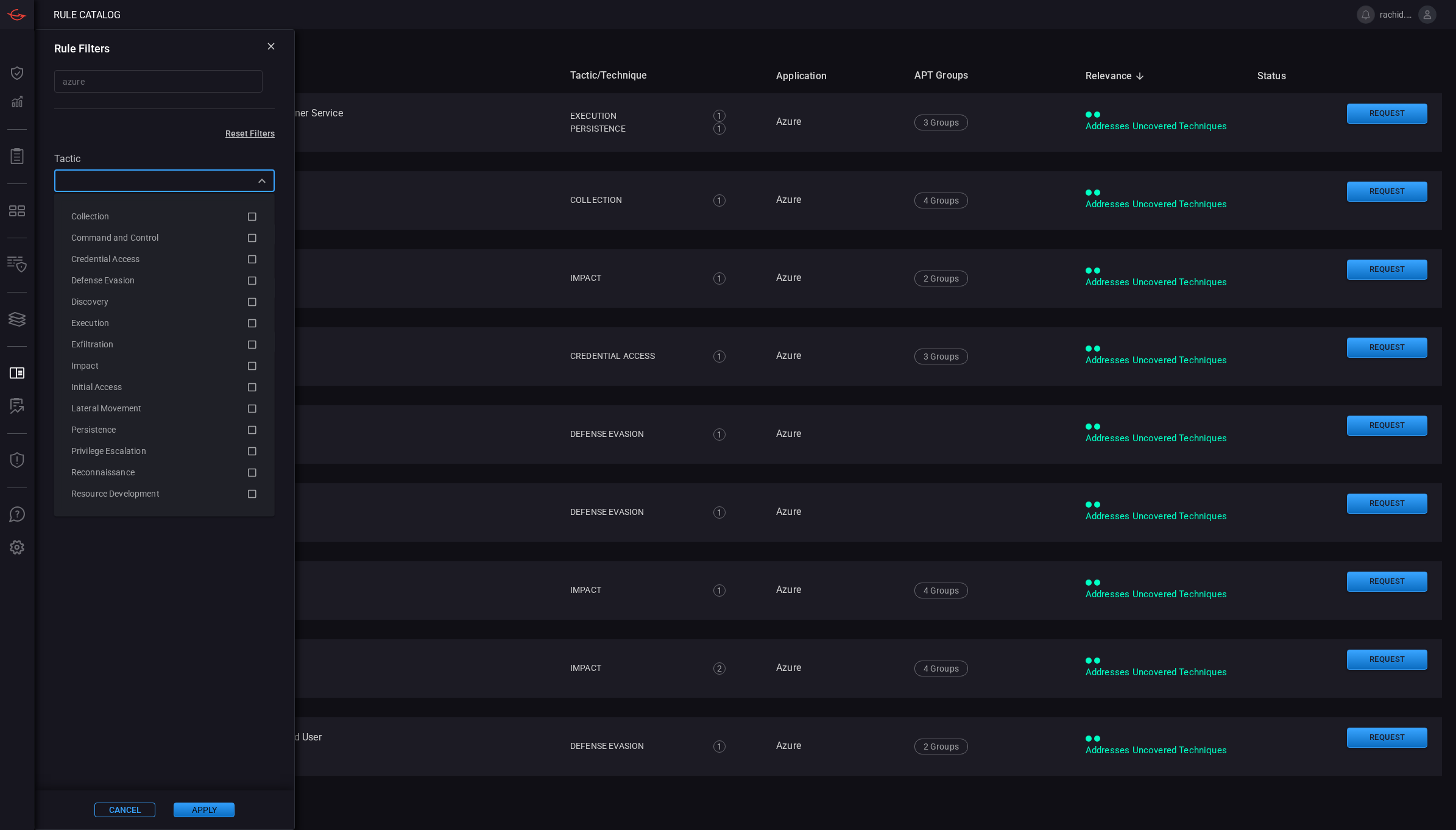
click at [181, 184] on input "text" at bounding box center [154, 180] width 193 height 15
click at [248, 491] on icon at bounding box center [252, 493] width 9 height 9
click at [385, 53] on div "All Filters Search : azure" at bounding box center [752, 51] width 1407 height 14
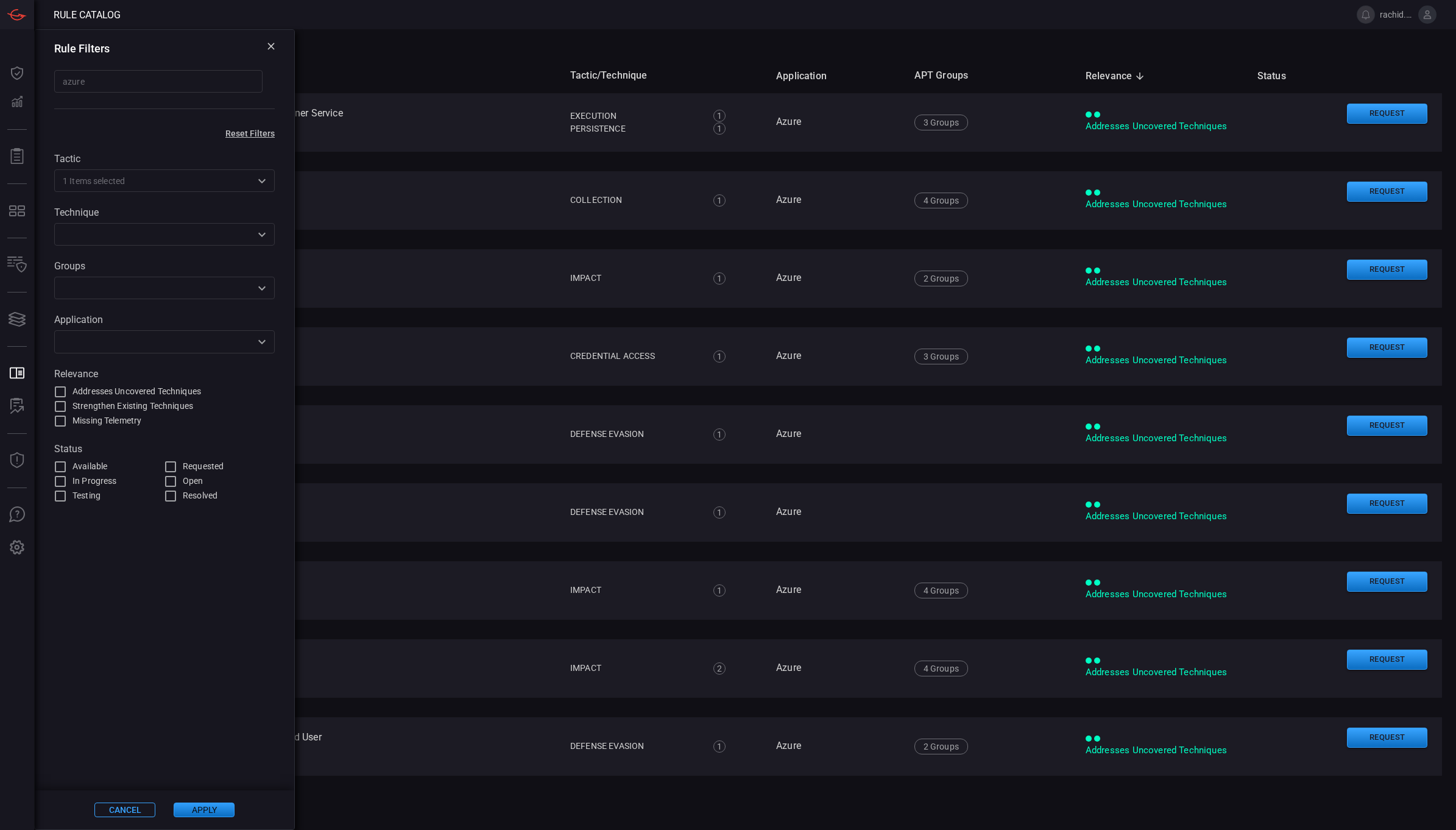
click at [192, 798] on div "Cancel Apply" at bounding box center [165, 810] width 260 height 39
click at [192, 806] on button "Apply" at bounding box center [204, 810] width 61 height 14
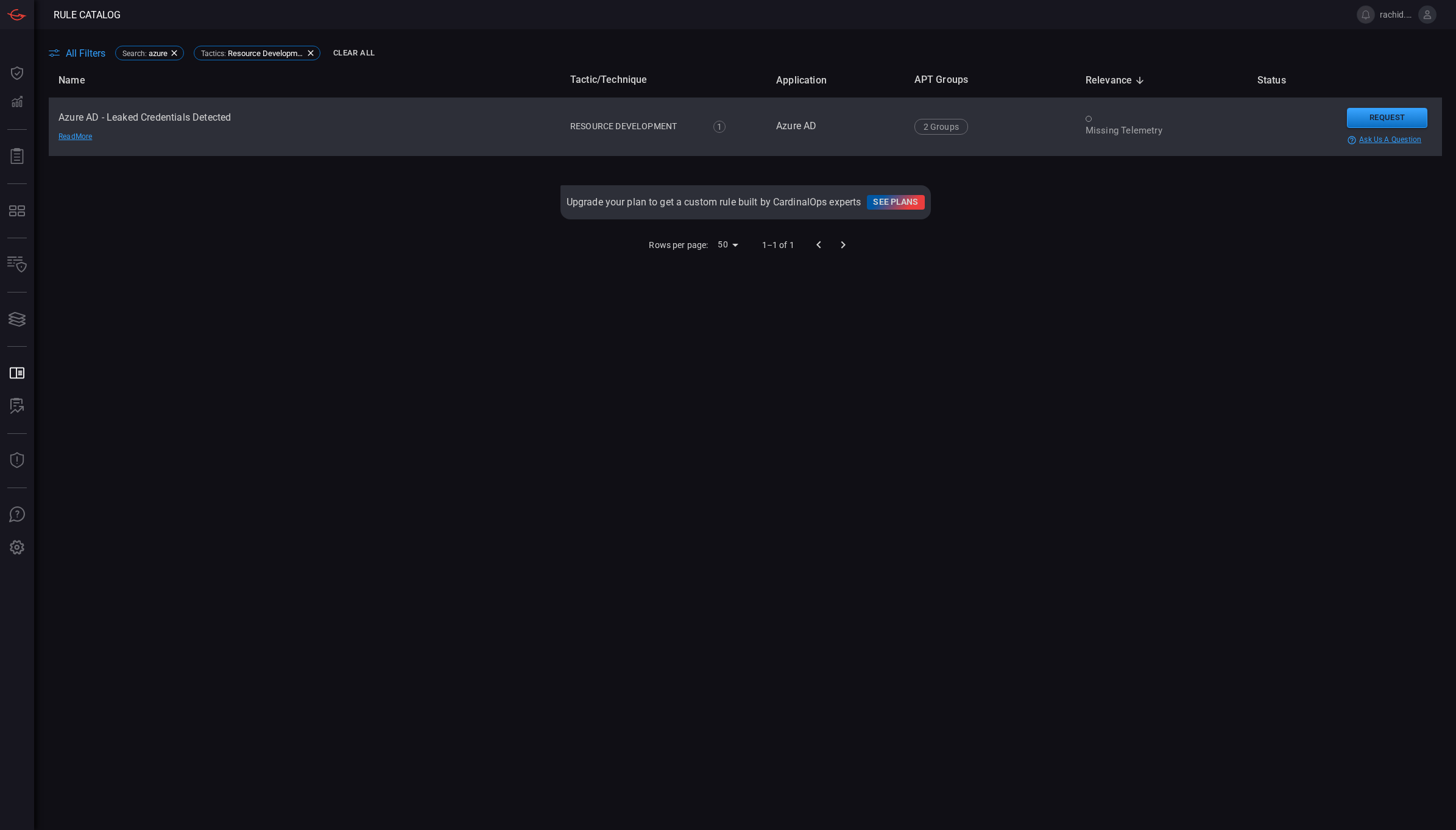
click at [225, 119] on td "Azure AD - Leaked Credentials Detected Read More" at bounding box center [304, 126] width 512 height 59
